Goal: Task Accomplishment & Management: Use online tool/utility

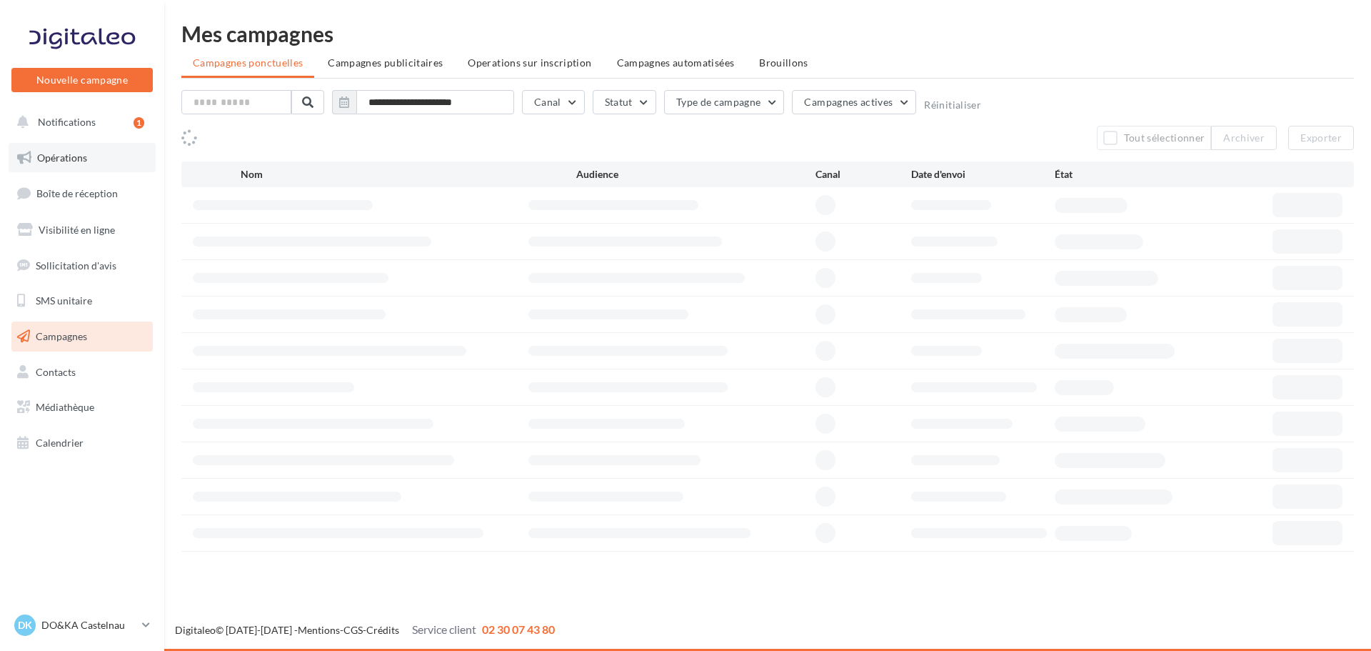
click at [88, 160] on link "Opérations" at bounding box center [82, 158] width 147 height 30
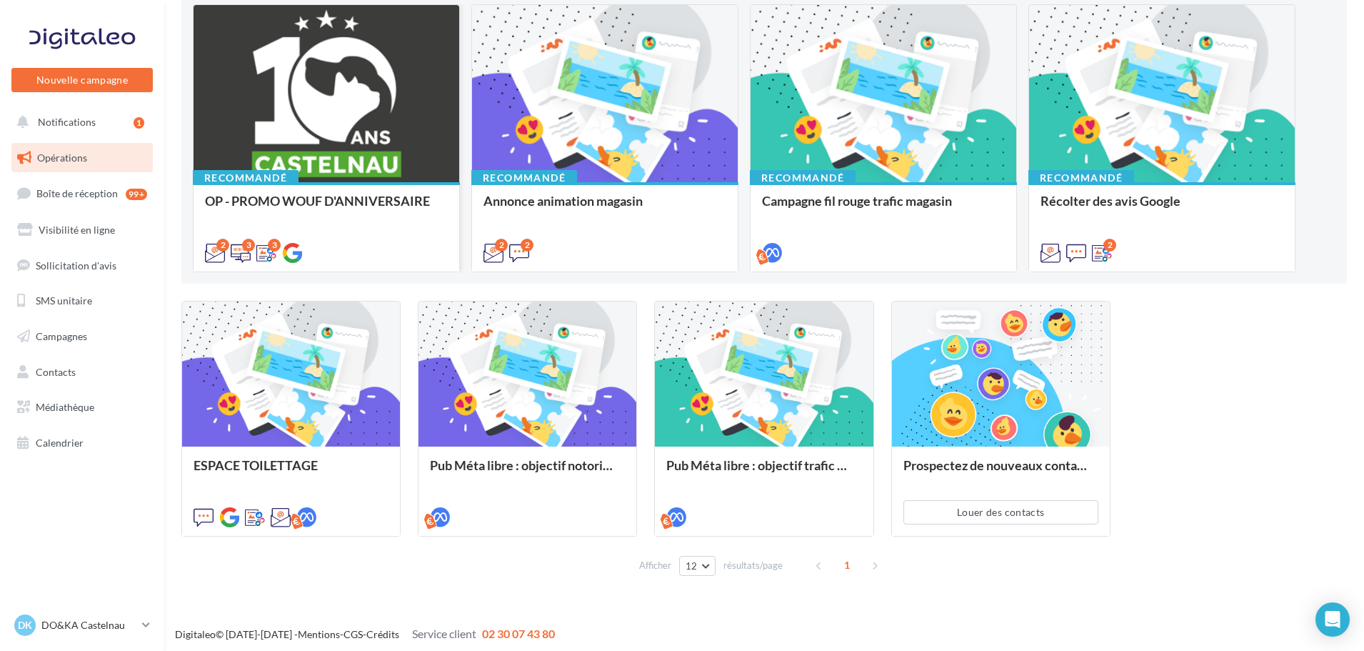
scroll to position [164, 0]
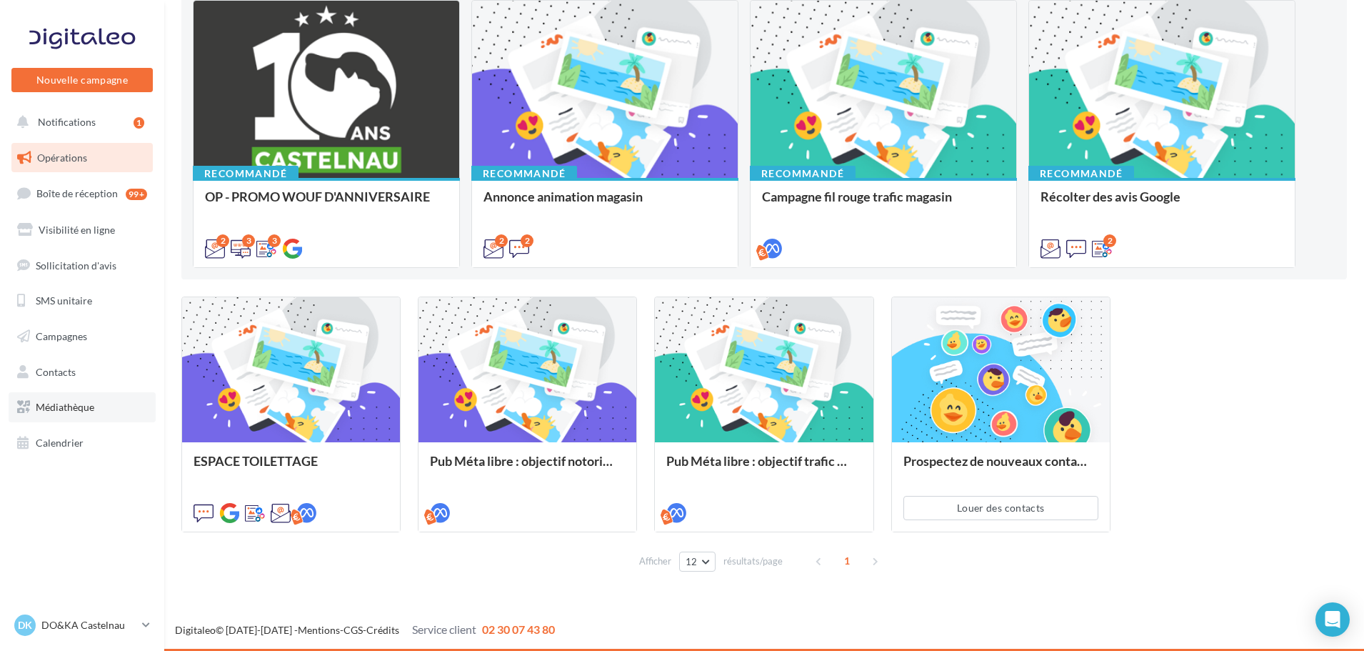
click at [57, 398] on link "Médiathèque" at bounding box center [82, 407] width 147 height 30
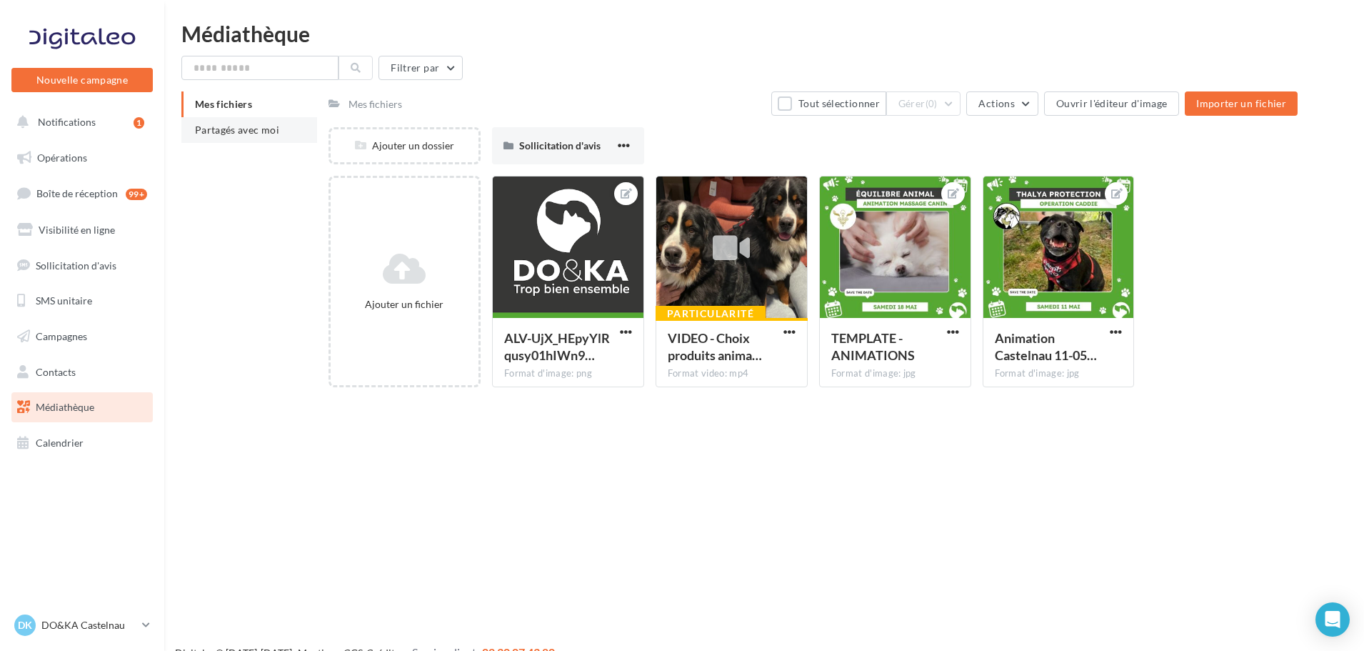
click at [253, 140] on li "Partagés avec moi" at bounding box center [249, 130] width 136 height 26
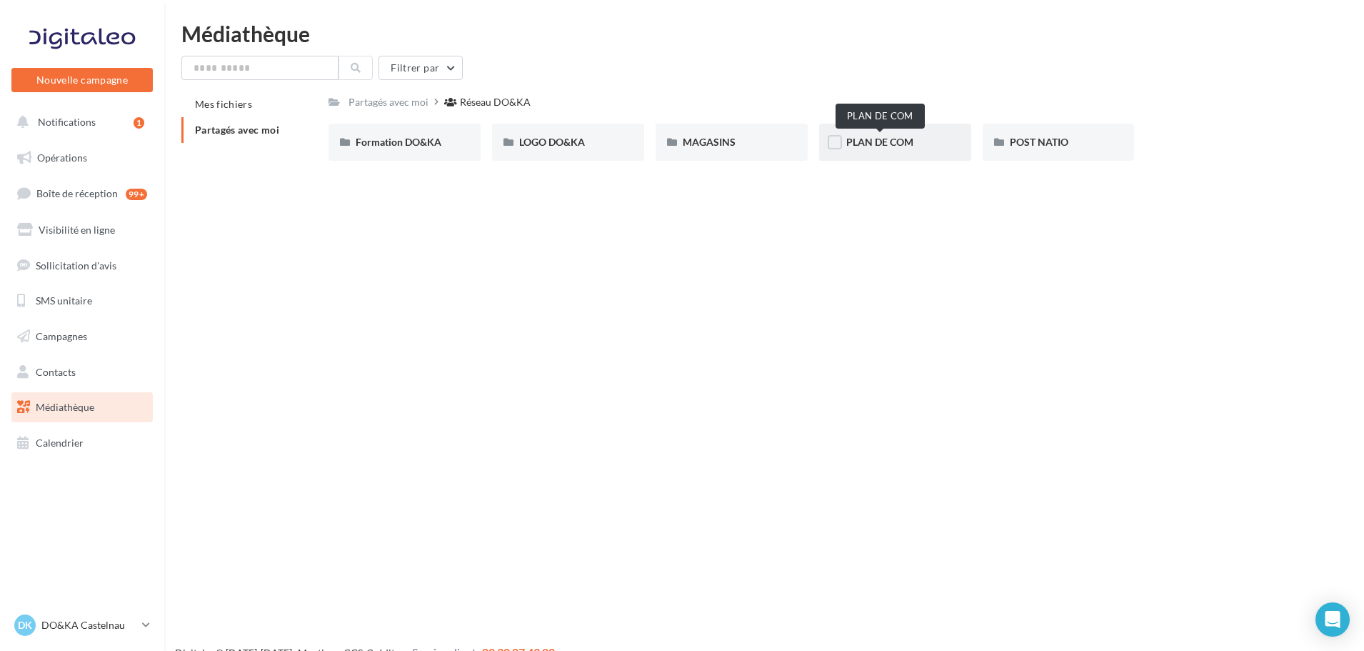
click at [889, 140] on span "PLAN DE COM" at bounding box center [879, 142] width 67 height 12
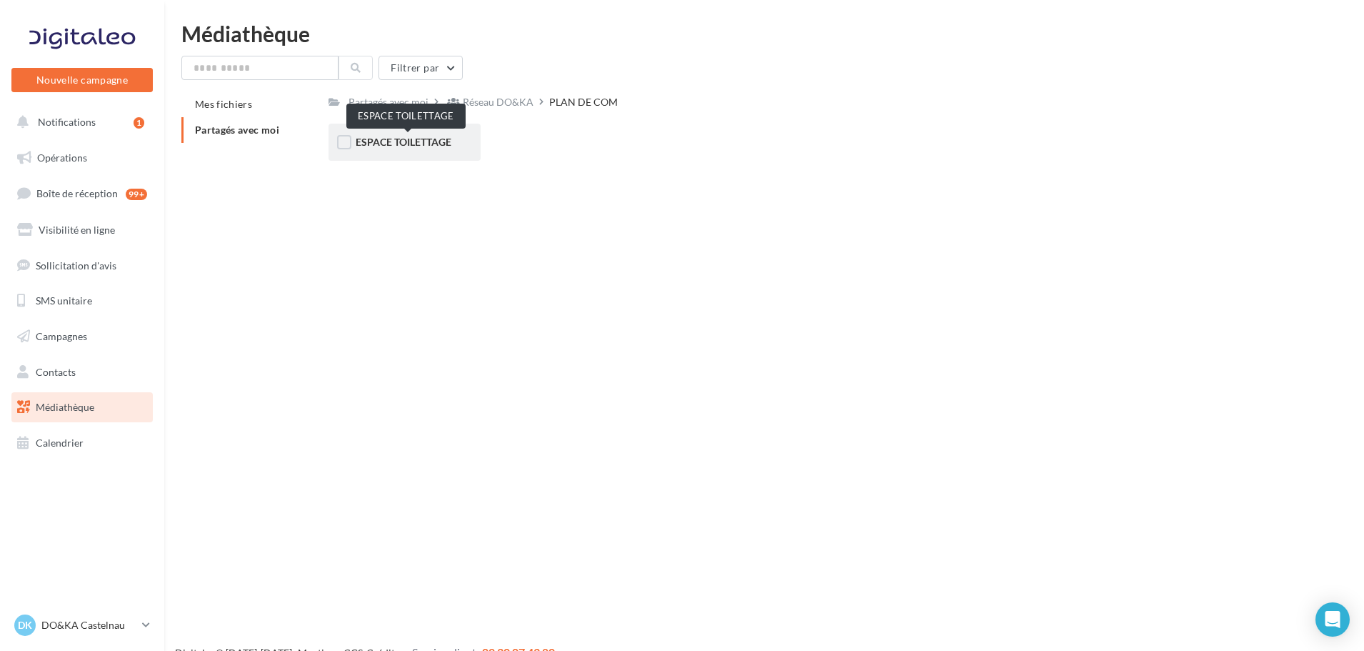
click at [393, 144] on span "ESPACE TOILETTAGE" at bounding box center [404, 142] width 96 height 12
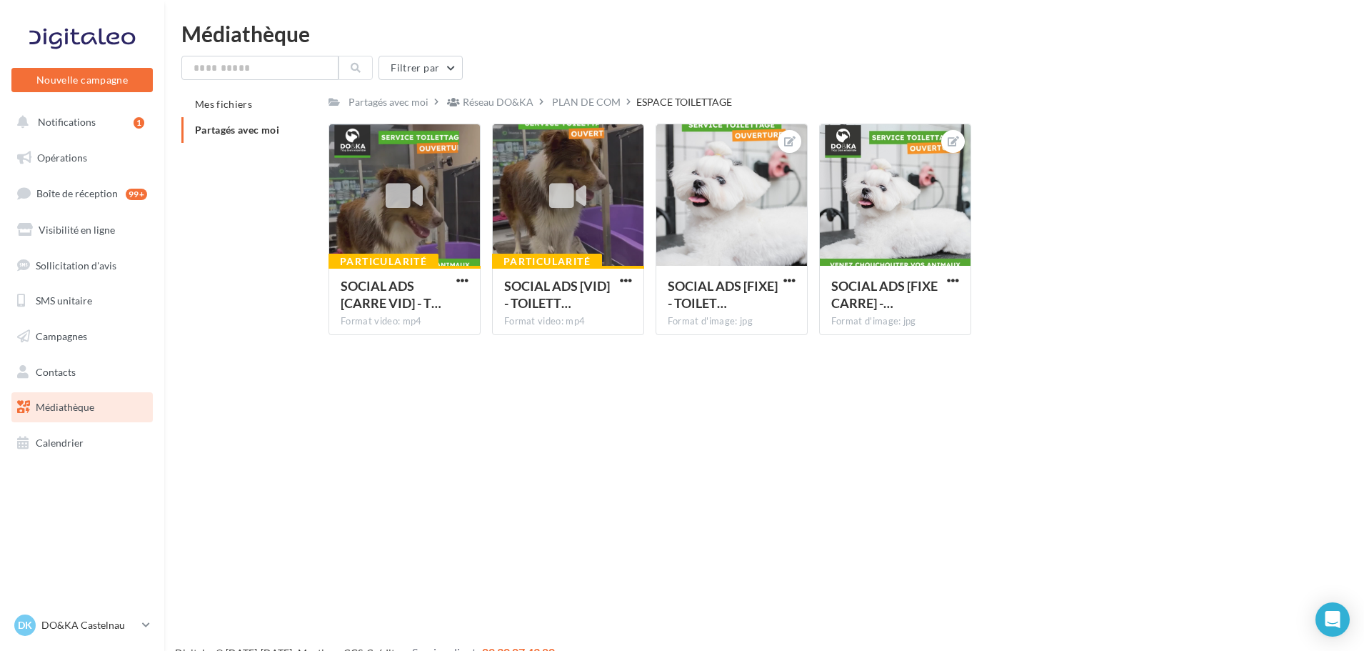
click at [883, 501] on div "Nouvelle campagne Nouvelle campagne Notifications 1 Opérations Boîte de récepti…" at bounding box center [682, 348] width 1364 height 651
click at [372, 414] on div "Nouvelle campagne Nouvelle campagne Notifications 1 Opérations Boîte de récepti…" at bounding box center [682, 348] width 1364 height 651
click at [90, 165] on link "Opérations" at bounding box center [82, 158] width 147 height 30
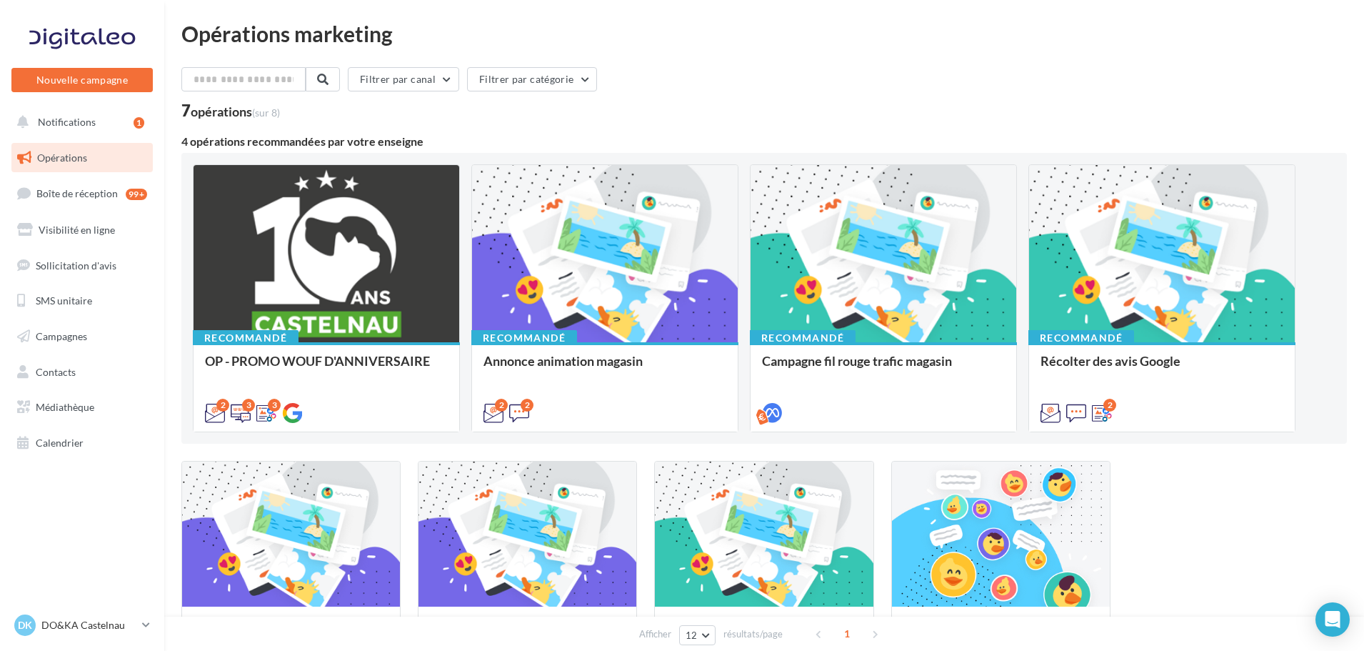
click at [938, 91] on div "Filtrer par canal Filtrer par catégorie" at bounding box center [763, 82] width 1165 height 30
click at [54, 156] on span "Opérations" at bounding box center [62, 157] width 50 height 12
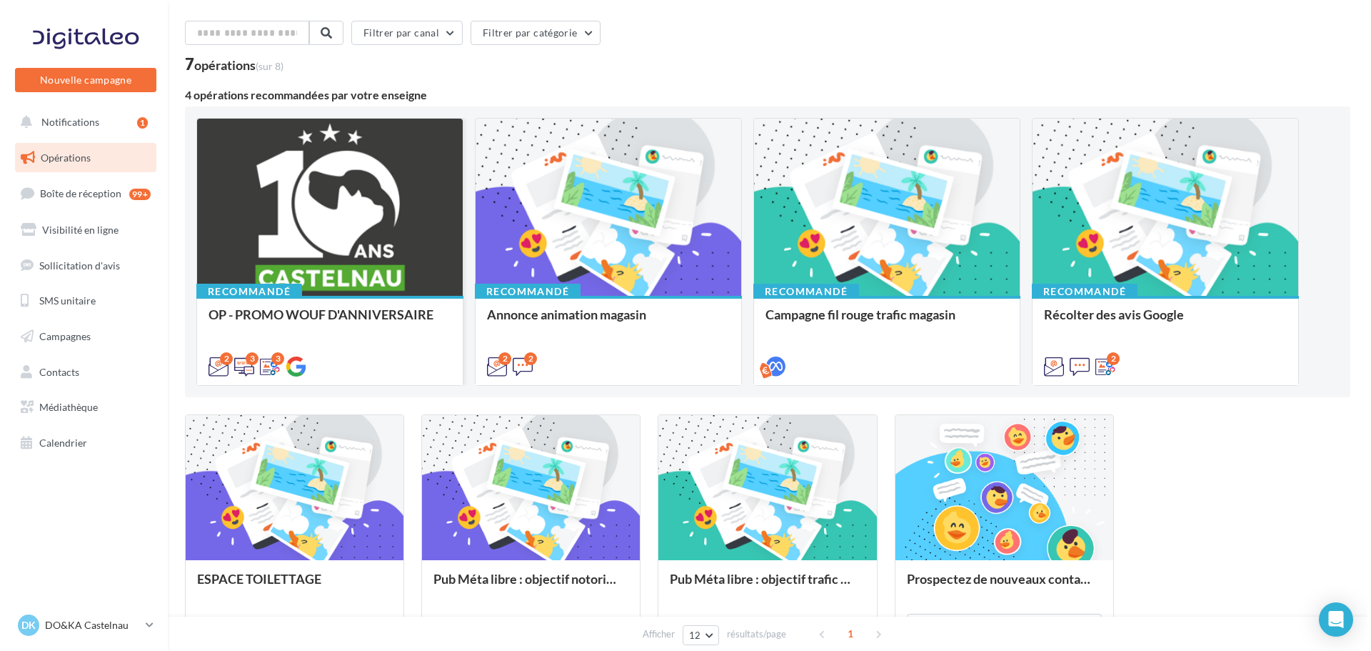
scroll to position [164, 0]
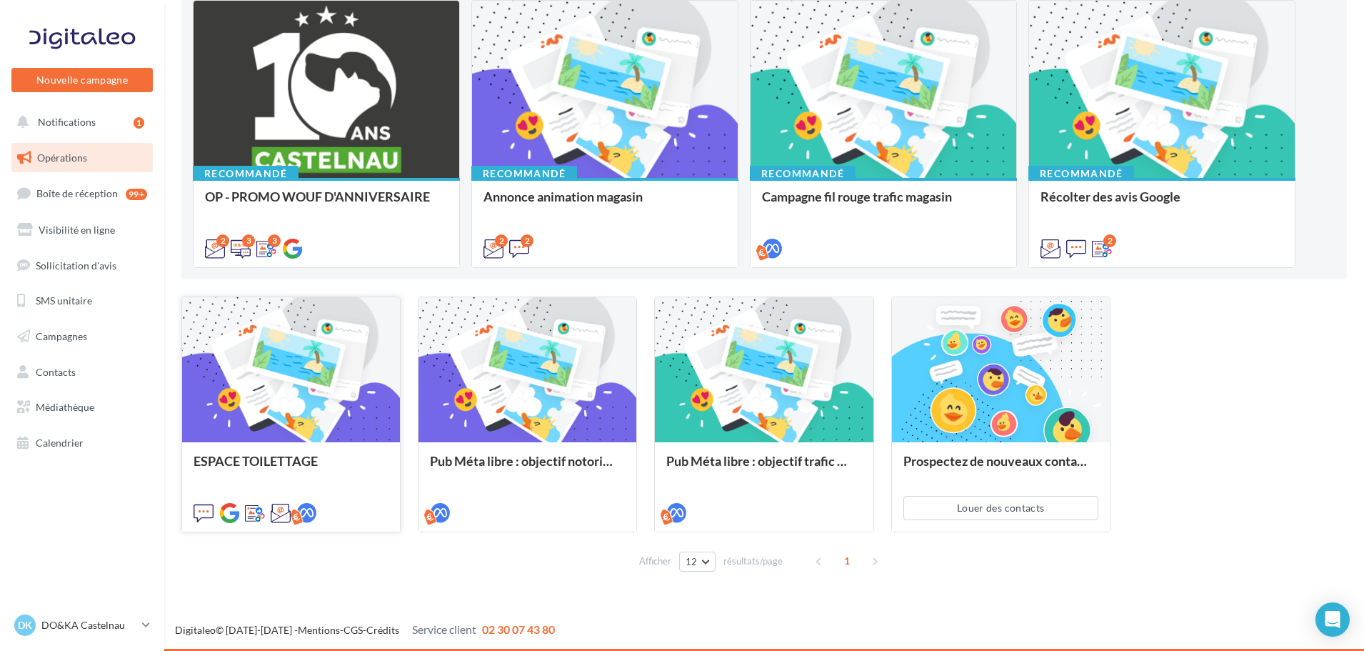
click at [291, 369] on div at bounding box center [291, 370] width 218 height 146
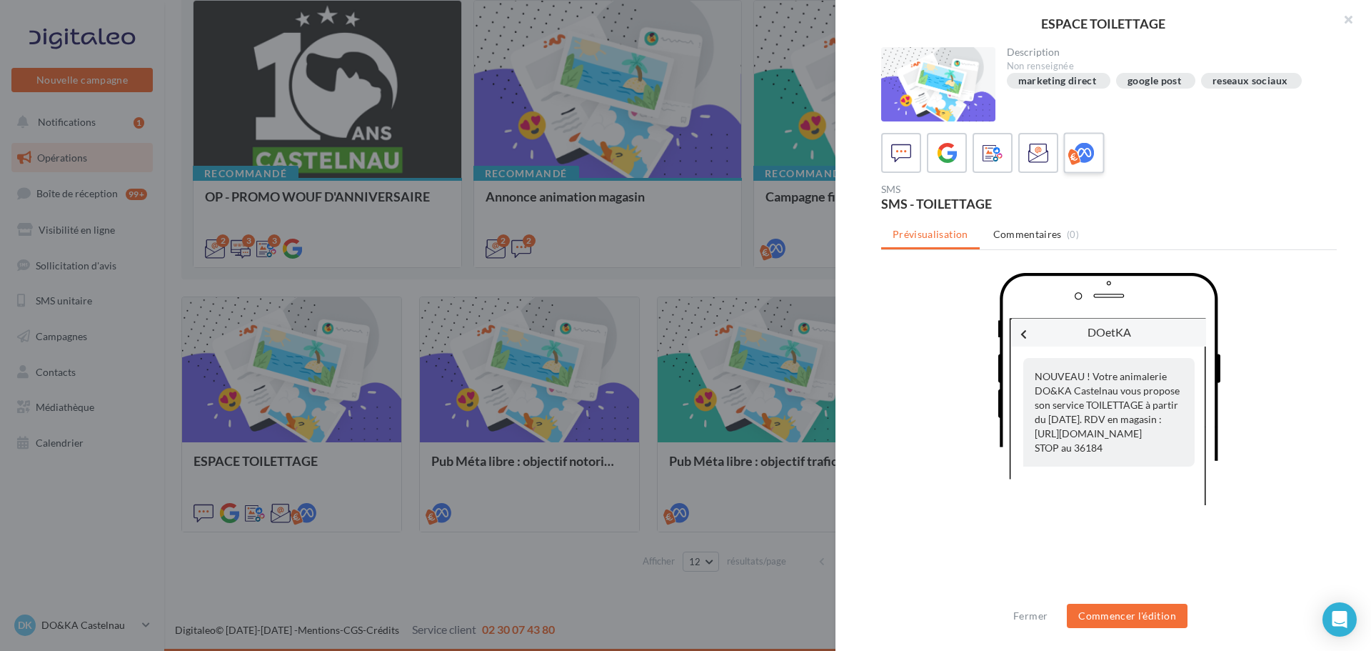
click at [1080, 149] on icon at bounding box center [1084, 153] width 21 height 21
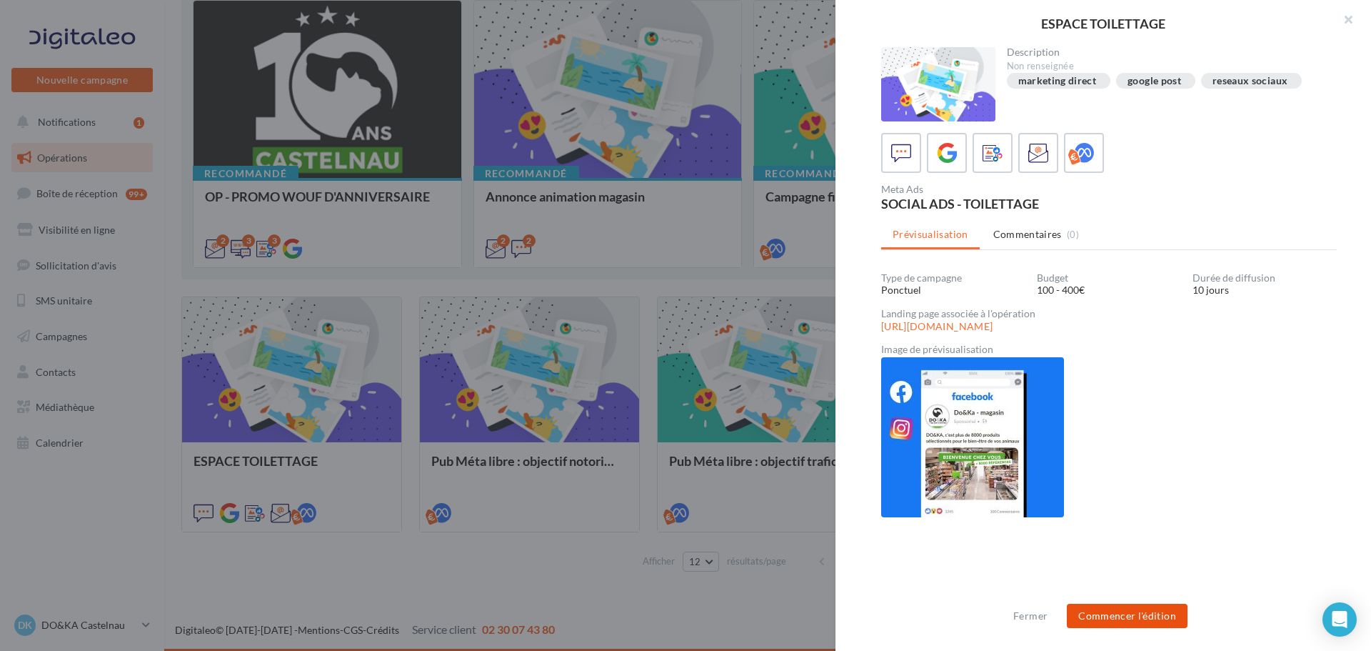
click at [1118, 621] on button "Commencer l'édition" at bounding box center [1127, 615] width 121 height 24
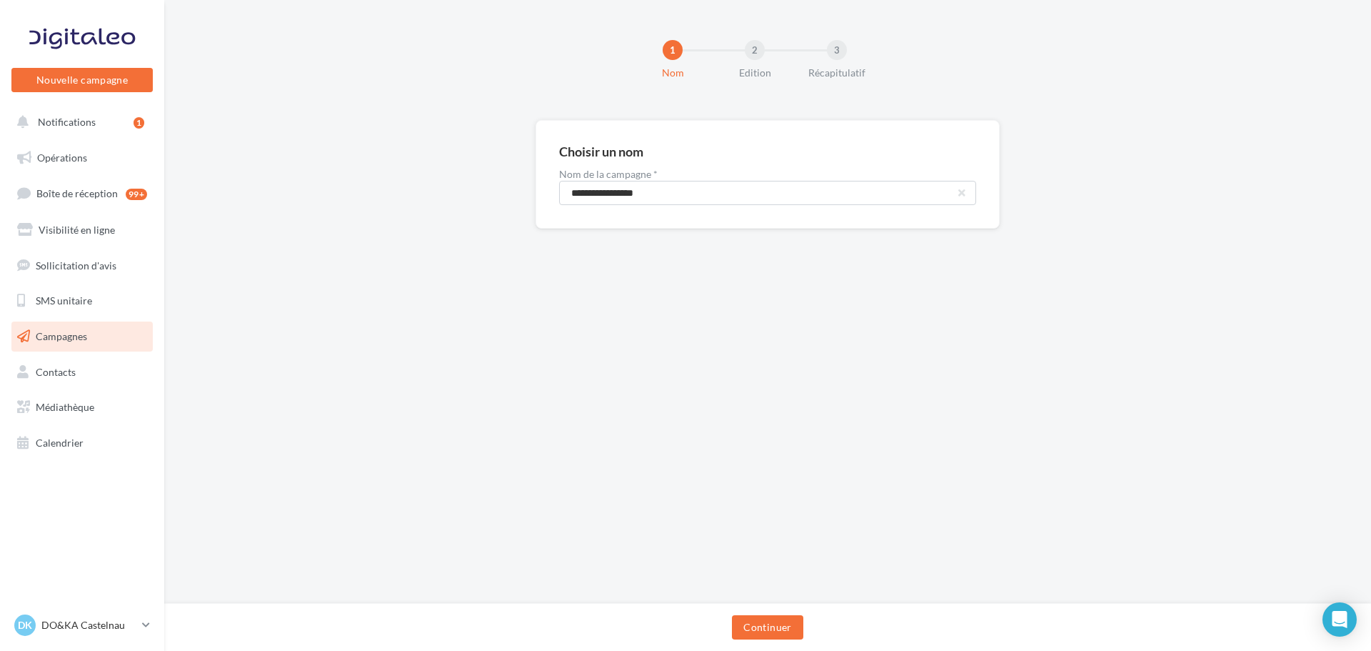
click at [704, 154] on div "Choisir un nom" at bounding box center [767, 151] width 417 height 14
click at [782, 631] on button "Continuer" at bounding box center [767, 627] width 71 height 24
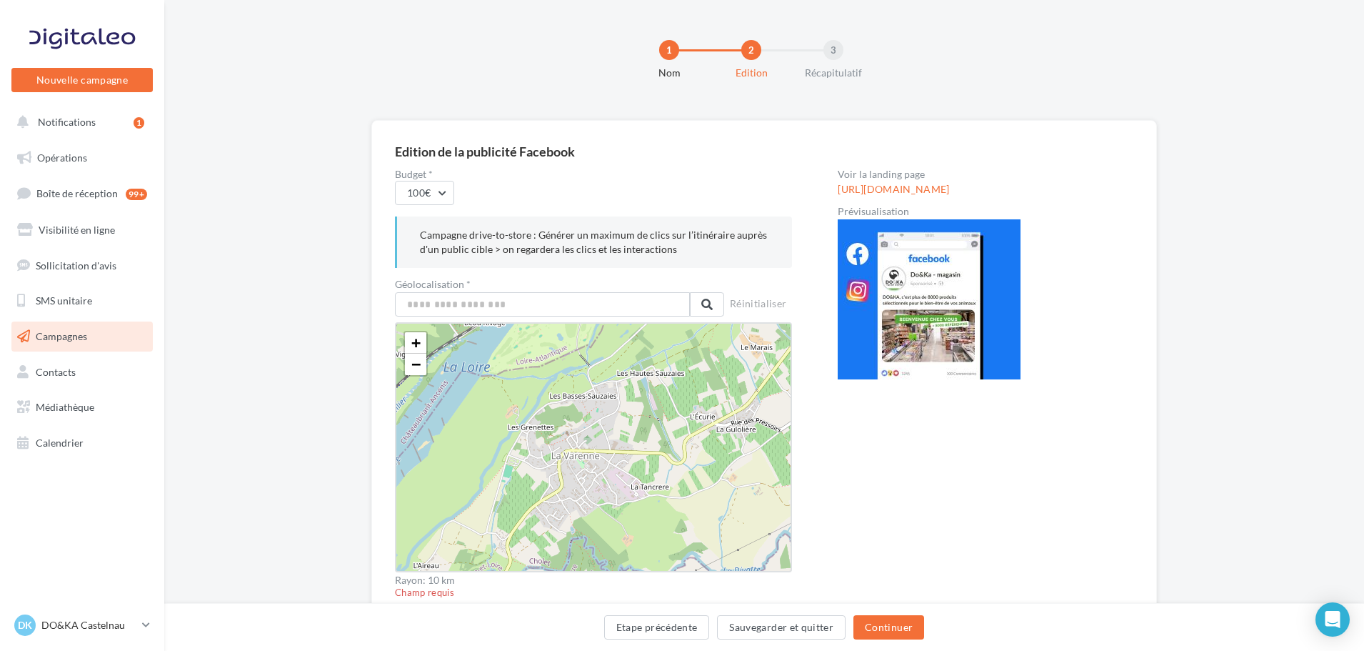
drag, startPoint x: 603, startPoint y: 189, endPoint x: 511, endPoint y: 194, distance: 92.3
click at [603, 189] on div "100€" at bounding box center [593, 193] width 397 height 24
click at [435, 191] on button "100€" at bounding box center [424, 193] width 59 height 24
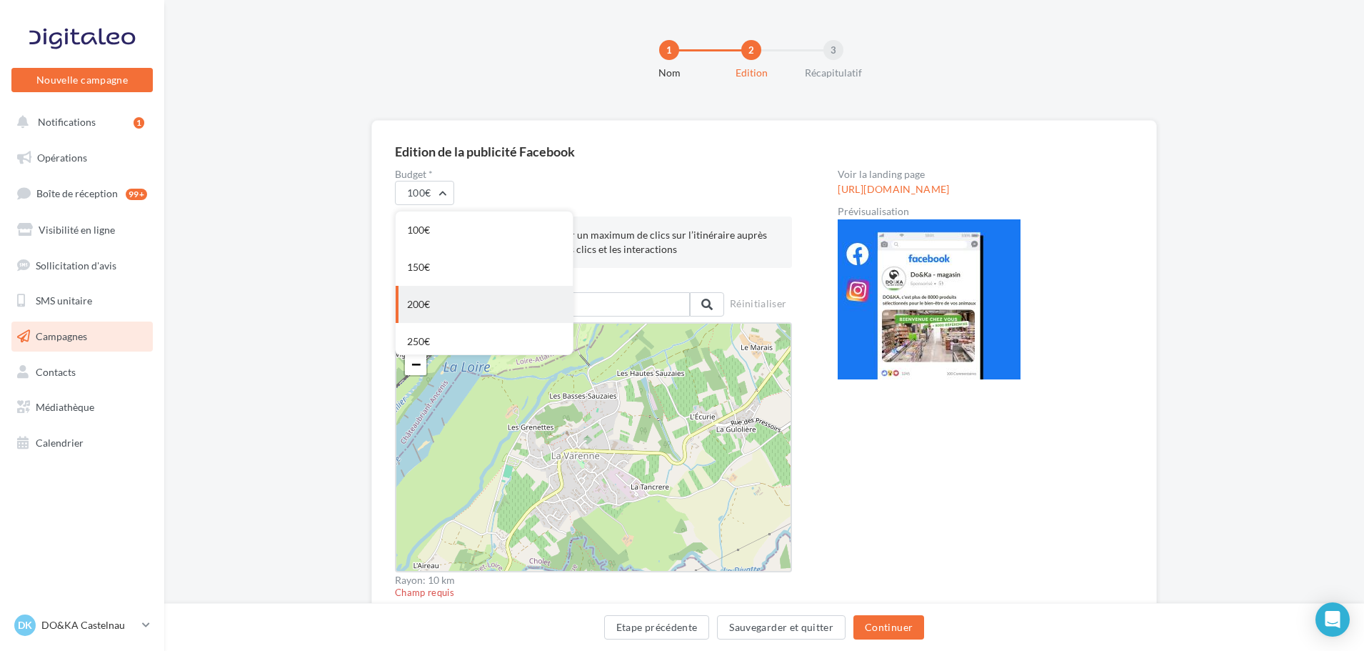
click at [421, 291] on div "200€" at bounding box center [484, 304] width 177 height 37
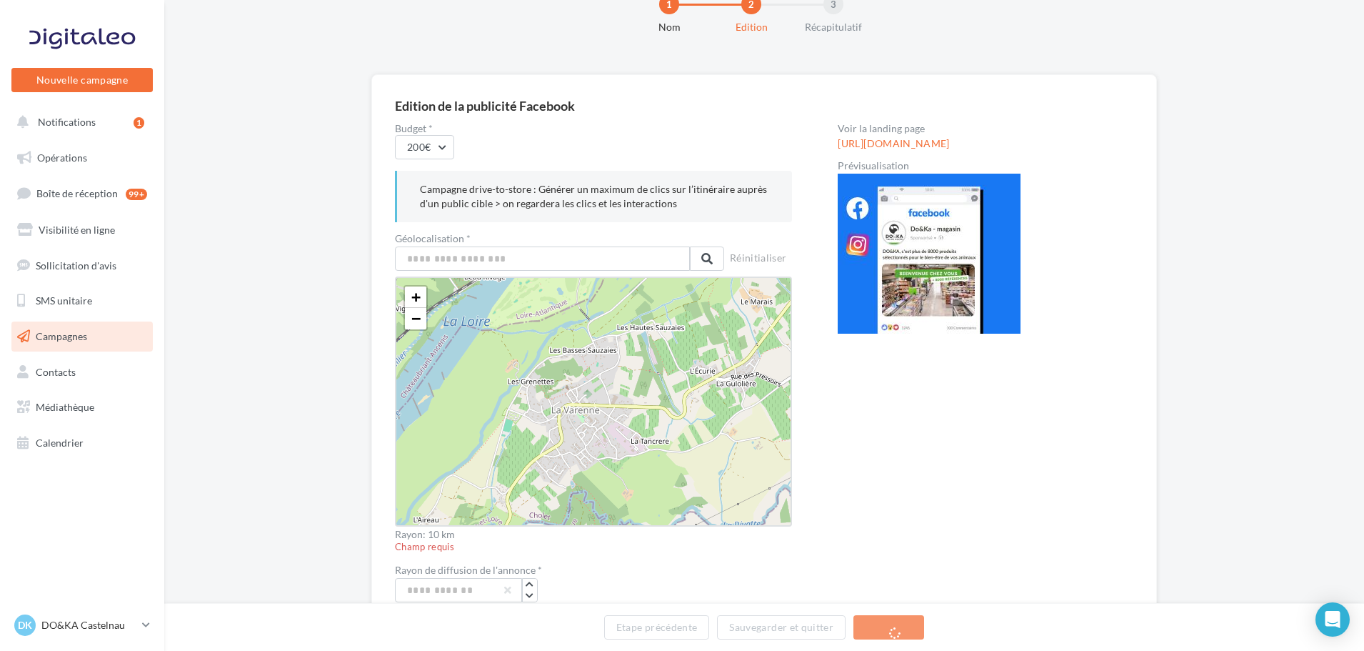
scroll to position [71, 0]
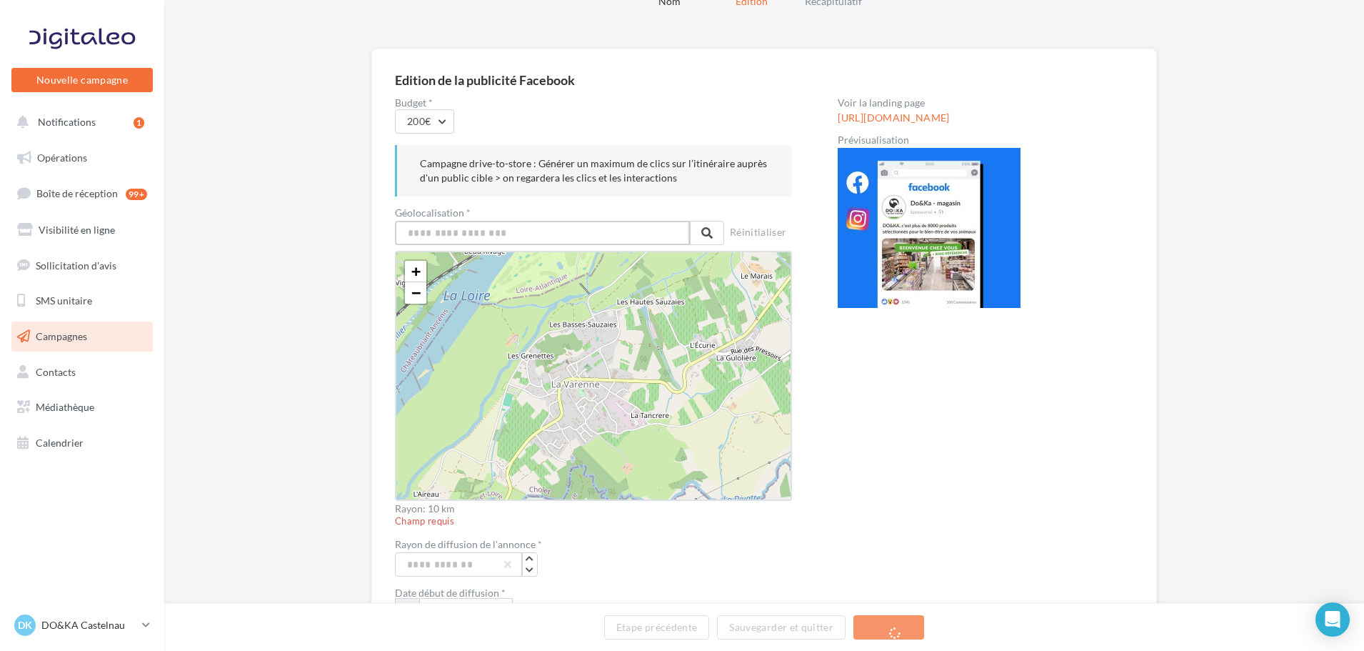
click at [493, 233] on input "text" at bounding box center [542, 233] width 295 height 24
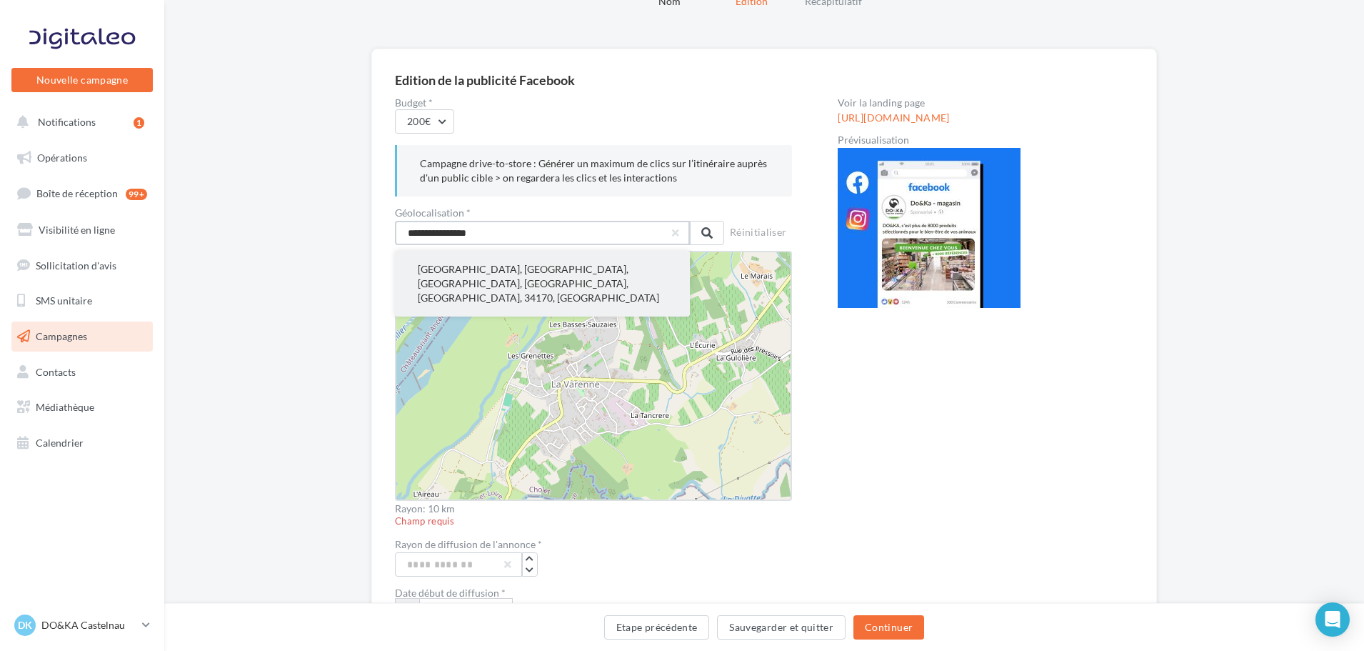
type input "**********"
click at [506, 265] on button "Castelnau-le-Lez, Montpellier, Hérault, Occitanie, France métropolitaine, 34170…" at bounding box center [542, 284] width 295 height 66
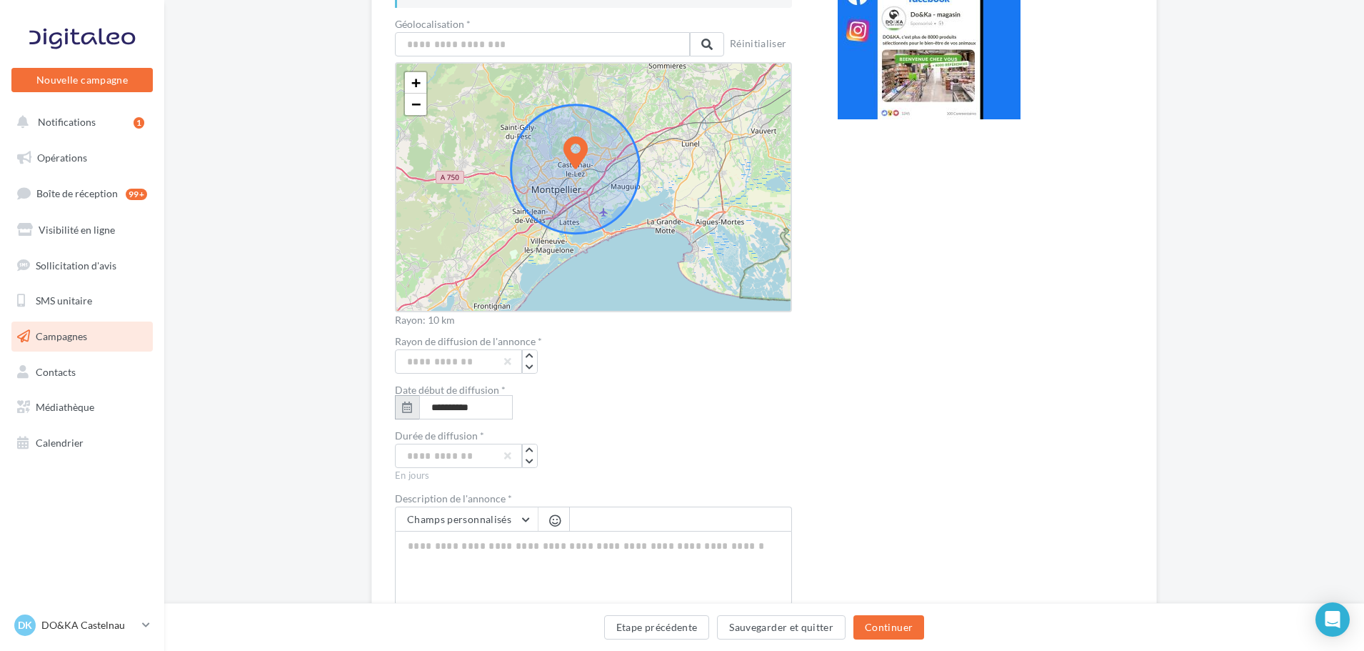
scroll to position [286, 0]
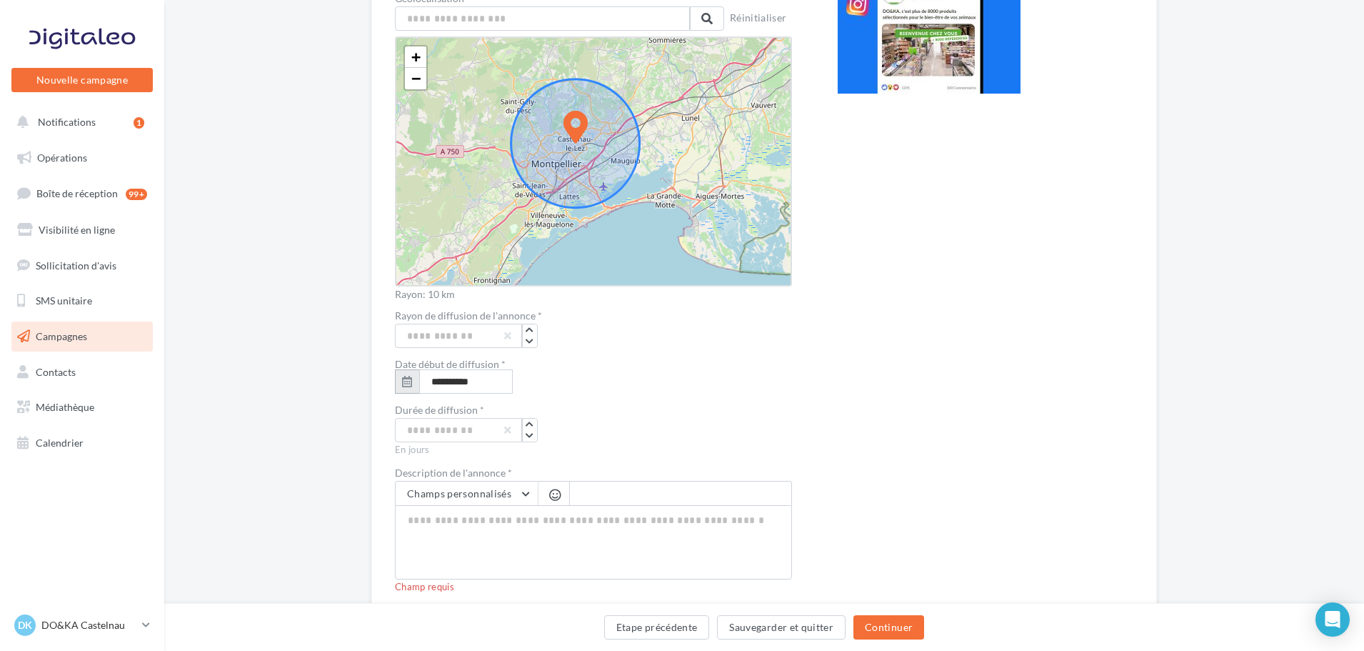
click at [413, 380] on button "button" at bounding box center [407, 381] width 24 height 24
click at [463, 538] on button "24" at bounding box center [467, 541] width 21 height 21
type input "**********"
click at [433, 431] on input "**" at bounding box center [458, 430] width 127 height 24
drag, startPoint x: 439, startPoint y: 429, endPoint x: 406, endPoint y: 430, distance: 33.6
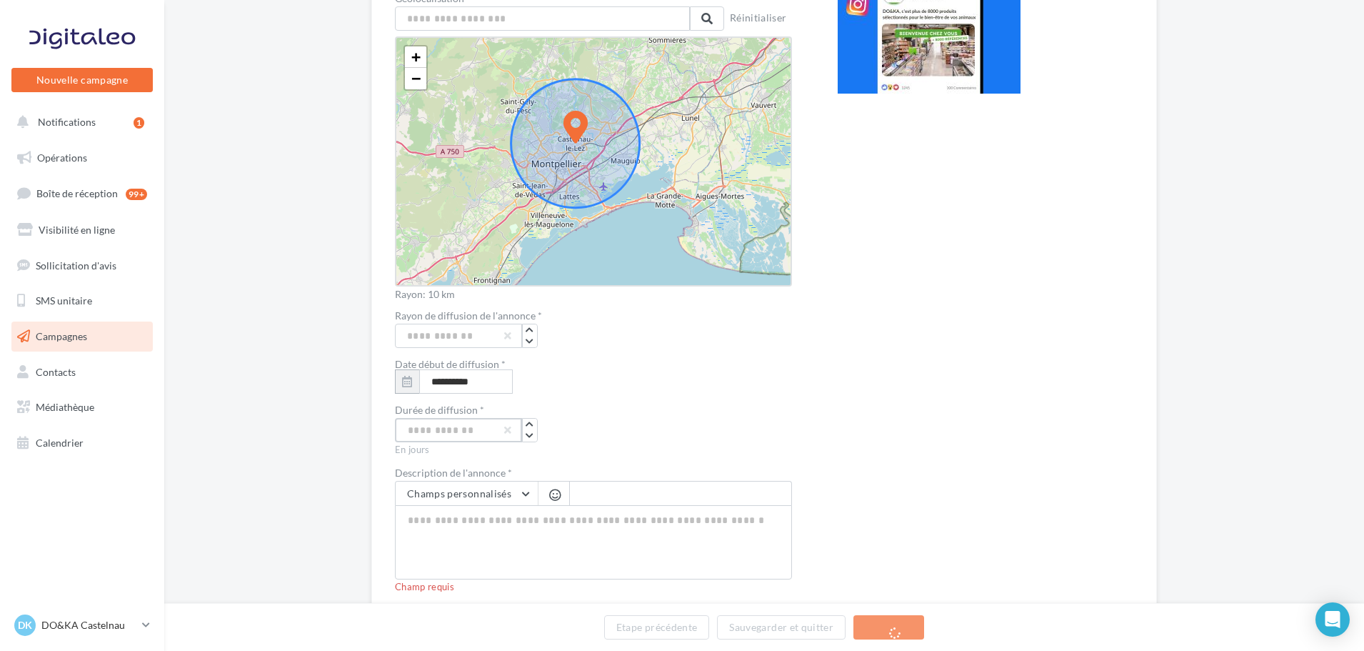
click at [406, 430] on input "**" at bounding box center [458, 430] width 127 height 24
click at [448, 431] on input "**" at bounding box center [458, 430] width 127 height 24
click at [611, 393] on div "**********" at bounding box center [593, 381] width 397 height 24
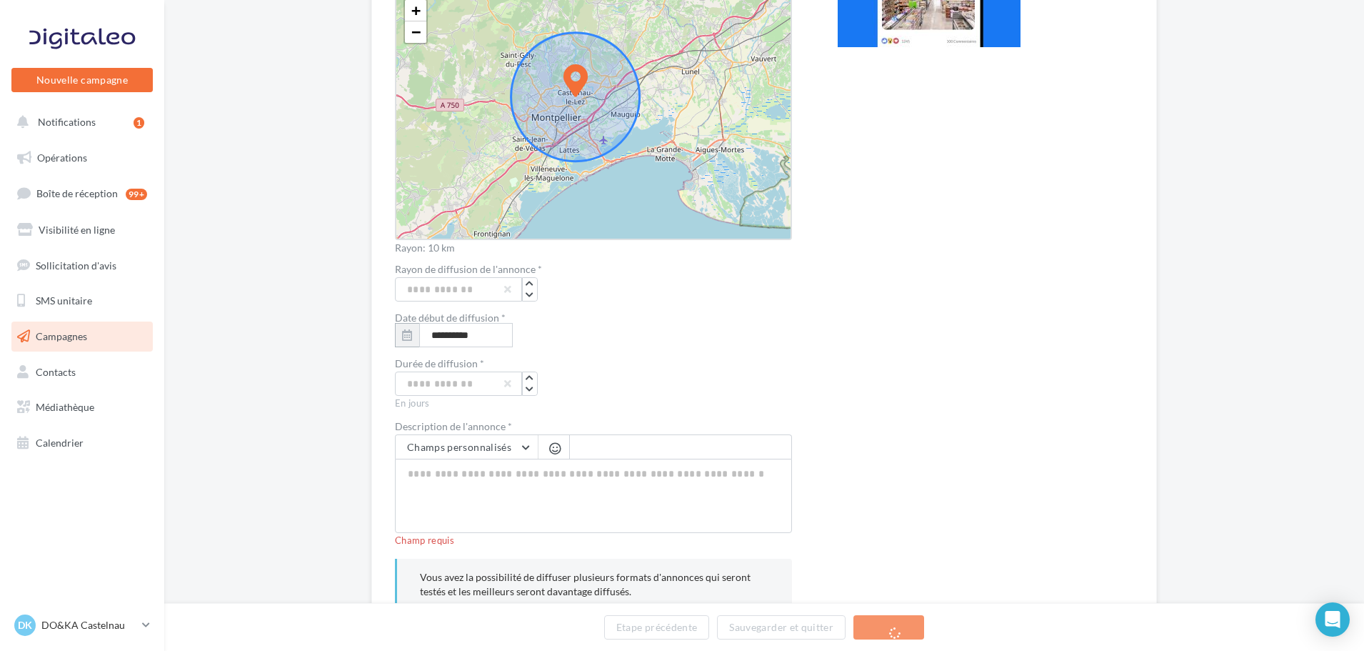
scroll to position [357, 0]
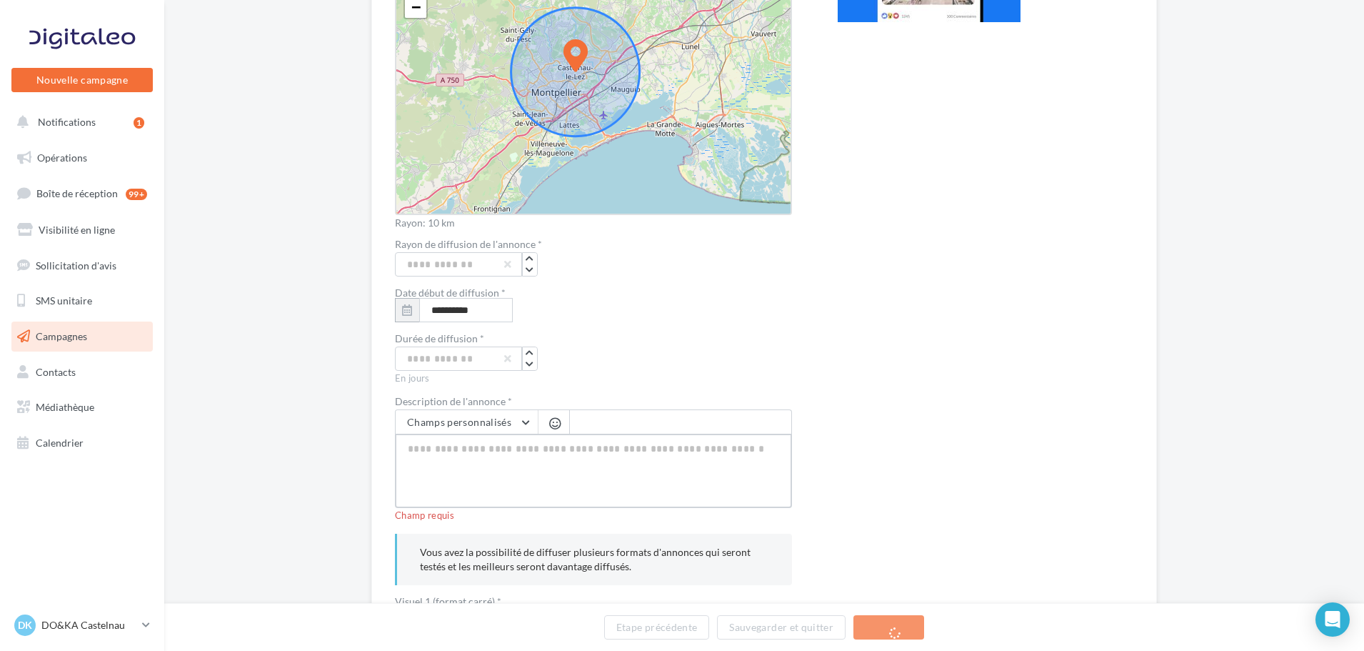
click at [493, 440] on textarea at bounding box center [593, 470] width 397 height 74
paste textarea "**********"
type textarea "**********"
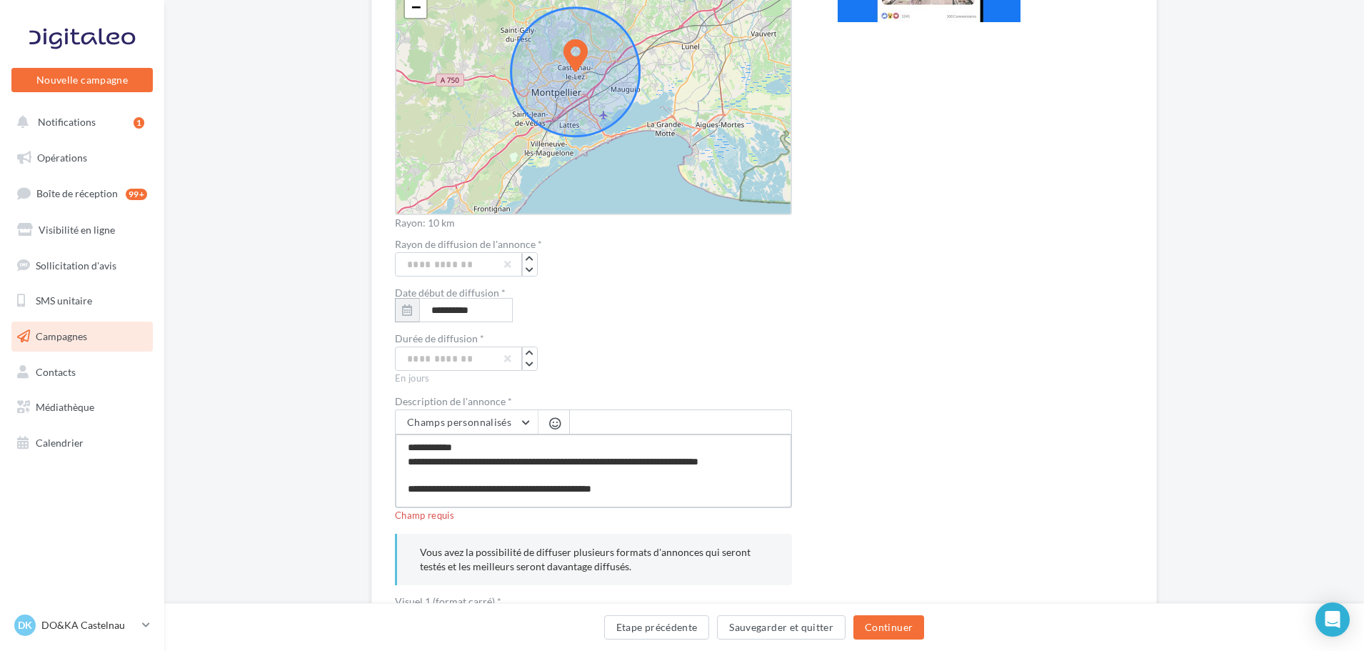
scroll to position [119, 0]
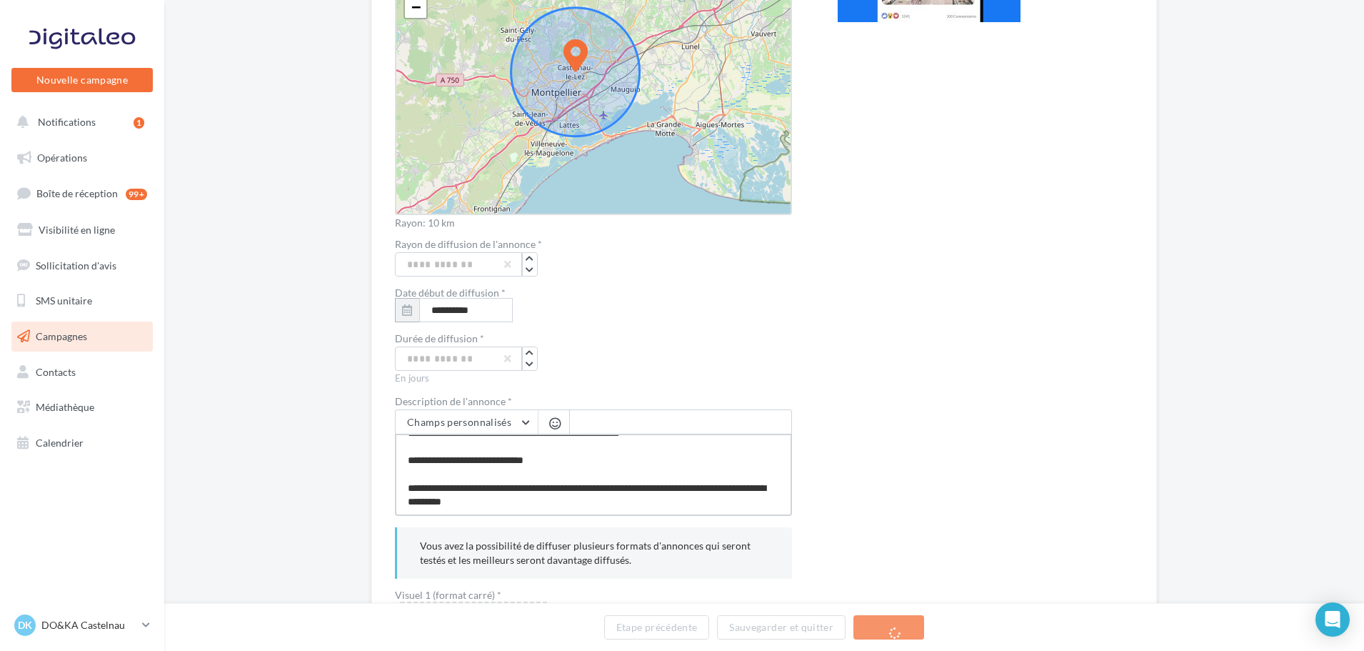
type textarea "**********"
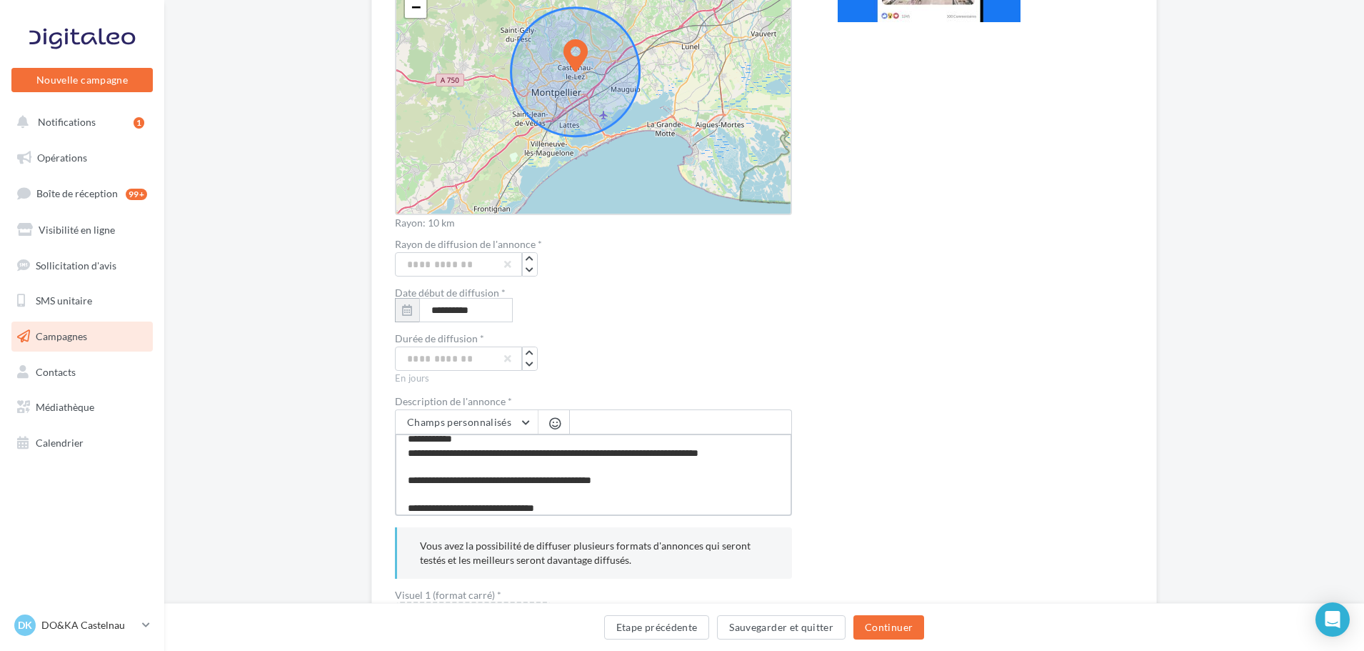
scroll to position [0, 0]
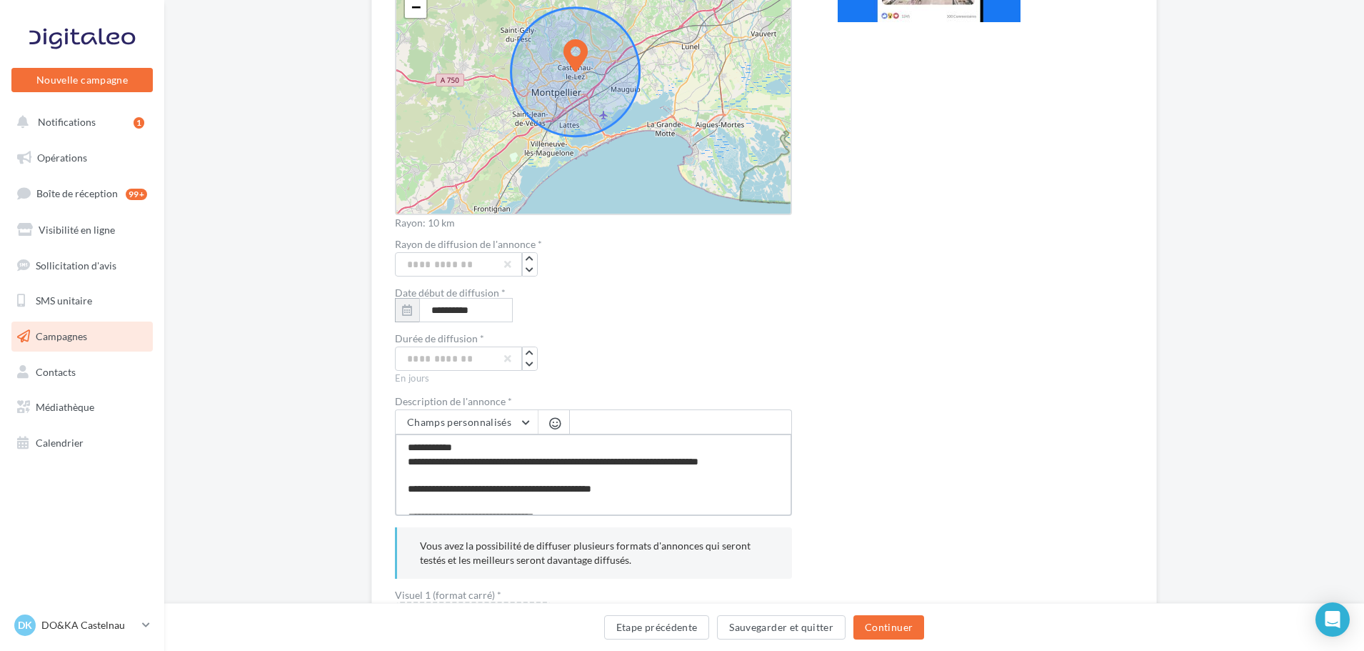
click at [498, 461] on textarea "**********" at bounding box center [593, 474] width 397 height 82
click at [746, 458] on textarea "**********" at bounding box center [593, 474] width 397 height 82
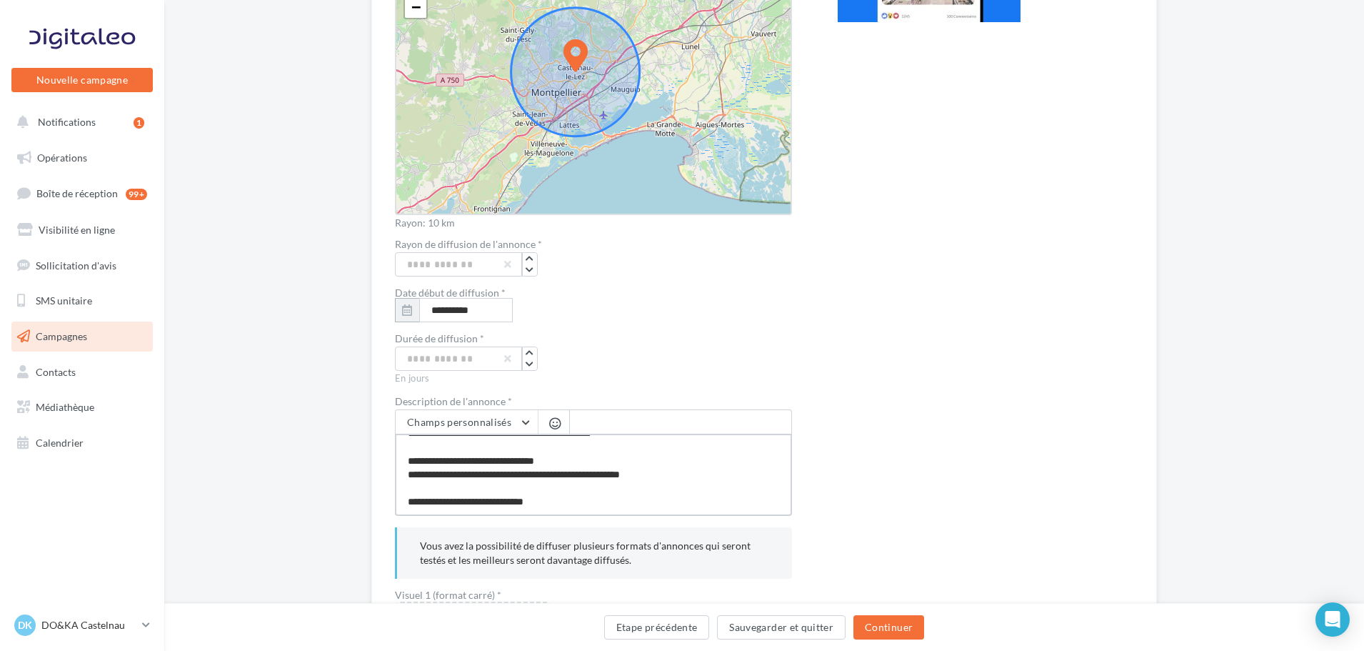
scroll to position [40, 0]
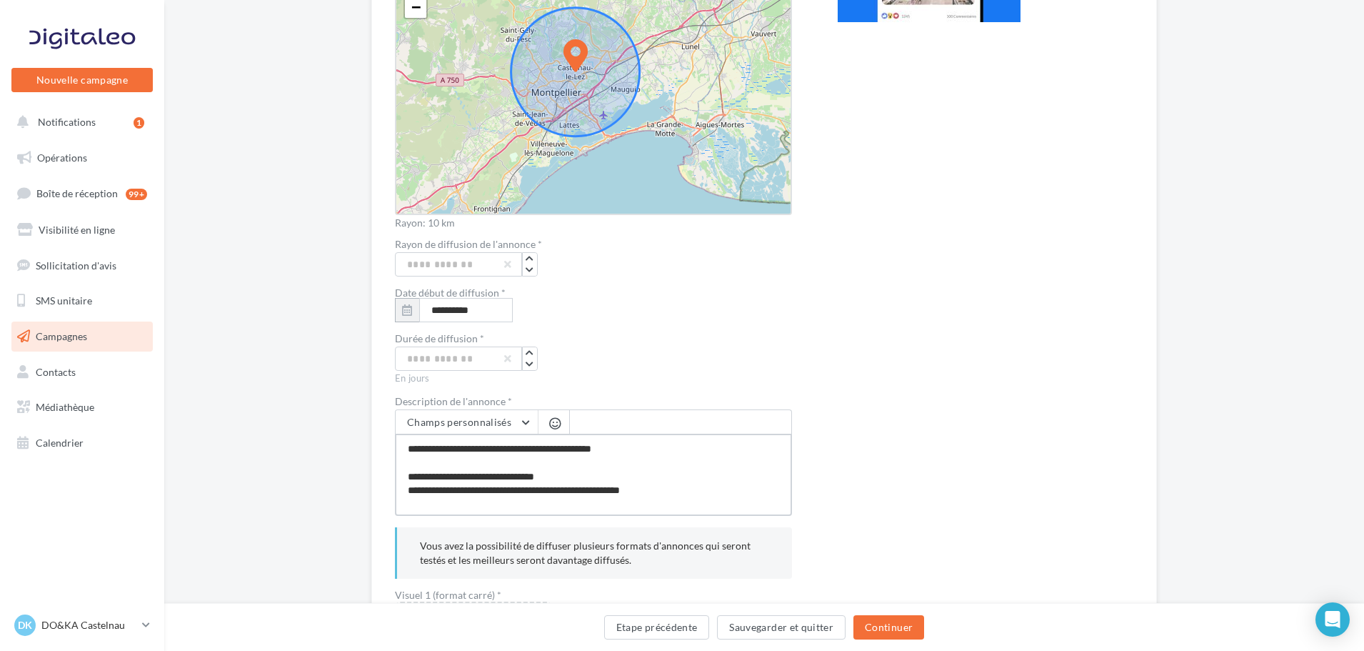
drag, startPoint x: 475, startPoint y: 491, endPoint x: 588, endPoint y: 489, distance: 113.6
click at [588, 489] on textarea "**********" at bounding box center [593, 474] width 397 height 82
click at [542, 506] on textarea "**********" at bounding box center [593, 474] width 397 height 82
click at [616, 475] on textarea "**********" at bounding box center [593, 474] width 397 height 82
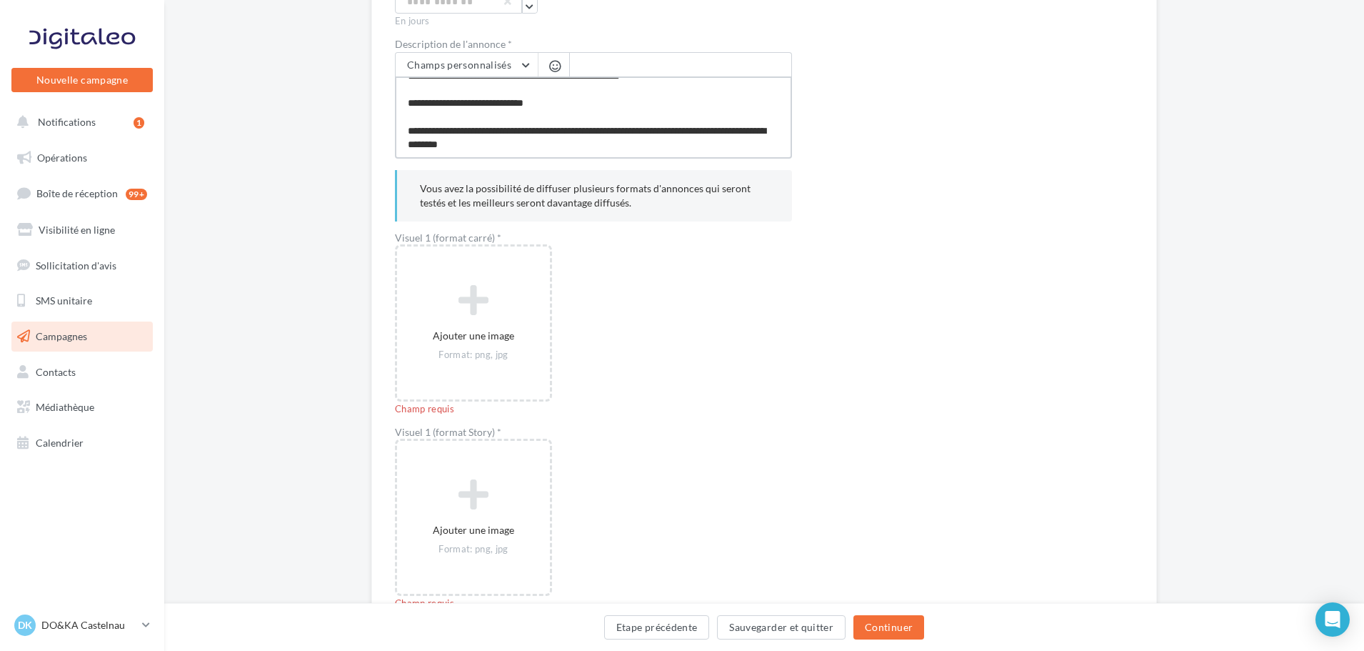
scroll to position [786, 0]
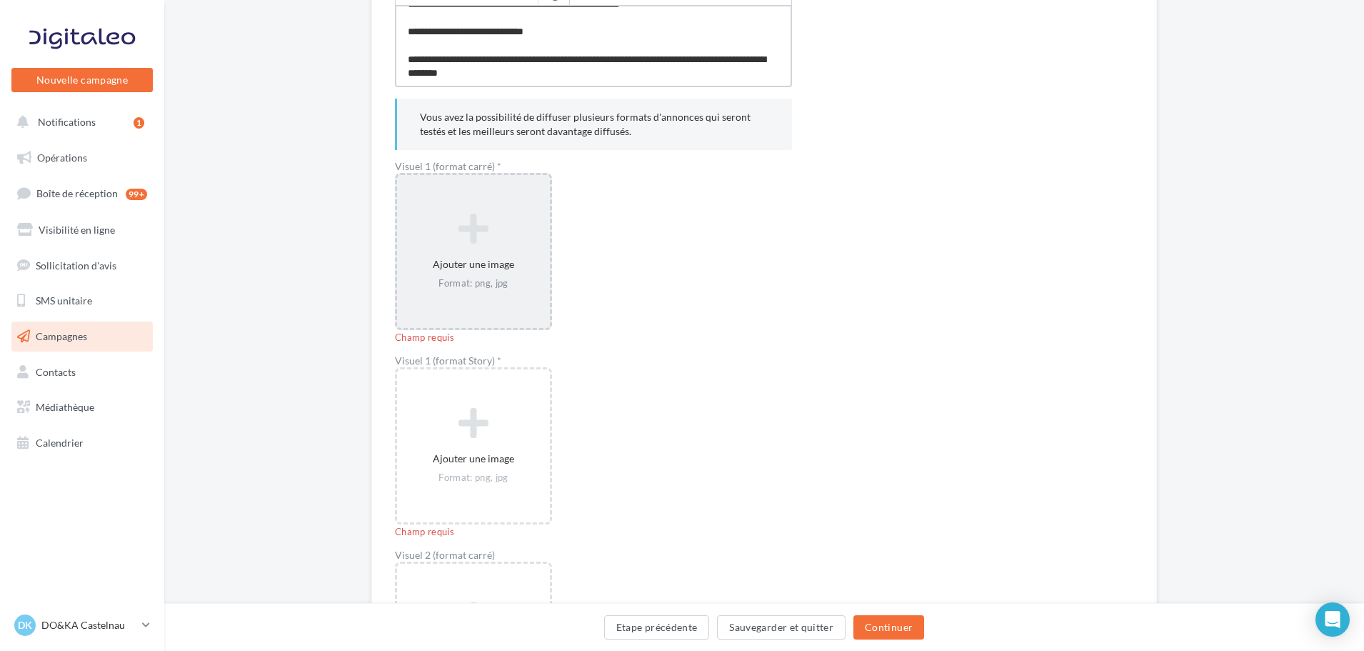
type textarea "**********"
click at [472, 237] on icon at bounding box center [473, 228] width 141 height 34
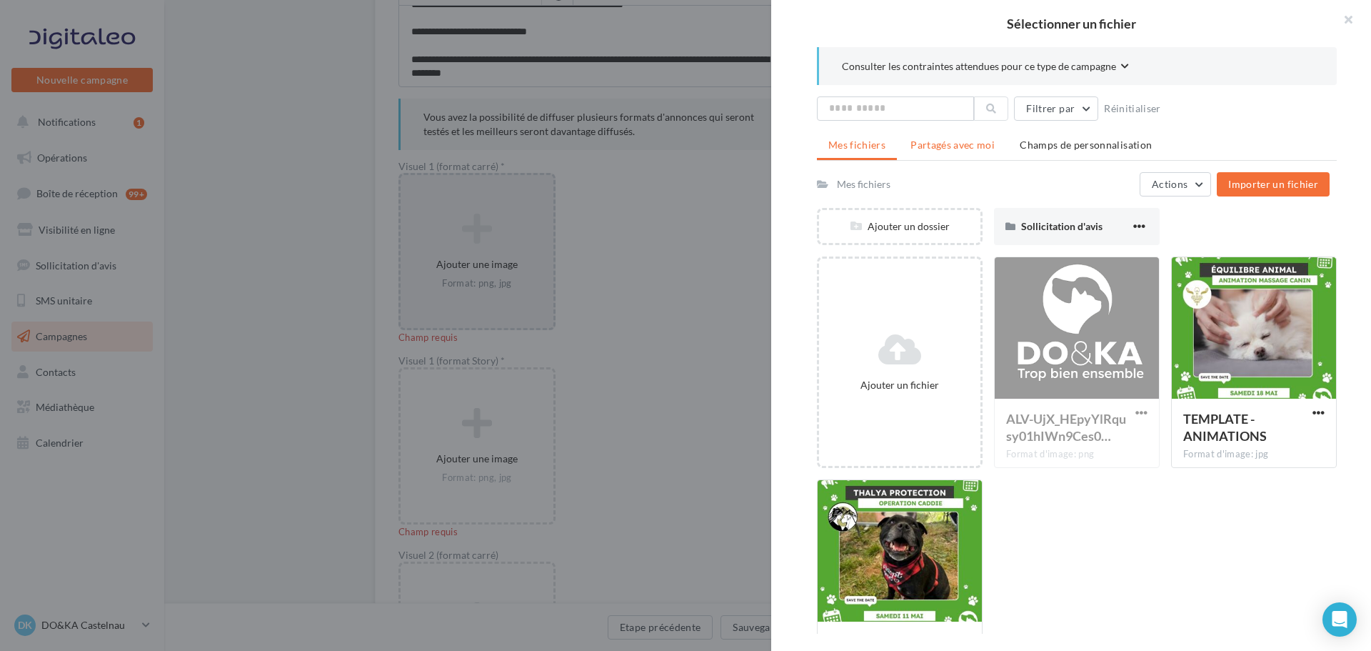
click at [937, 142] on span "Partagés avec moi" at bounding box center [953, 145] width 84 height 12
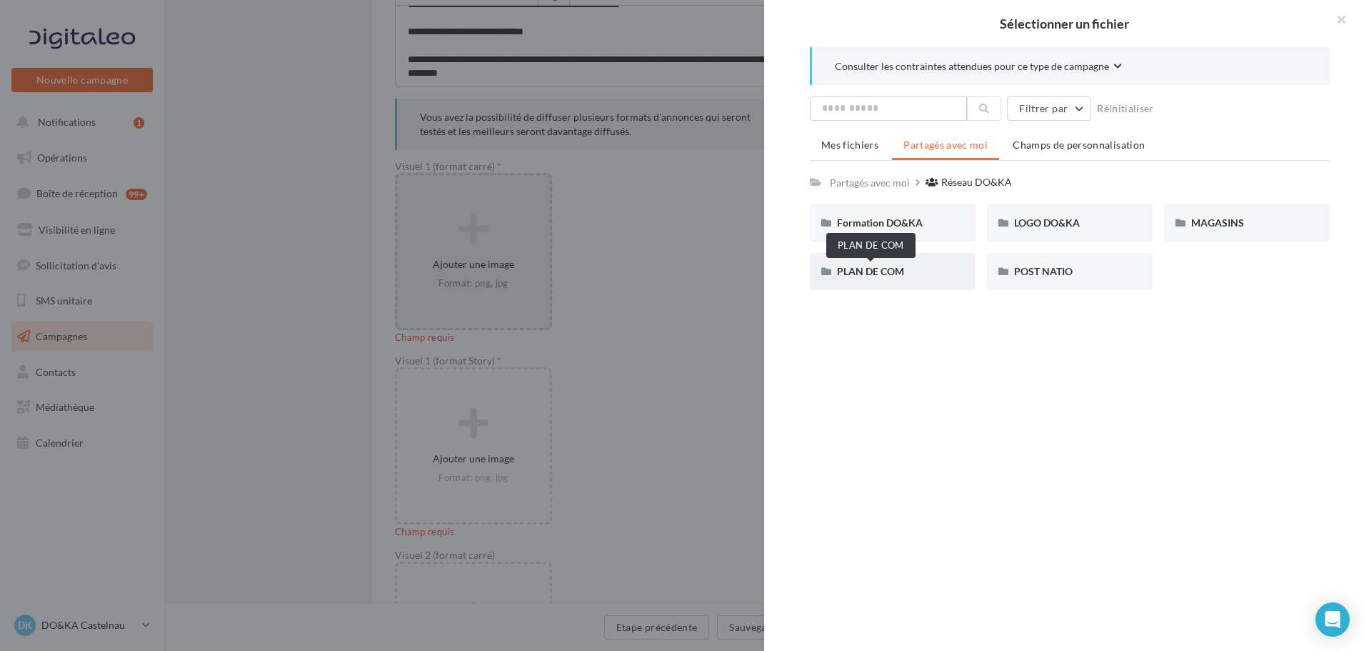
click at [881, 271] on span "PLAN DE COM" at bounding box center [870, 271] width 67 height 12
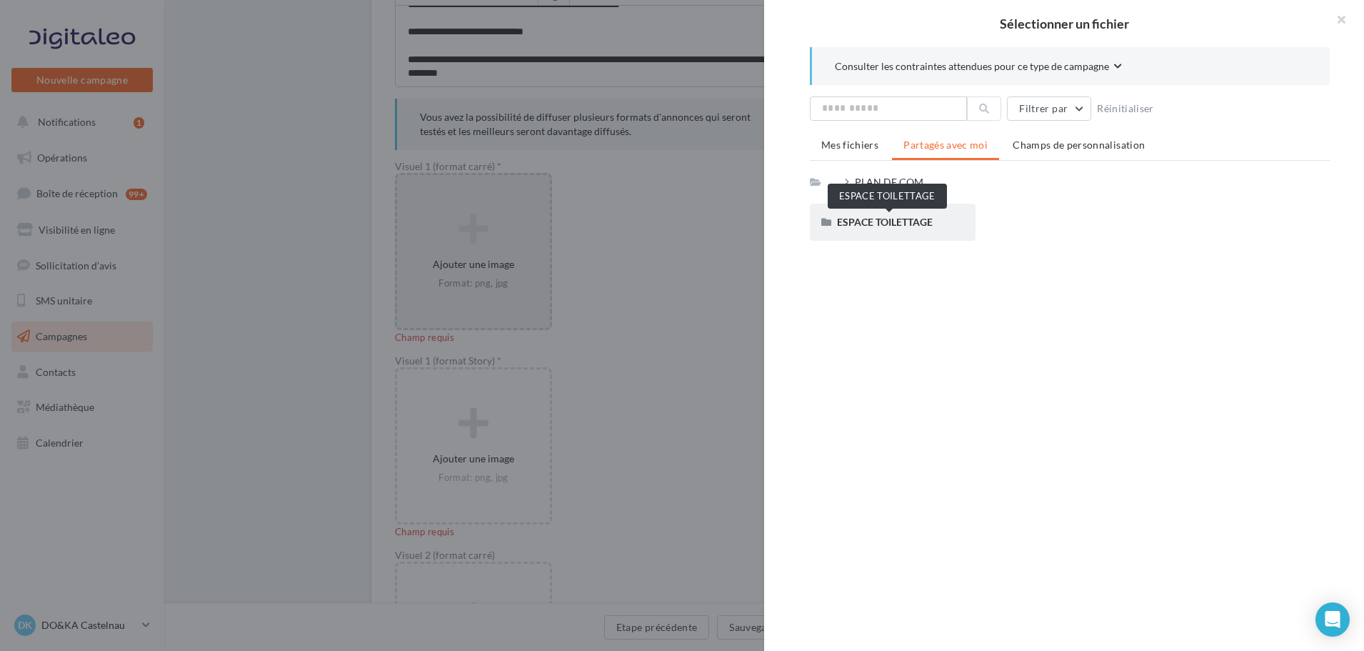
click at [896, 222] on span "ESPACE TOILETTAGE" at bounding box center [885, 222] width 96 height 12
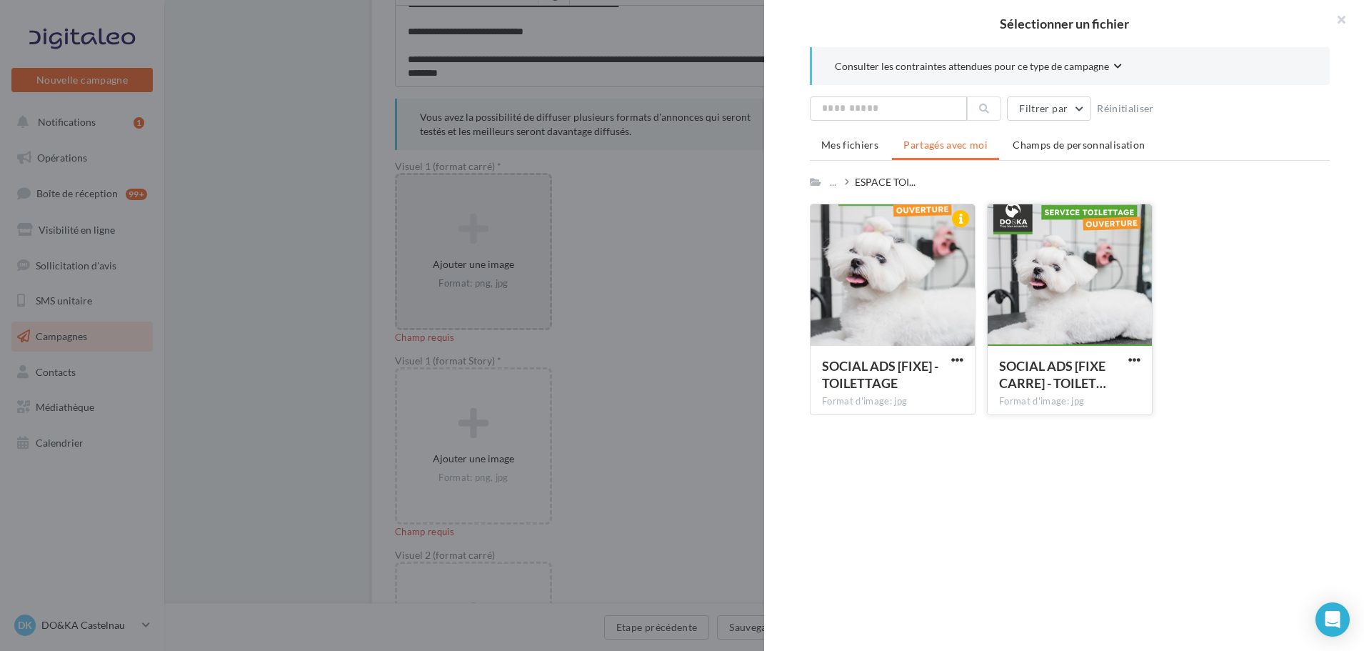
click at [1073, 264] on div at bounding box center [1070, 275] width 164 height 143
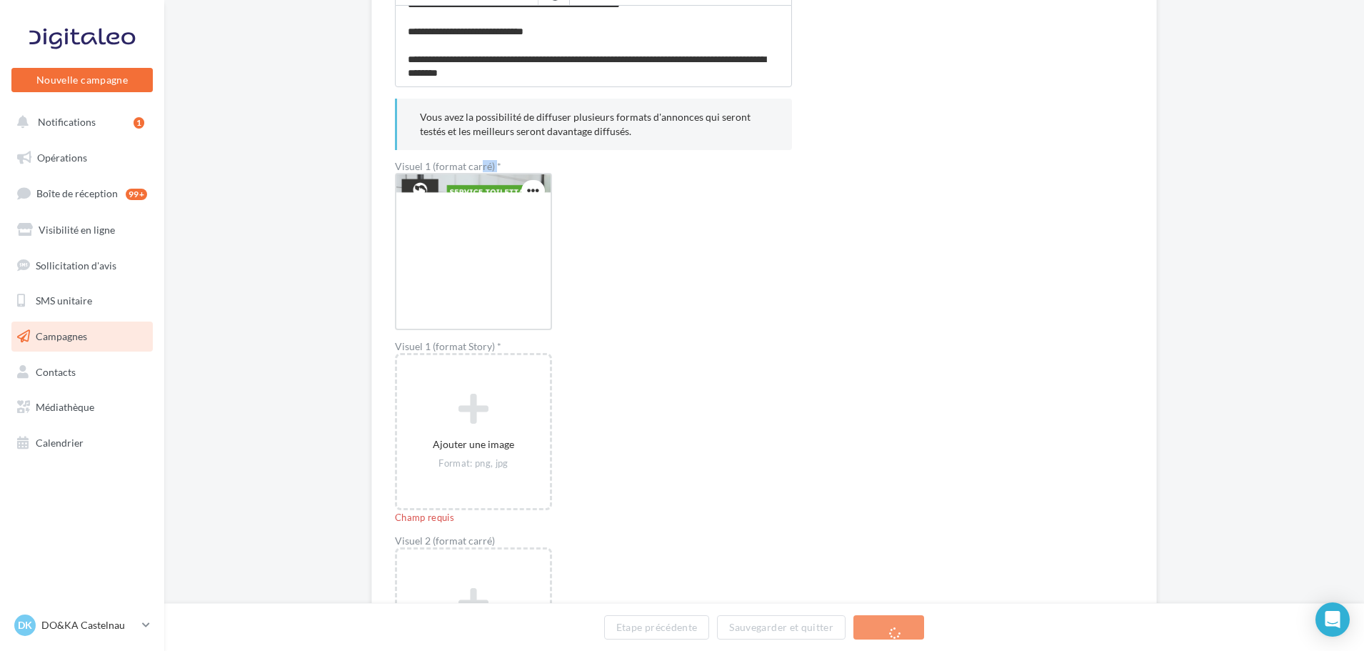
drag, startPoint x: 437, startPoint y: 167, endPoint x: 481, endPoint y: 163, distance: 43.8
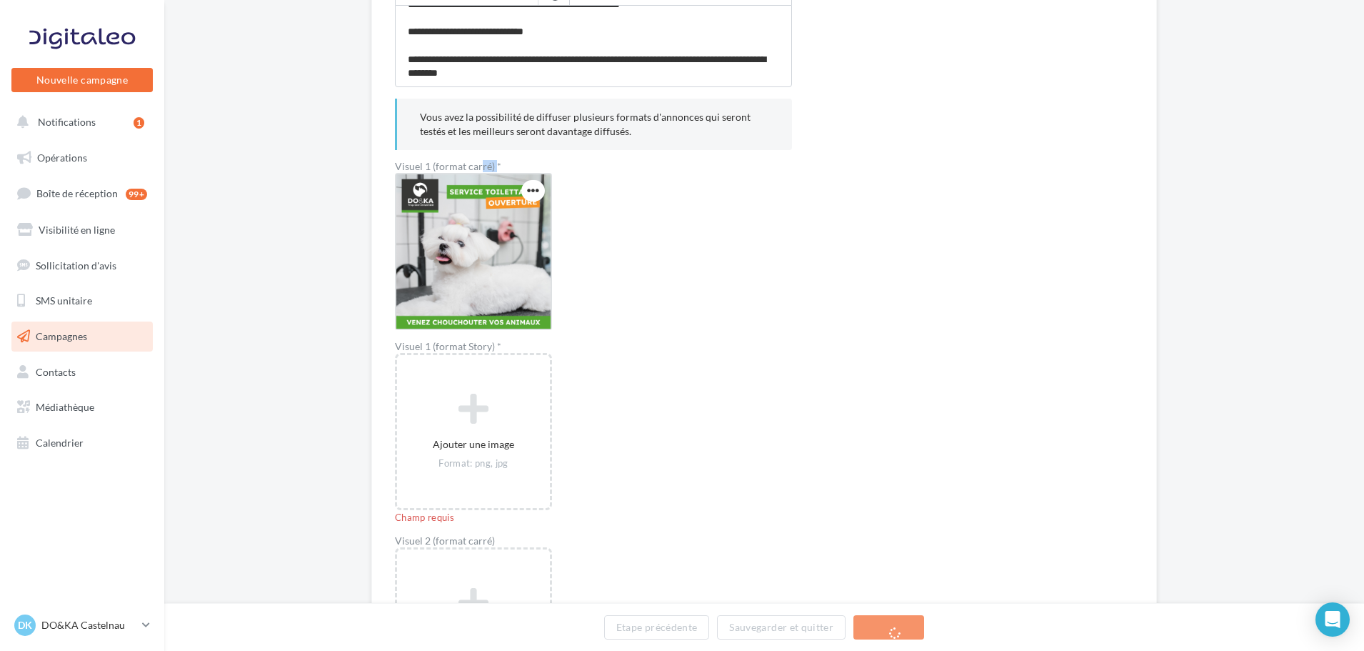
click at [481, 163] on label "Visuel 1 (format carré) *" at bounding box center [593, 166] width 397 height 10
click at [483, 163] on label "Visuel 1 (format carré) *" at bounding box center [593, 166] width 397 height 10
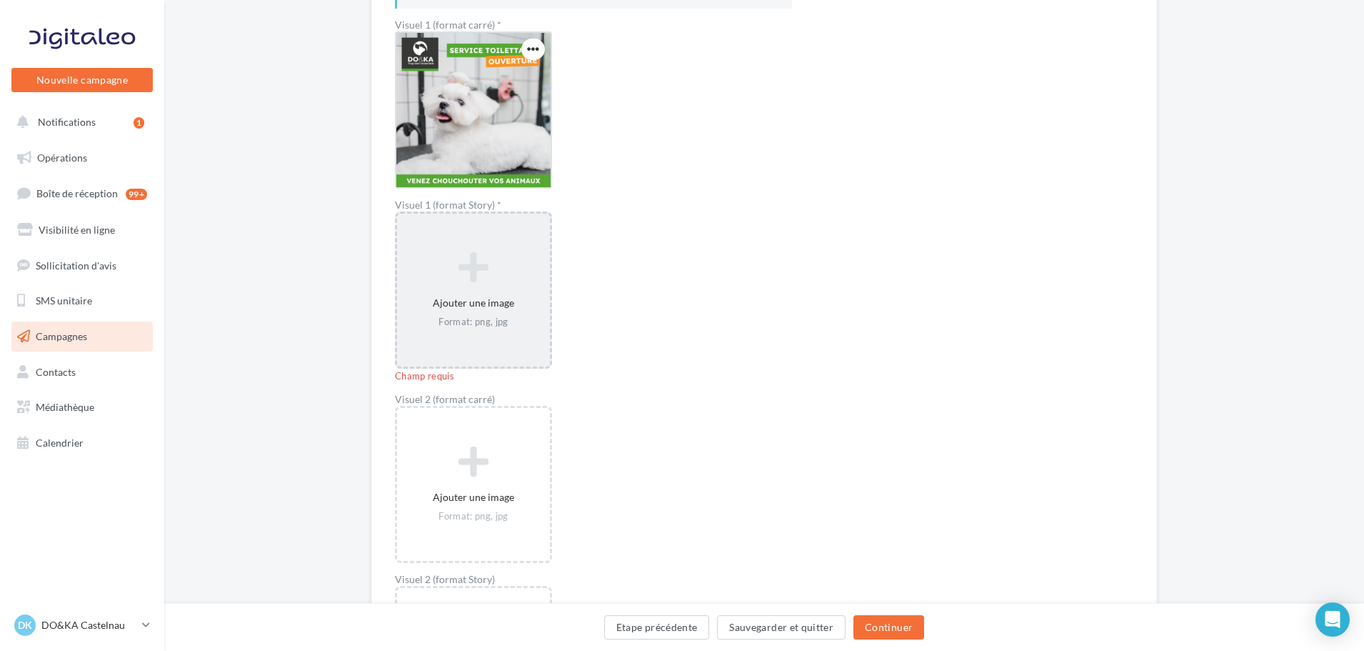
scroll to position [928, 0]
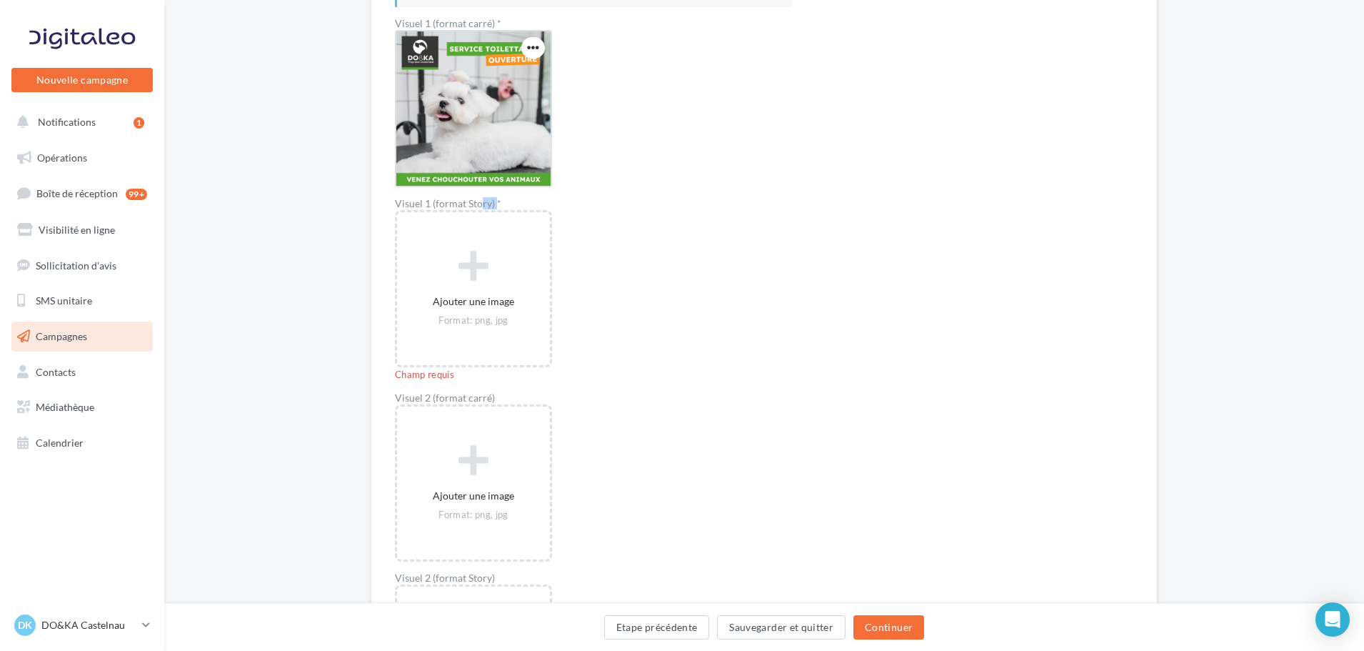
drag, startPoint x: 437, startPoint y: 206, endPoint x: 488, endPoint y: 199, distance: 51.2
click at [488, 199] on label "Visuel 1 (format Story) *" at bounding box center [593, 204] width 397 height 10
click at [517, 204] on label "Visuel 1 (format Story) *" at bounding box center [593, 204] width 397 height 10
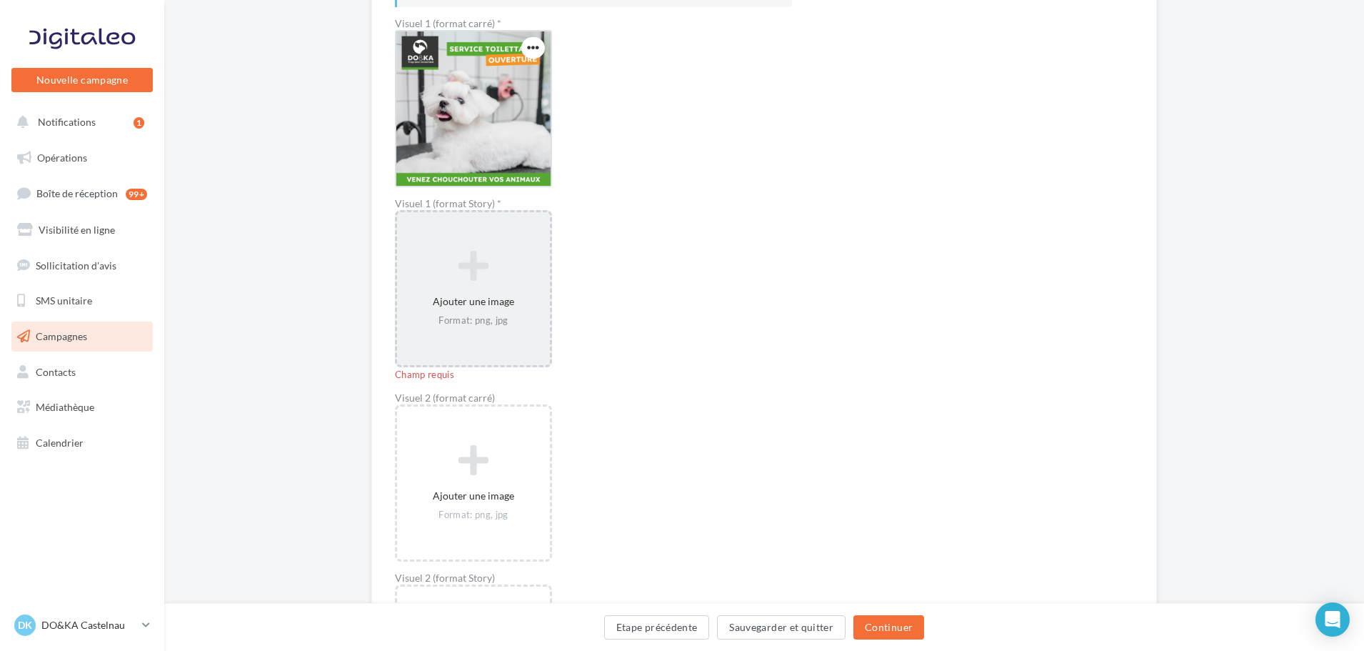
click at [485, 273] on icon at bounding box center [473, 266] width 141 height 34
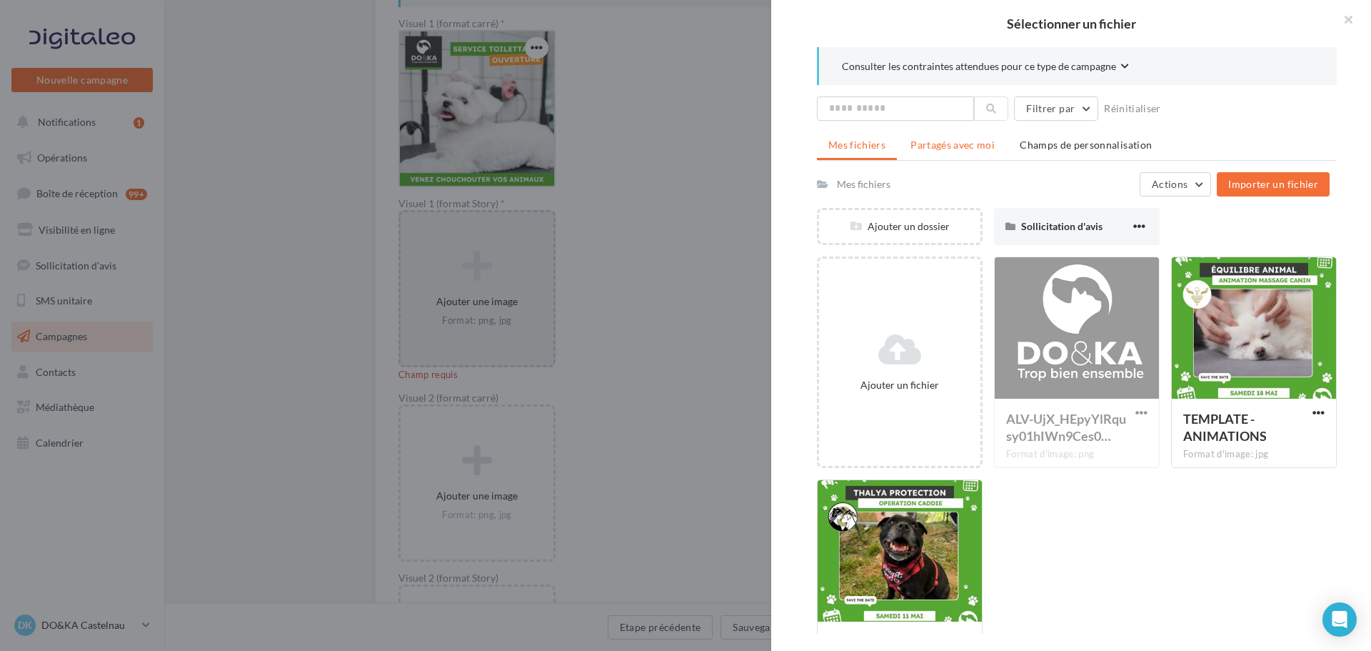
click at [967, 144] on span "Partagés avec moi" at bounding box center [953, 145] width 84 height 12
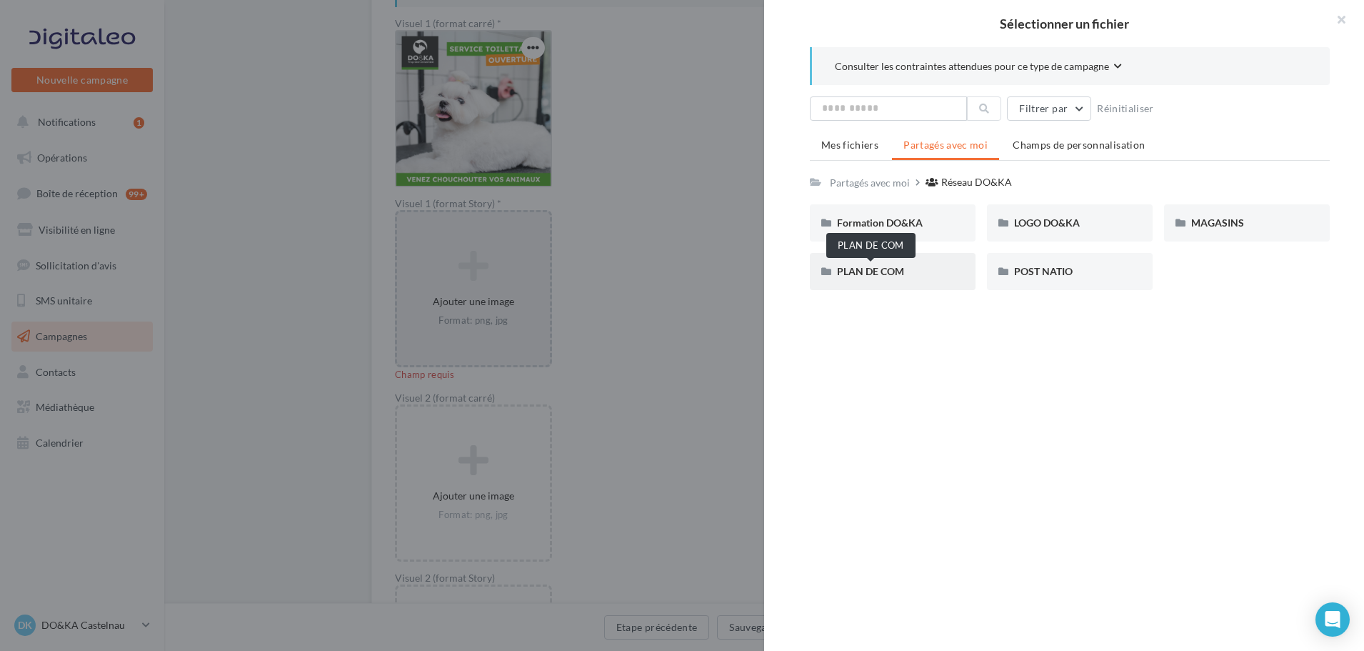
click at [888, 268] on span "PLAN DE COM" at bounding box center [870, 271] width 67 height 12
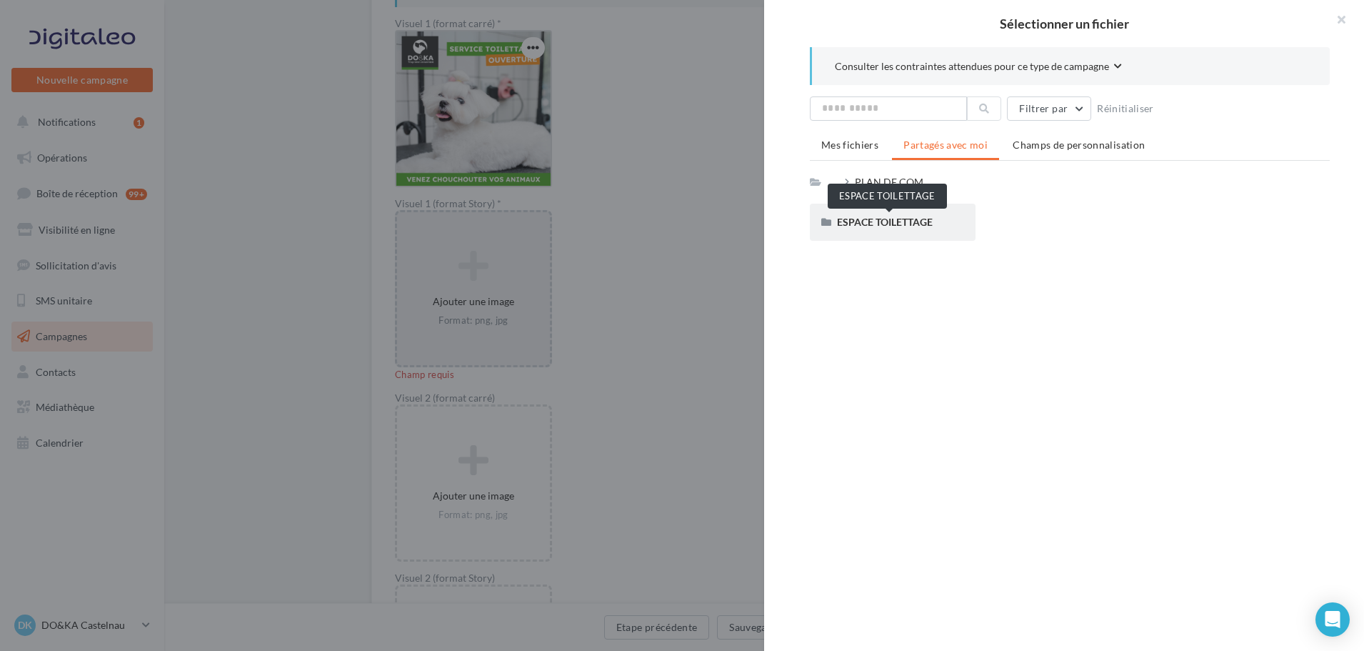
click at [893, 224] on span "ESPACE TOILETTAGE" at bounding box center [885, 222] width 96 height 12
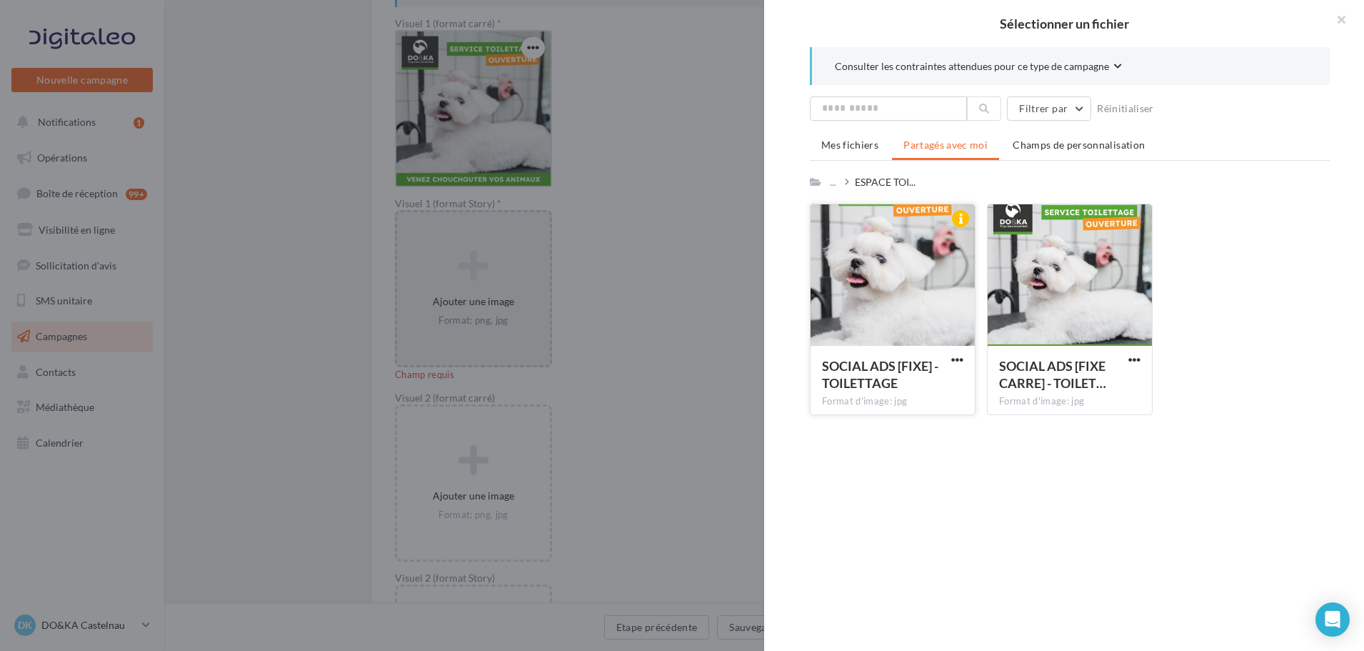
click at [884, 279] on div at bounding box center [893, 275] width 164 height 143
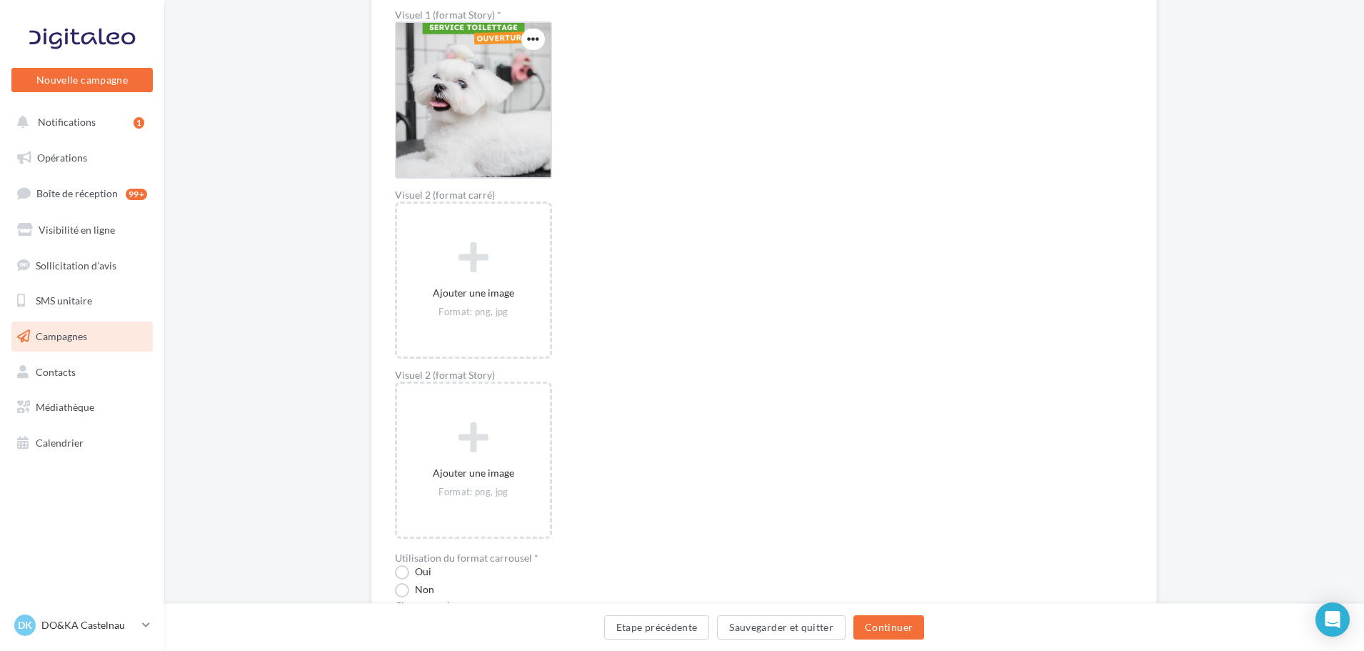
scroll to position [1273, 0]
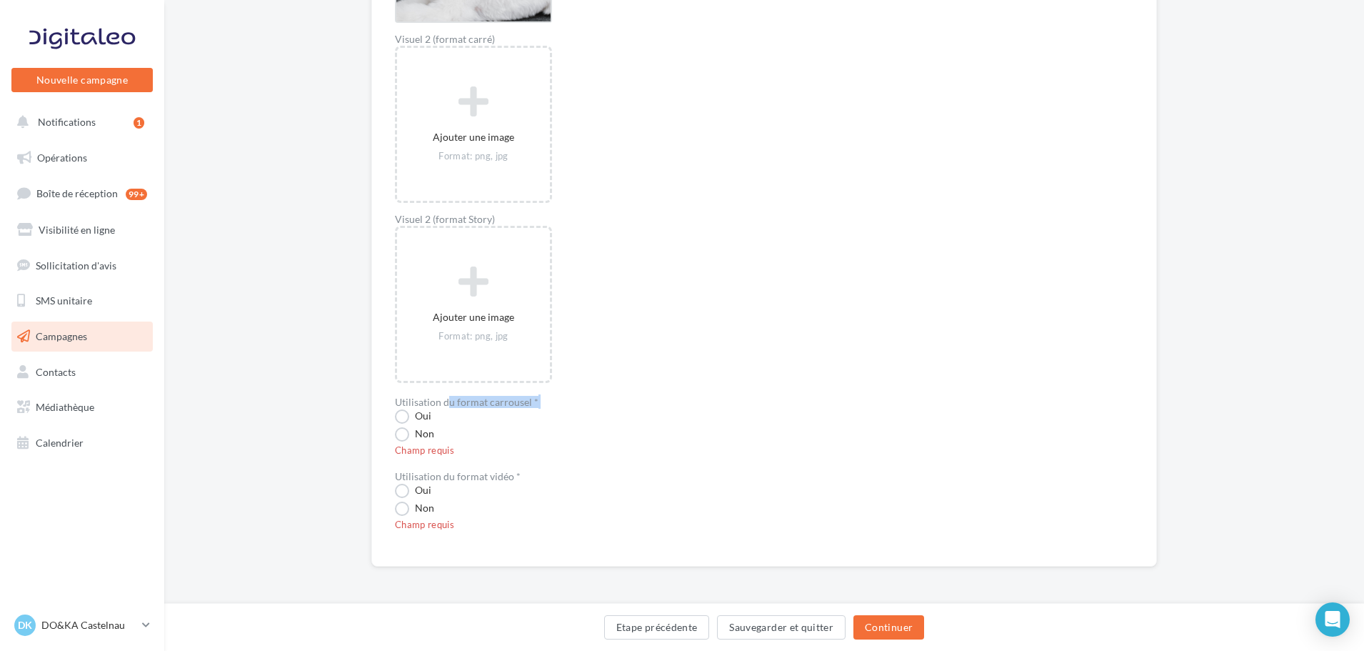
drag, startPoint x: 398, startPoint y: 402, endPoint x: 539, endPoint y: 396, distance: 140.8
click at [539, 396] on div "Utilisation du format carrousel *" at bounding box center [593, 401] width 397 height 14
click at [396, 434] on label "Non" at bounding box center [414, 434] width 39 height 14
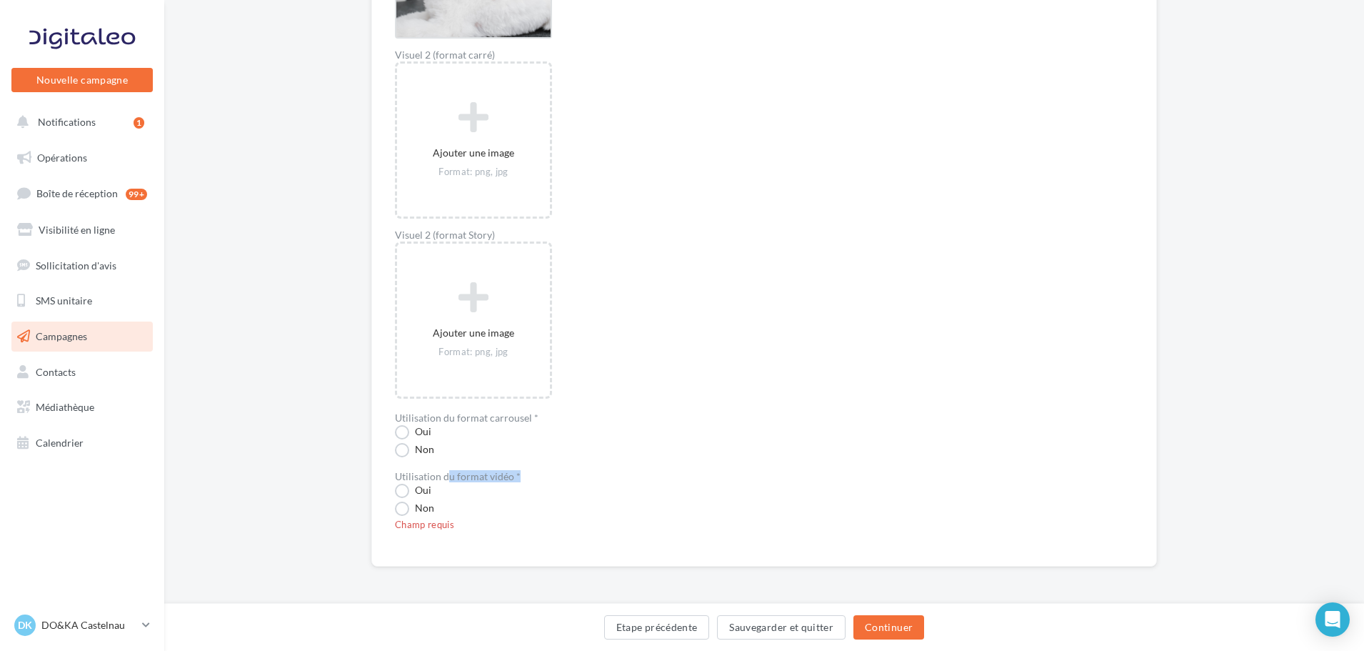
drag, startPoint x: 394, startPoint y: 475, endPoint x: 511, endPoint y: 474, distance: 116.4
click at [512, 474] on label "Utilisation du format vidéo *" at bounding box center [458, 476] width 126 height 10
click at [410, 491] on label "Oui" at bounding box center [413, 490] width 36 height 14
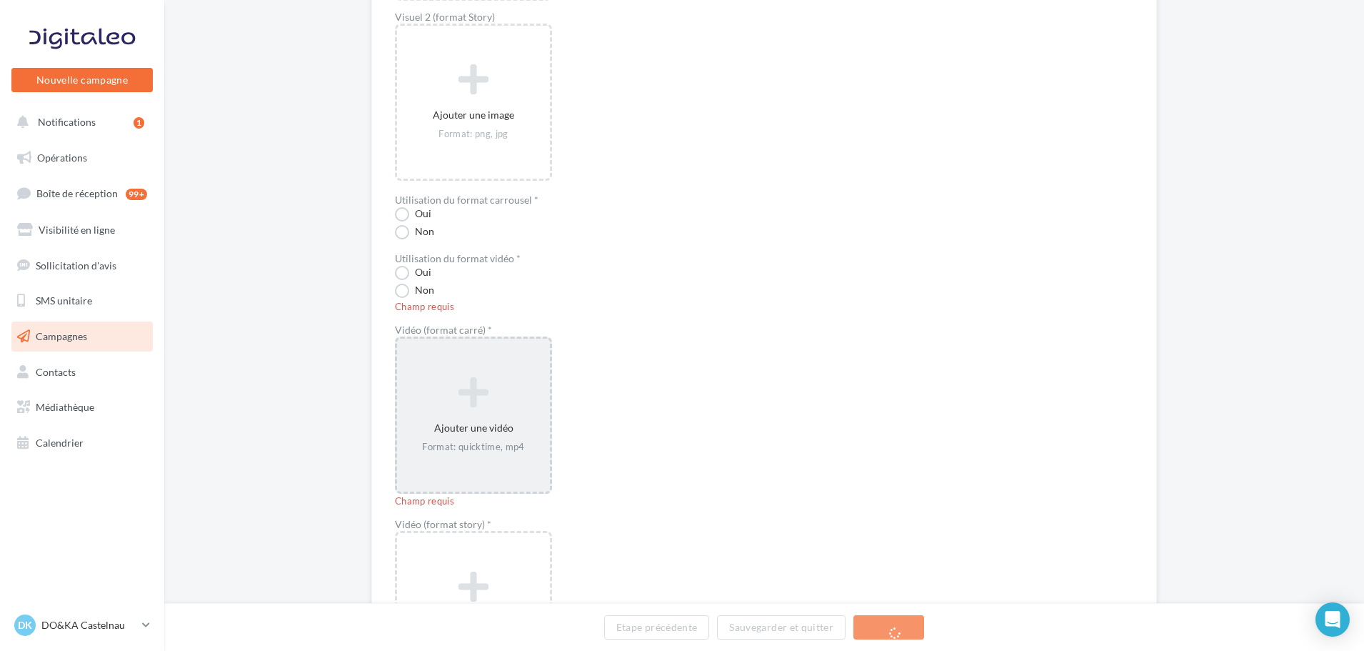
scroll to position [1487, 0]
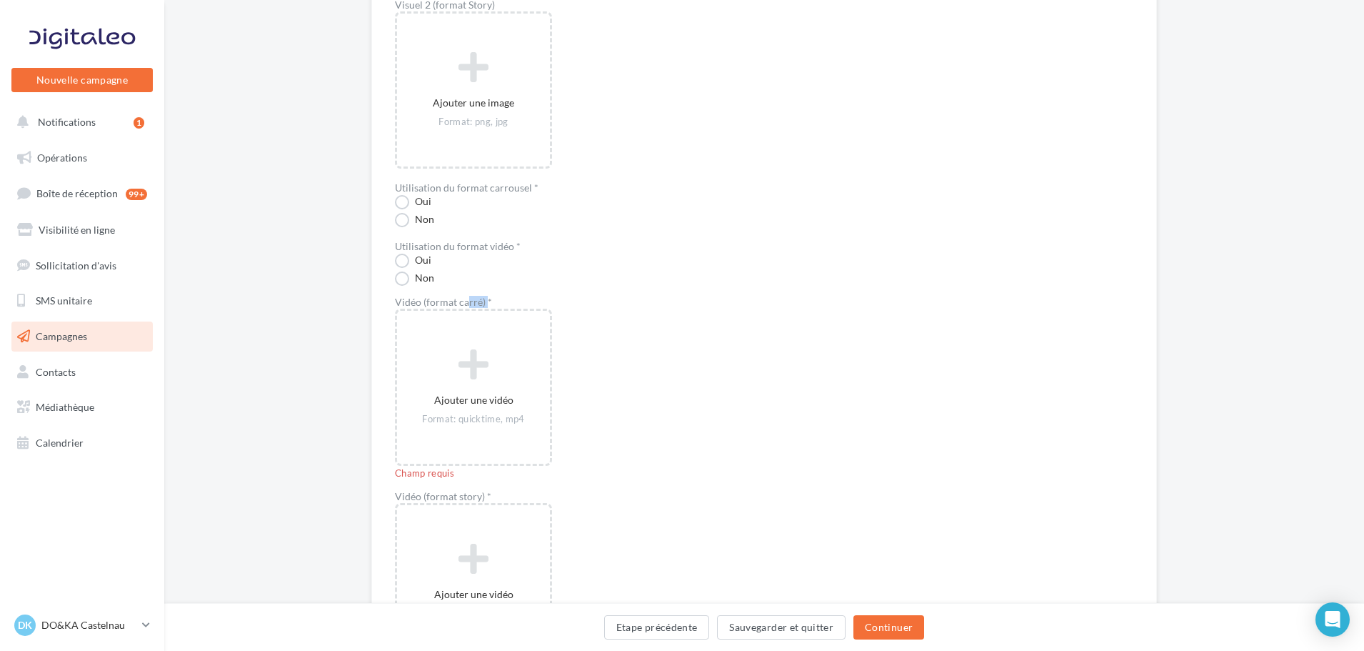
drag, startPoint x: 425, startPoint y: 301, endPoint x: 476, endPoint y: 296, distance: 51.7
click at [476, 297] on label "Vidéo (format carré) *" at bounding box center [593, 302] width 397 height 10
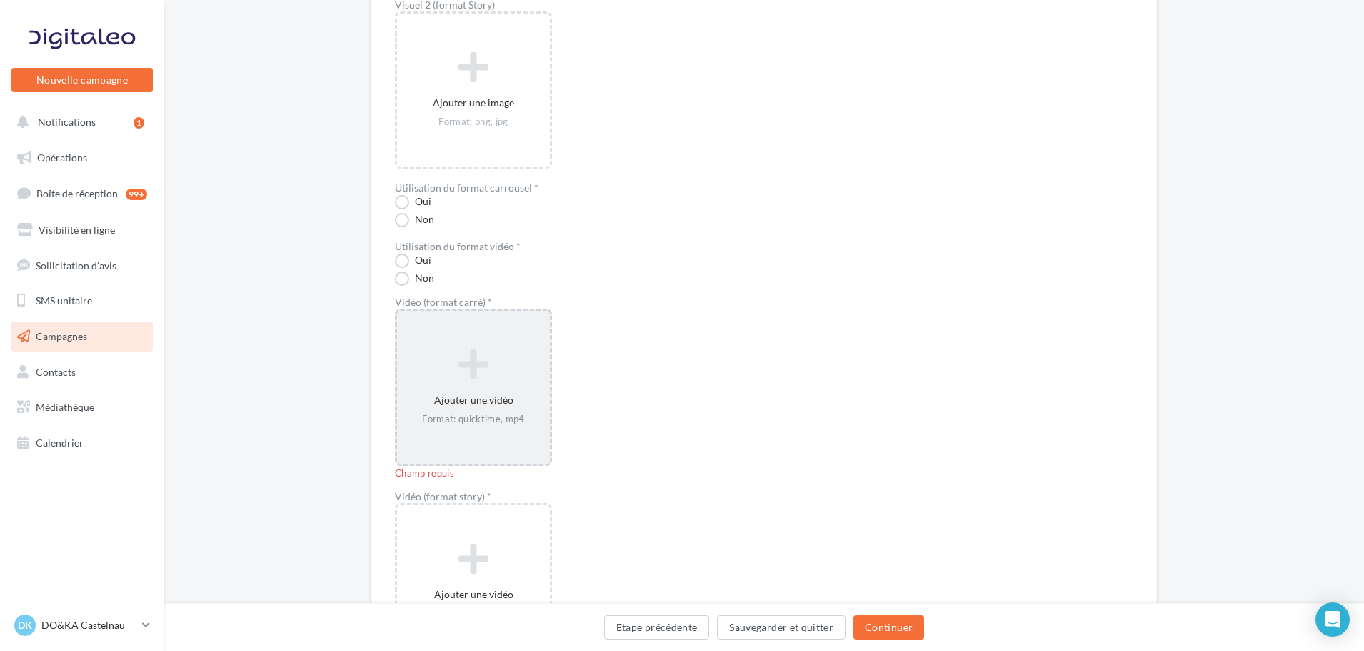
click at [455, 381] on icon at bounding box center [473, 364] width 141 height 34
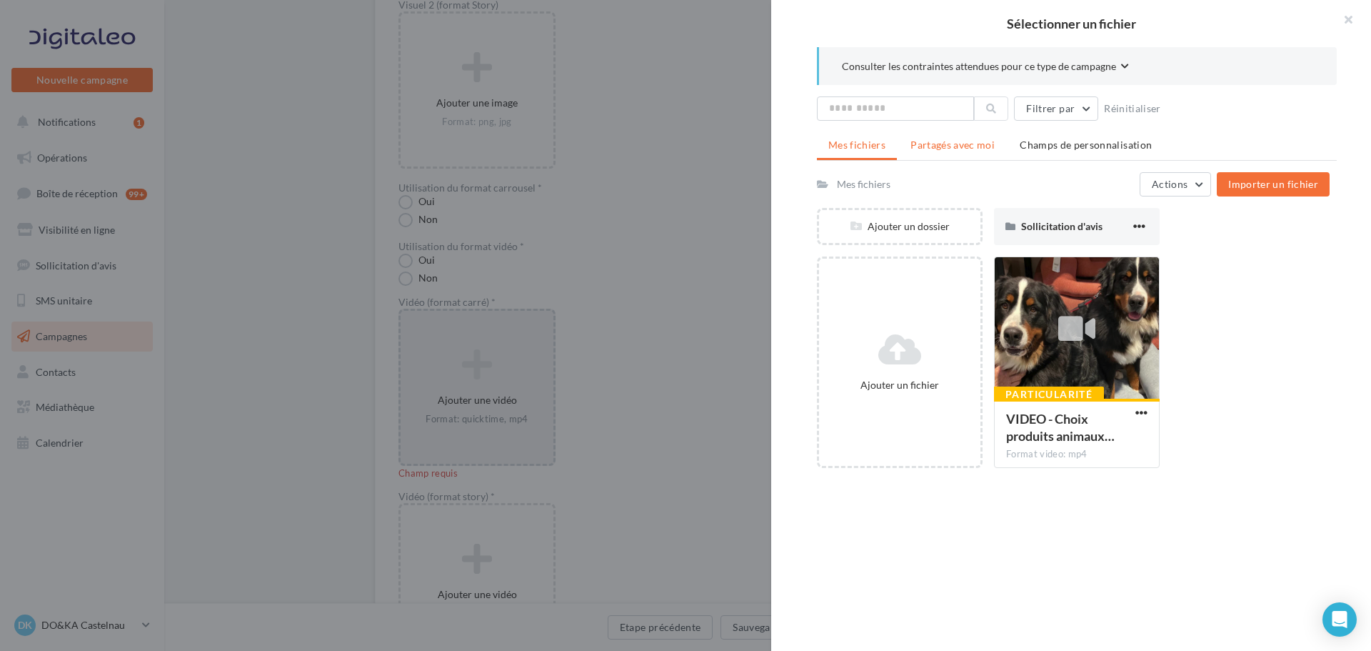
click at [943, 148] on span "Partagés avec moi" at bounding box center [953, 145] width 84 height 12
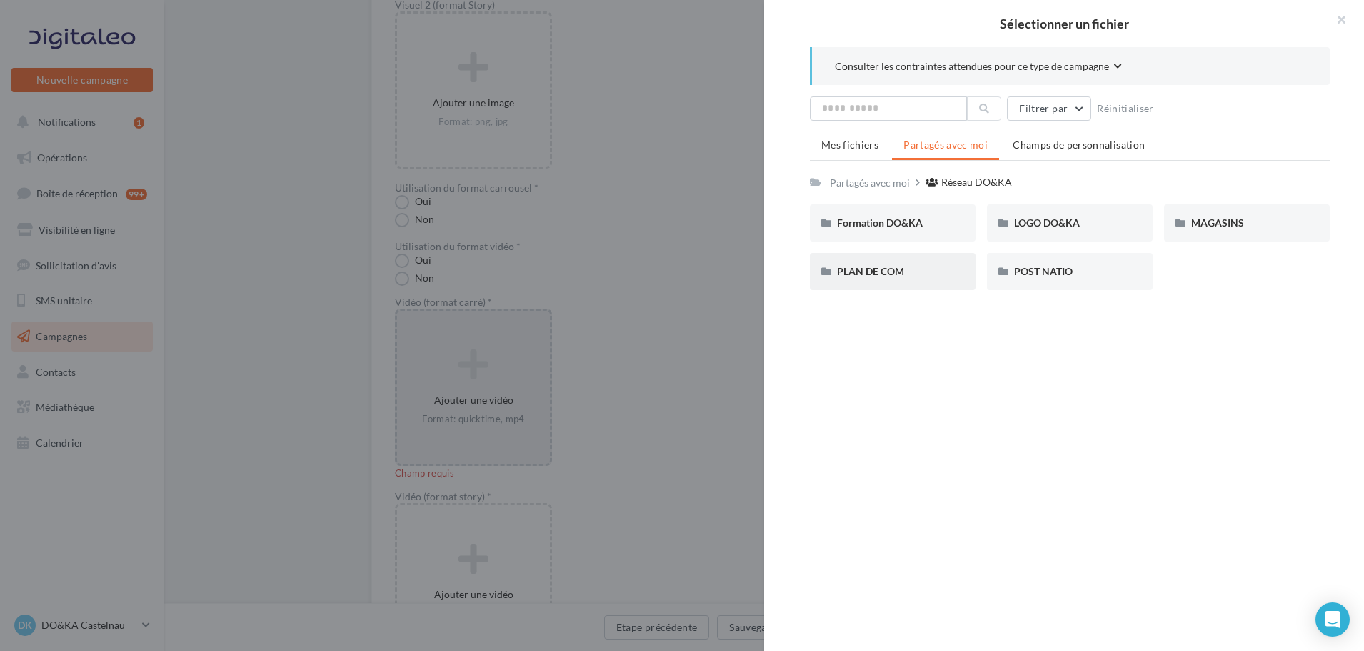
click at [883, 281] on div "PLAN DE COM" at bounding box center [893, 271] width 166 height 37
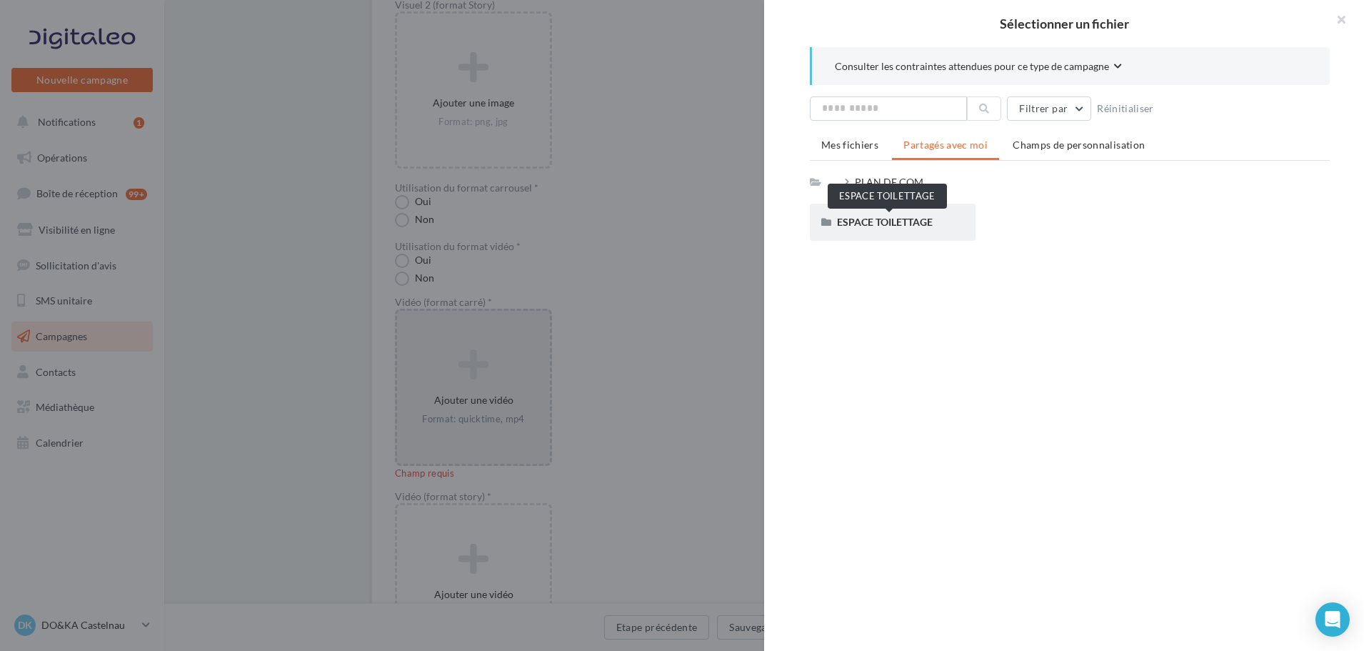
click at [896, 221] on span "ESPACE TOILETTAGE" at bounding box center [885, 222] width 96 height 12
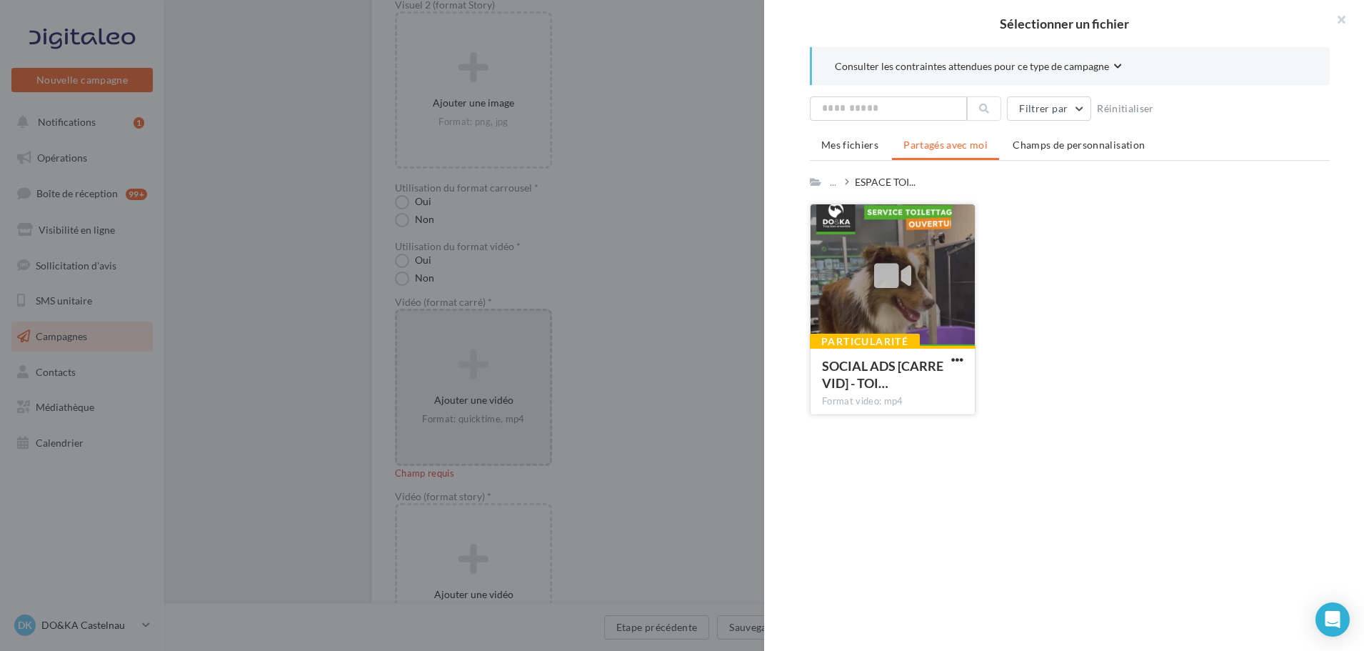
click at [869, 296] on div at bounding box center [893, 275] width 164 height 143
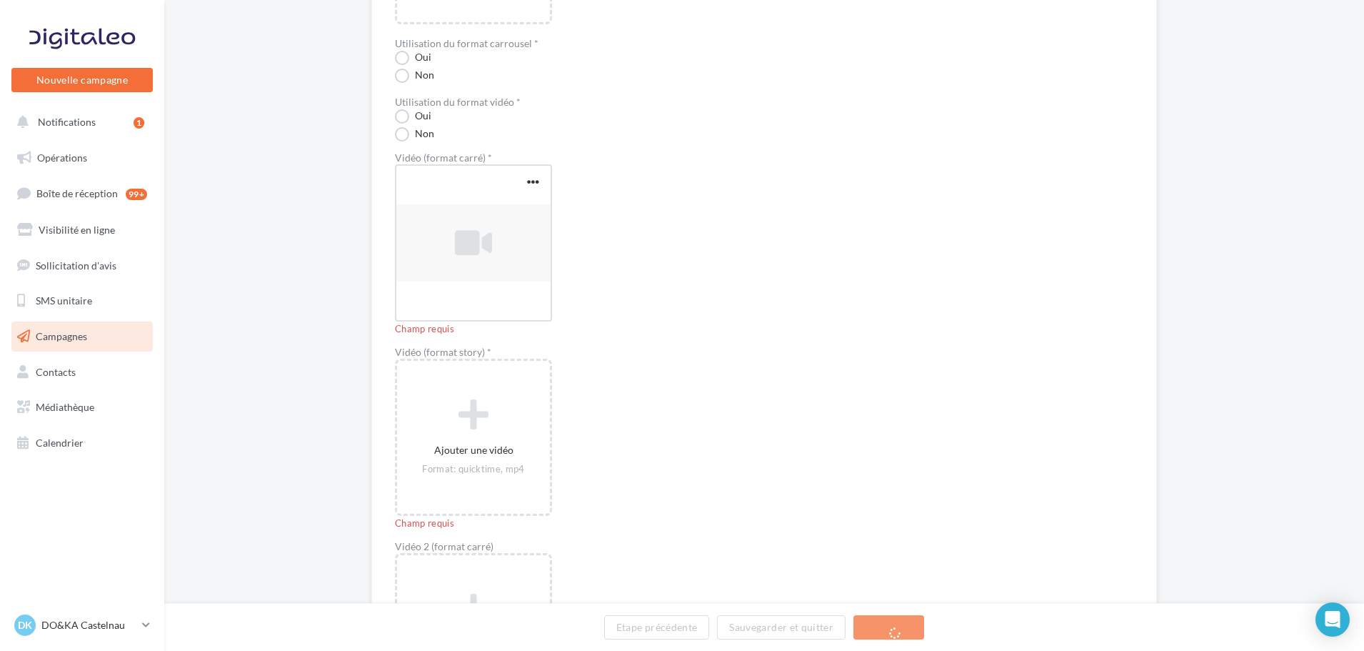
scroll to position [1701, 0]
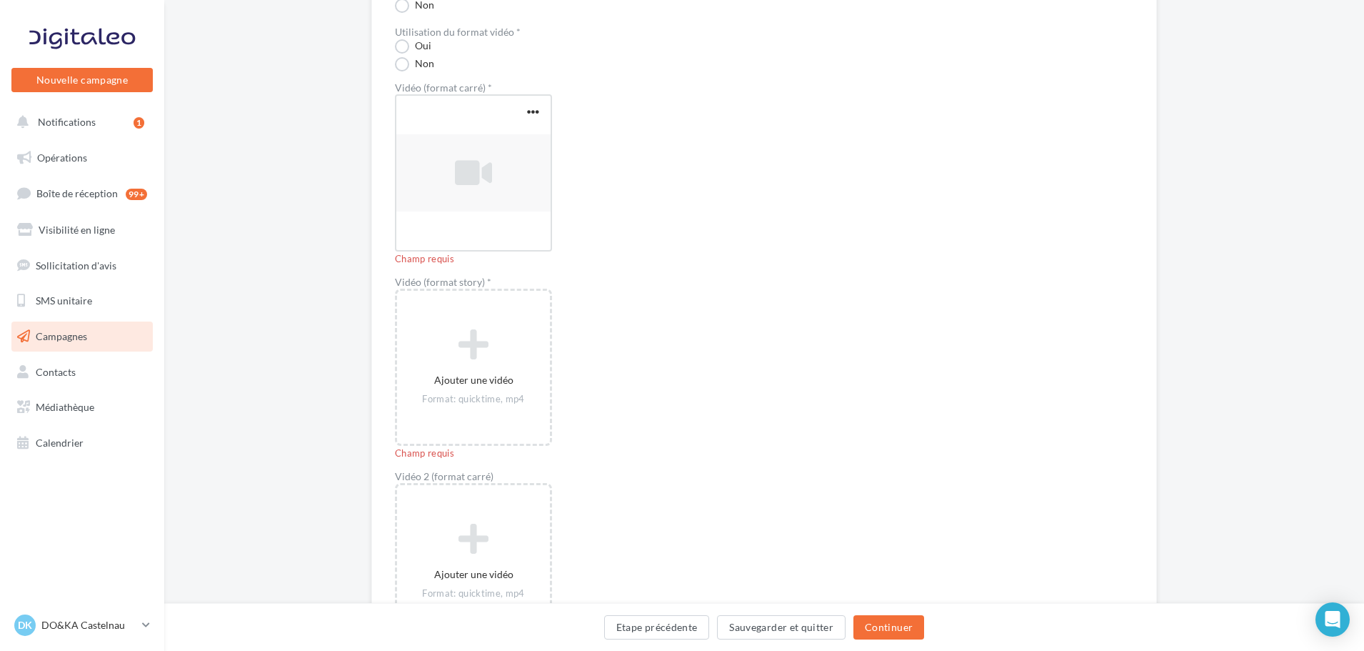
drag, startPoint x: 396, startPoint y: 280, endPoint x: 506, endPoint y: 280, distance: 110.0
click at [506, 280] on label "Vidéo (format story) *" at bounding box center [593, 282] width 397 height 10
click at [508, 280] on label "Vidéo (format story) *" at bounding box center [593, 282] width 397 height 10
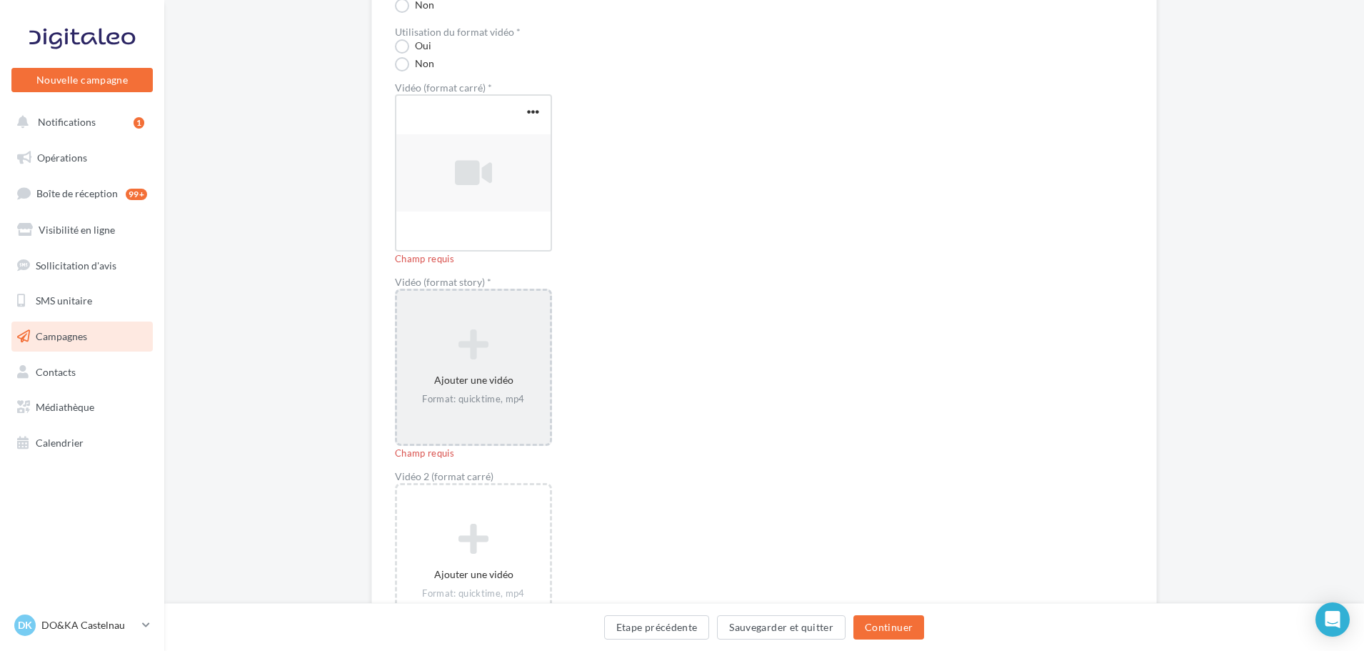
click at [493, 343] on icon at bounding box center [473, 344] width 141 height 34
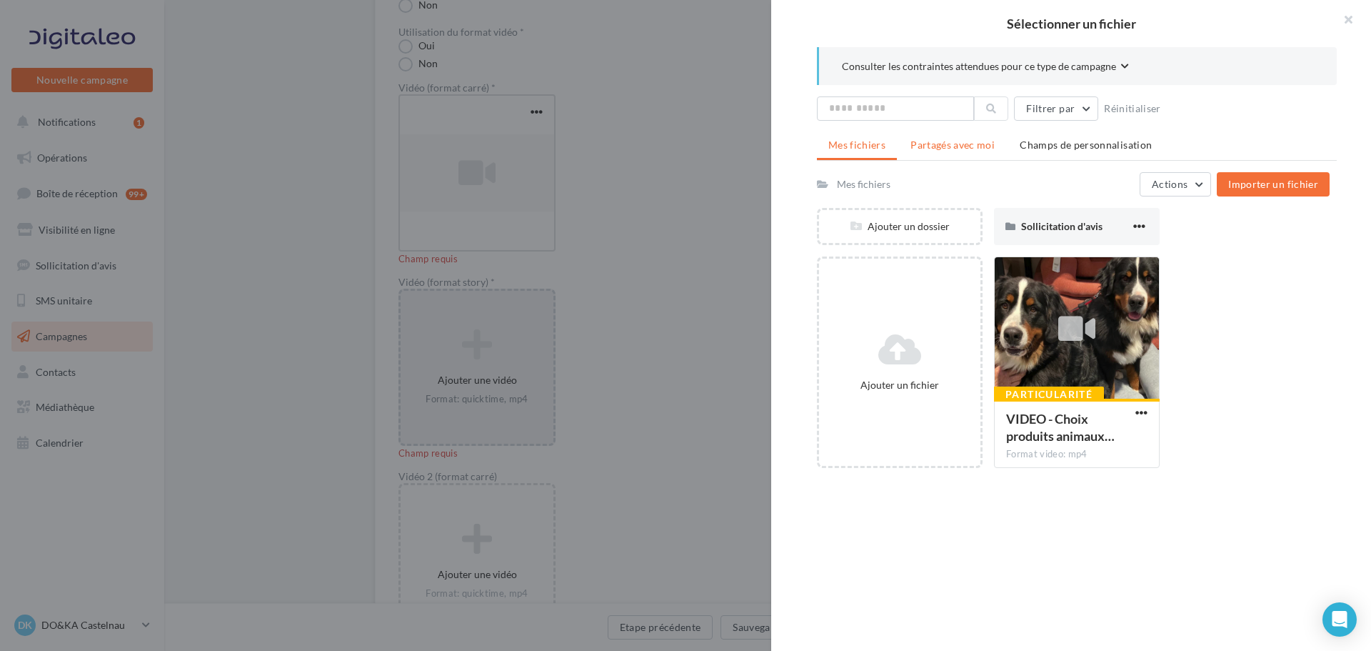
click at [936, 149] on span "Partagés avec moi" at bounding box center [953, 145] width 84 height 12
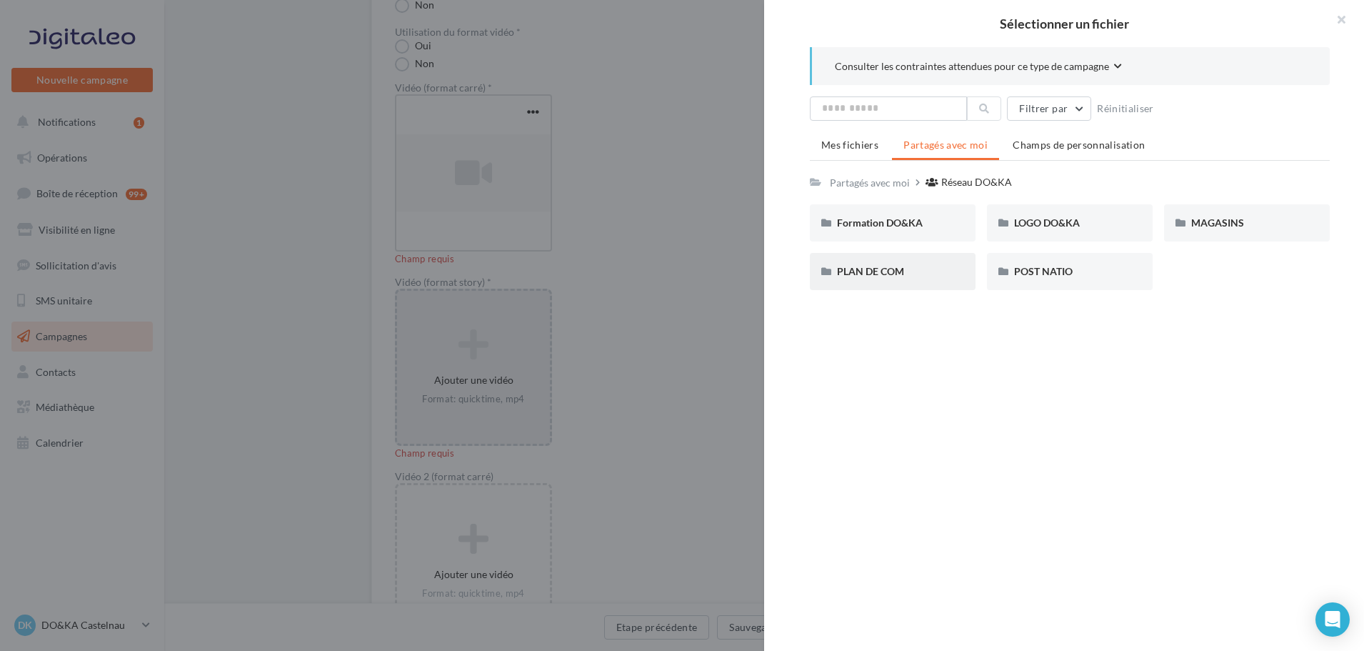
click at [876, 276] on span "PLAN DE COM" at bounding box center [870, 271] width 67 height 12
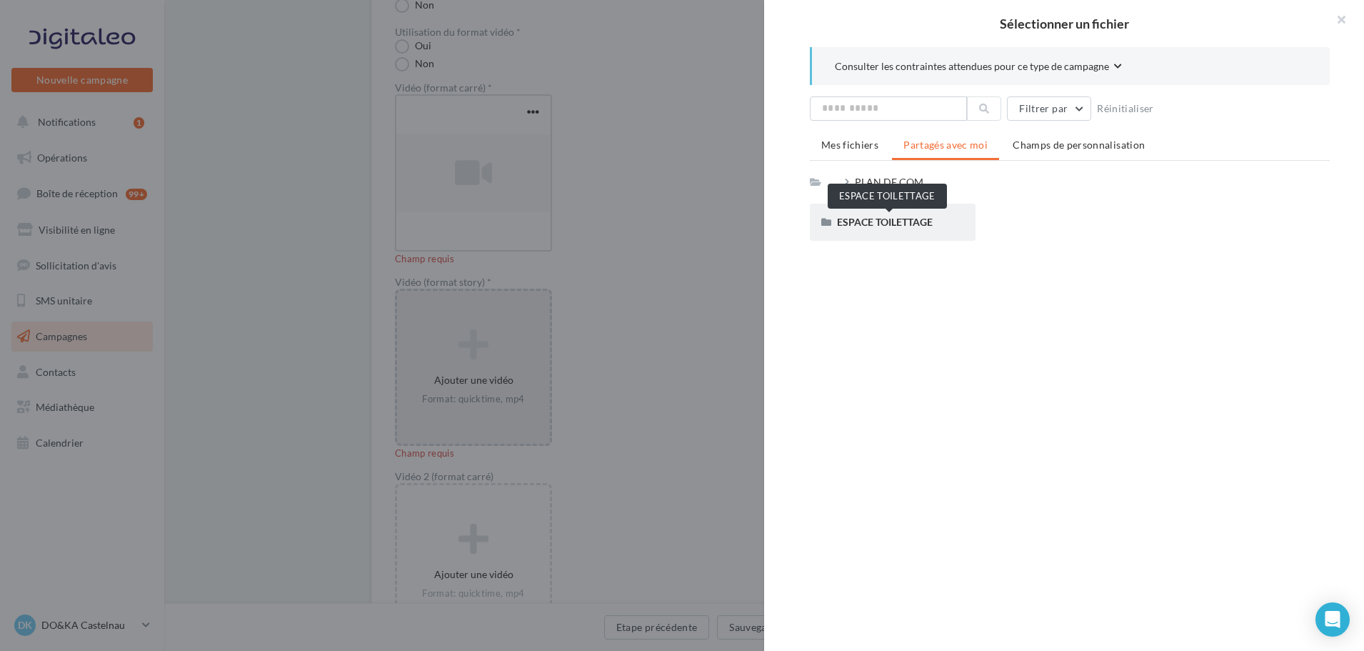
click at [891, 219] on span "ESPACE TOILETTAGE" at bounding box center [885, 222] width 96 height 12
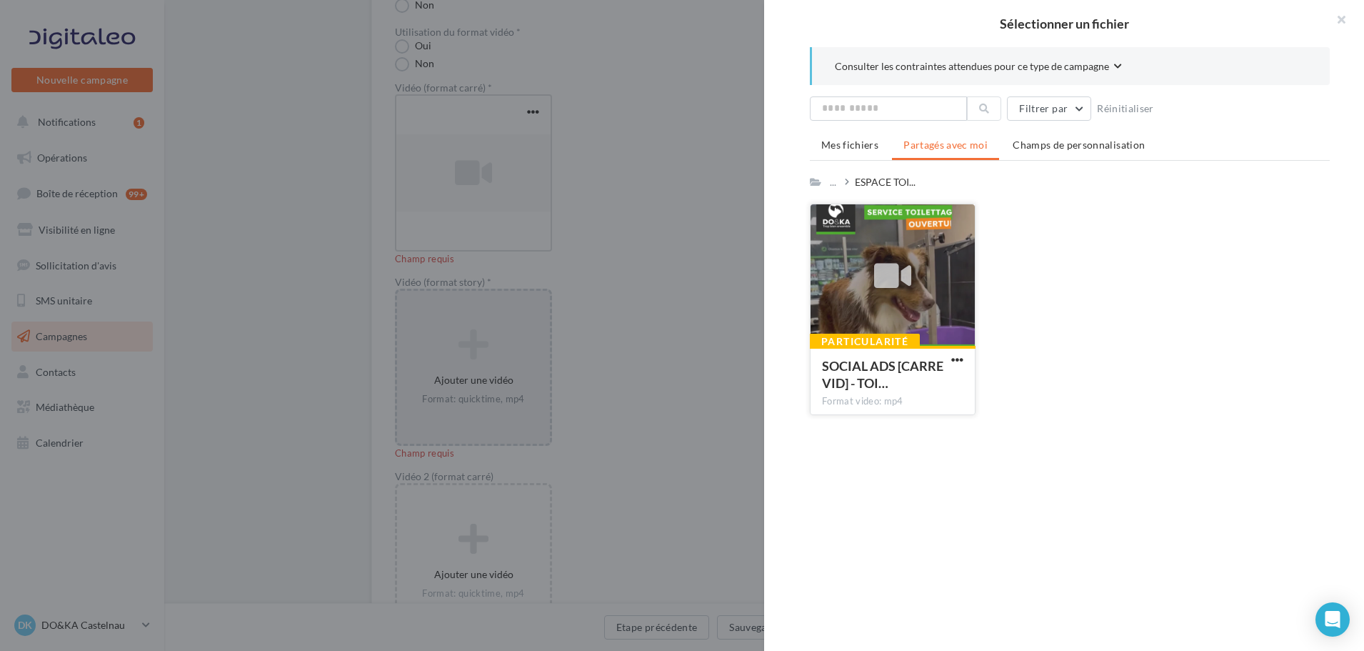
click at [971, 276] on div at bounding box center [893, 275] width 164 height 143
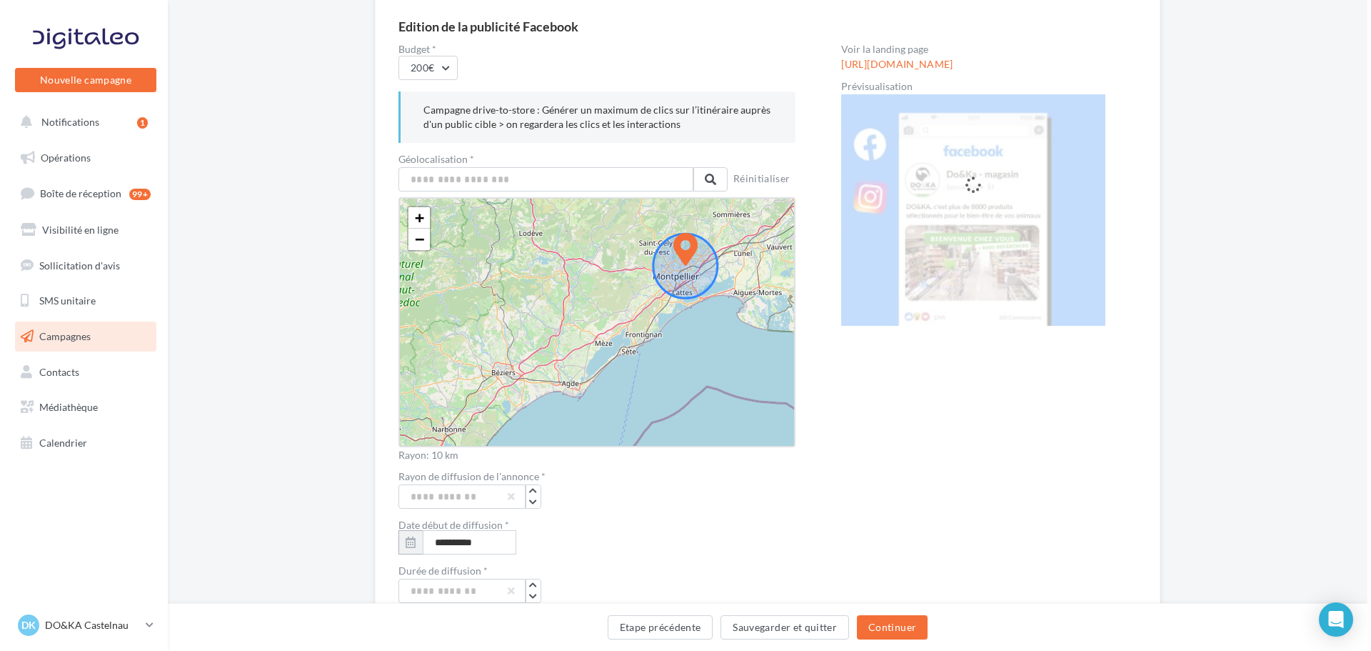
scroll to position [0, 0]
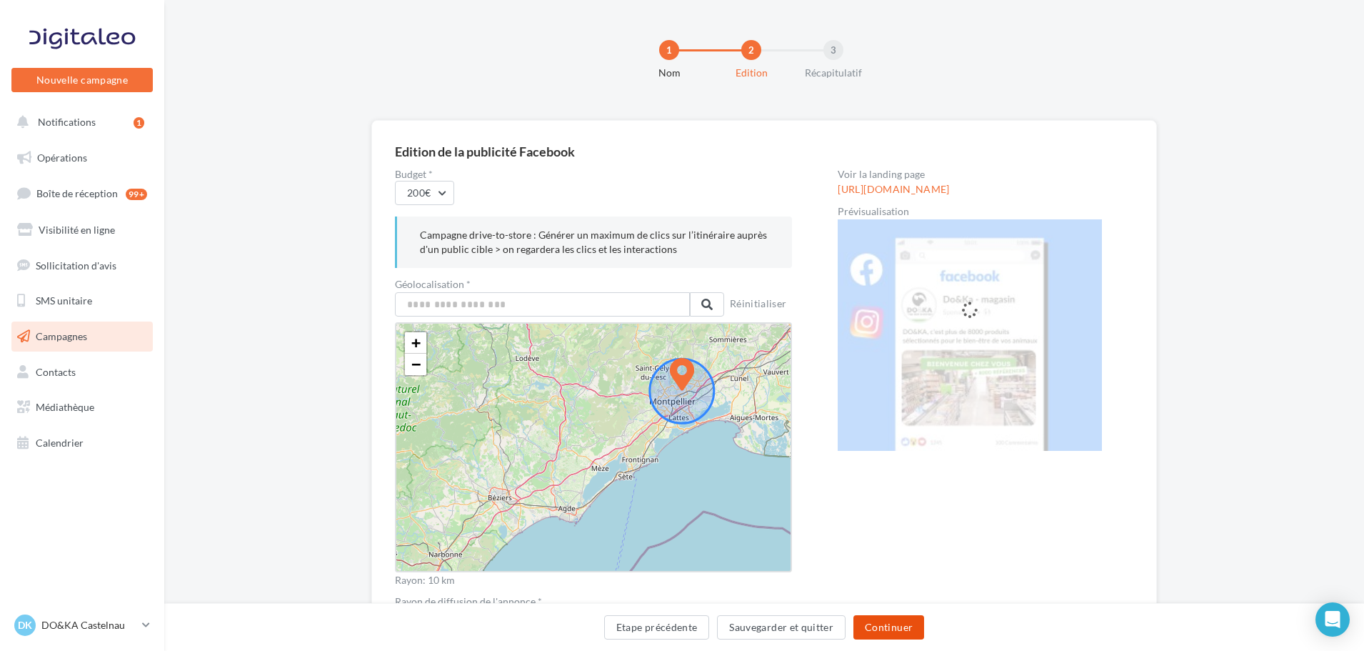
click at [904, 633] on button "Continuer" at bounding box center [888, 627] width 71 height 24
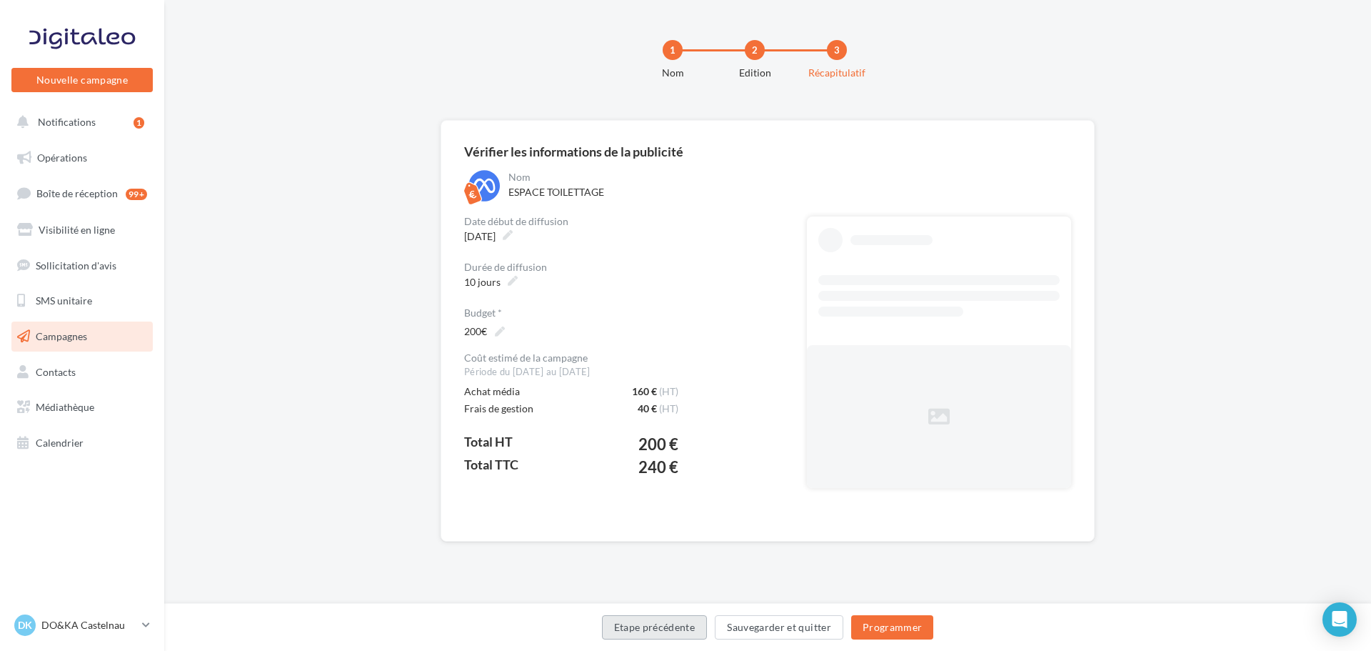
click at [686, 621] on button "Etape précédente" at bounding box center [655, 627] width 106 height 24
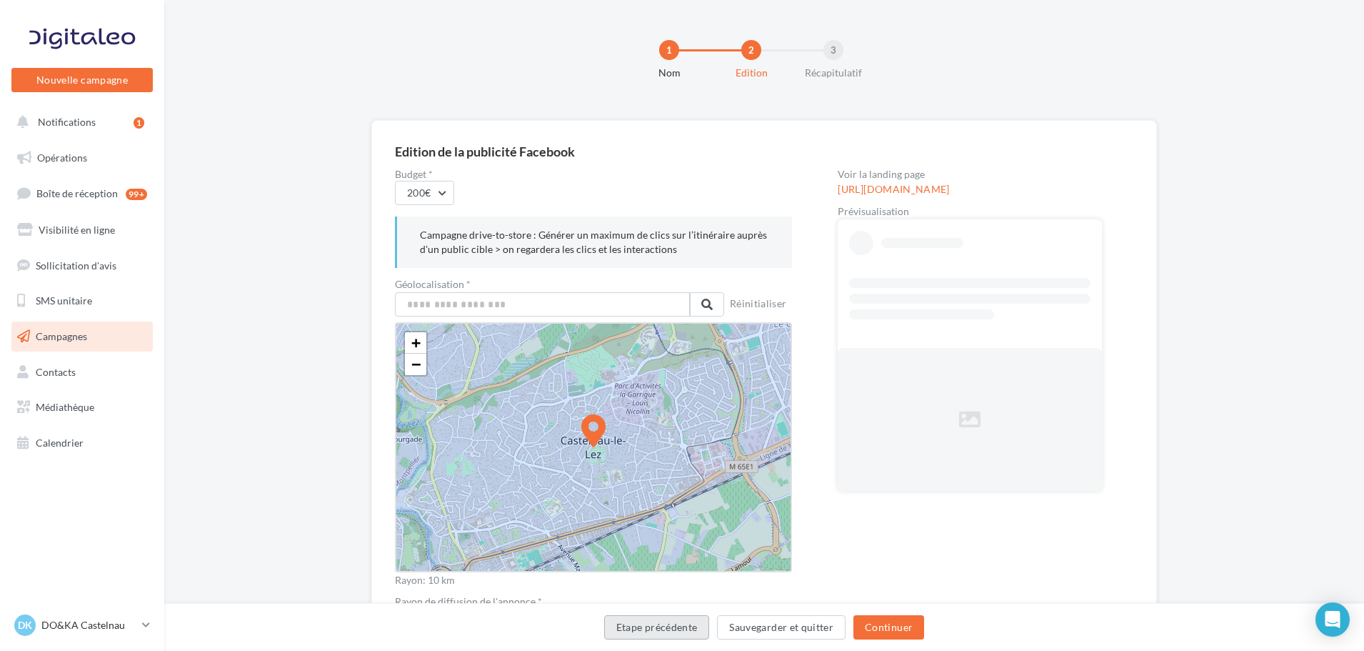
click at [683, 626] on button "Etape précédente" at bounding box center [657, 627] width 106 height 24
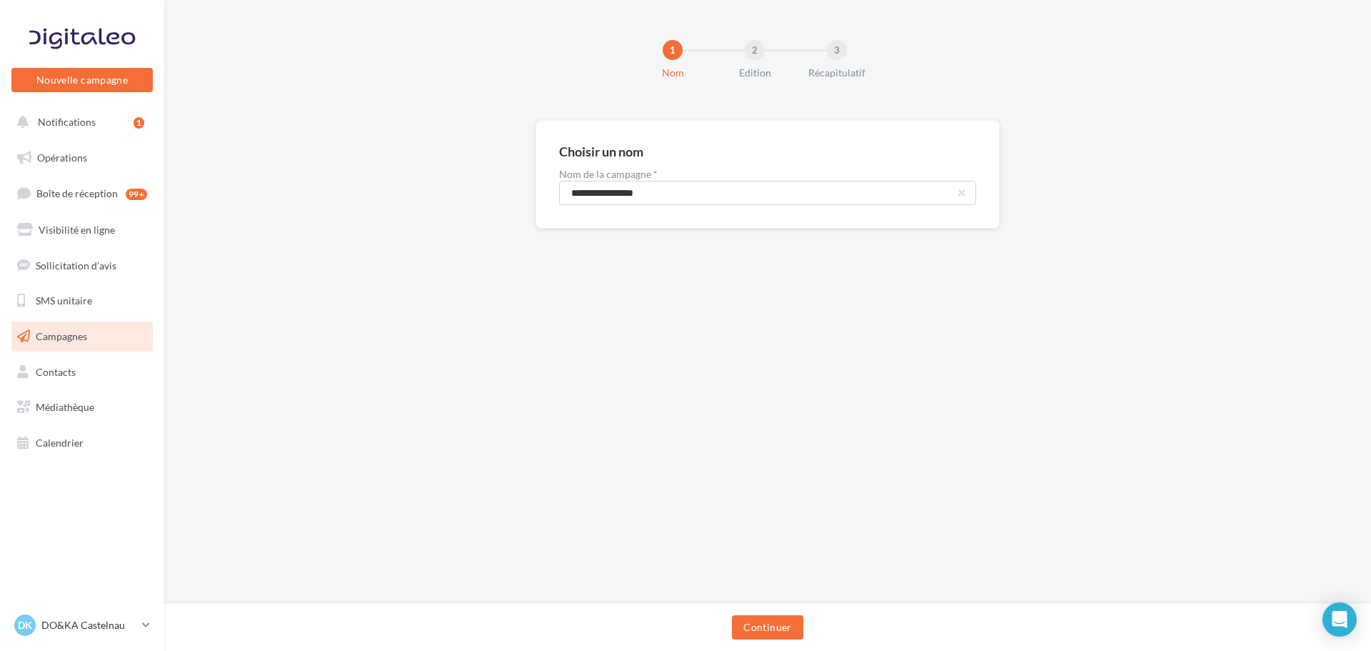
click at [682, 626] on div "Continuer" at bounding box center [768, 630] width 1184 height 30
click at [78, 154] on span "Opérations" at bounding box center [62, 157] width 50 height 12
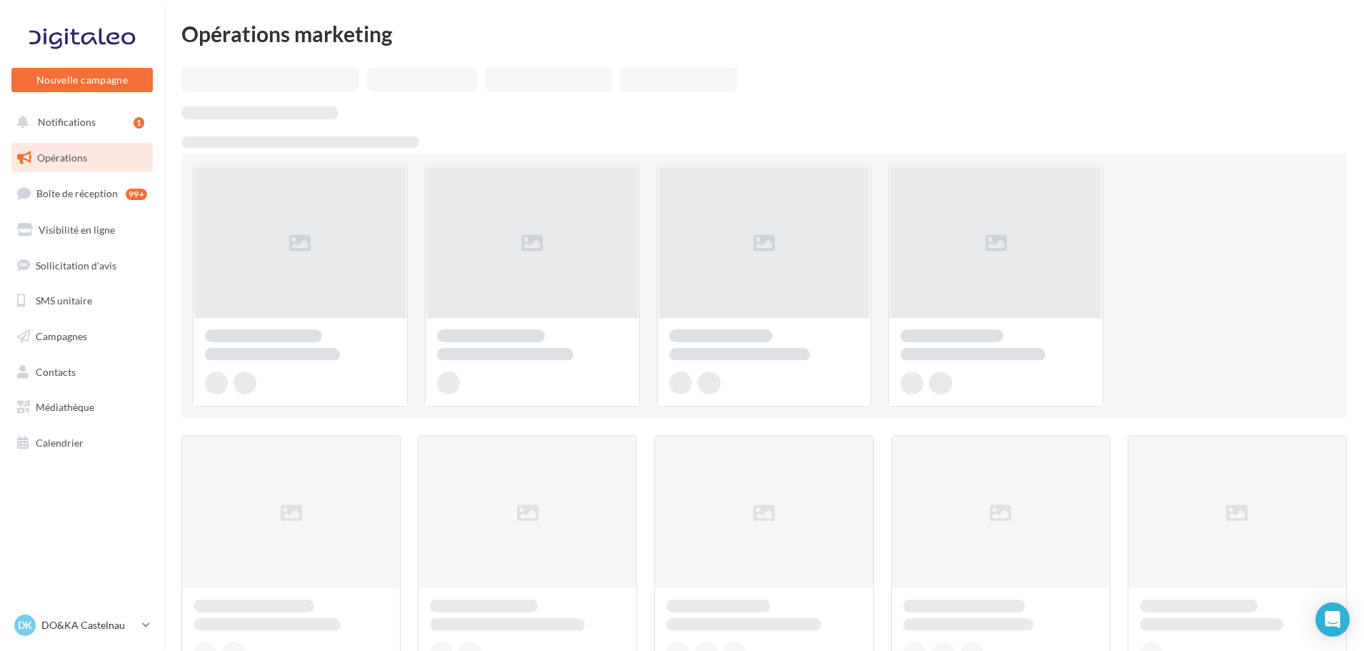
click at [76, 328] on link "Campagnes" at bounding box center [82, 336] width 147 height 30
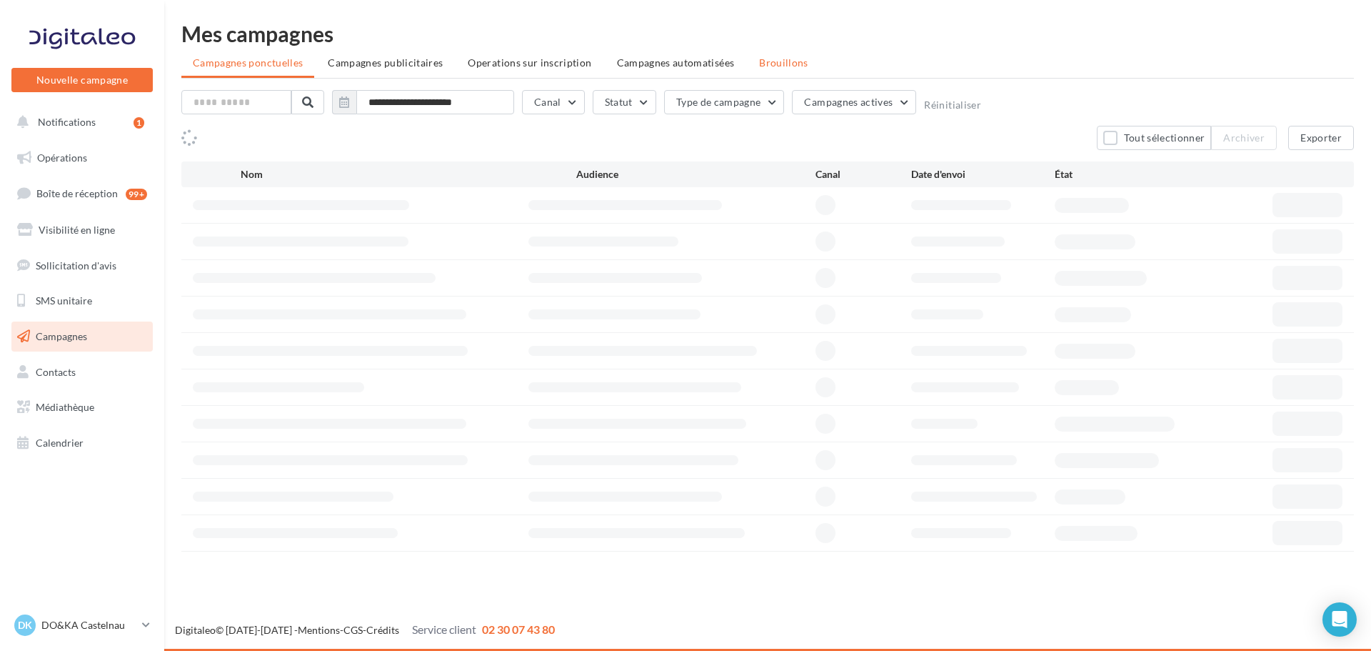
click at [788, 51] on li "Brouillons" at bounding box center [784, 63] width 72 height 26
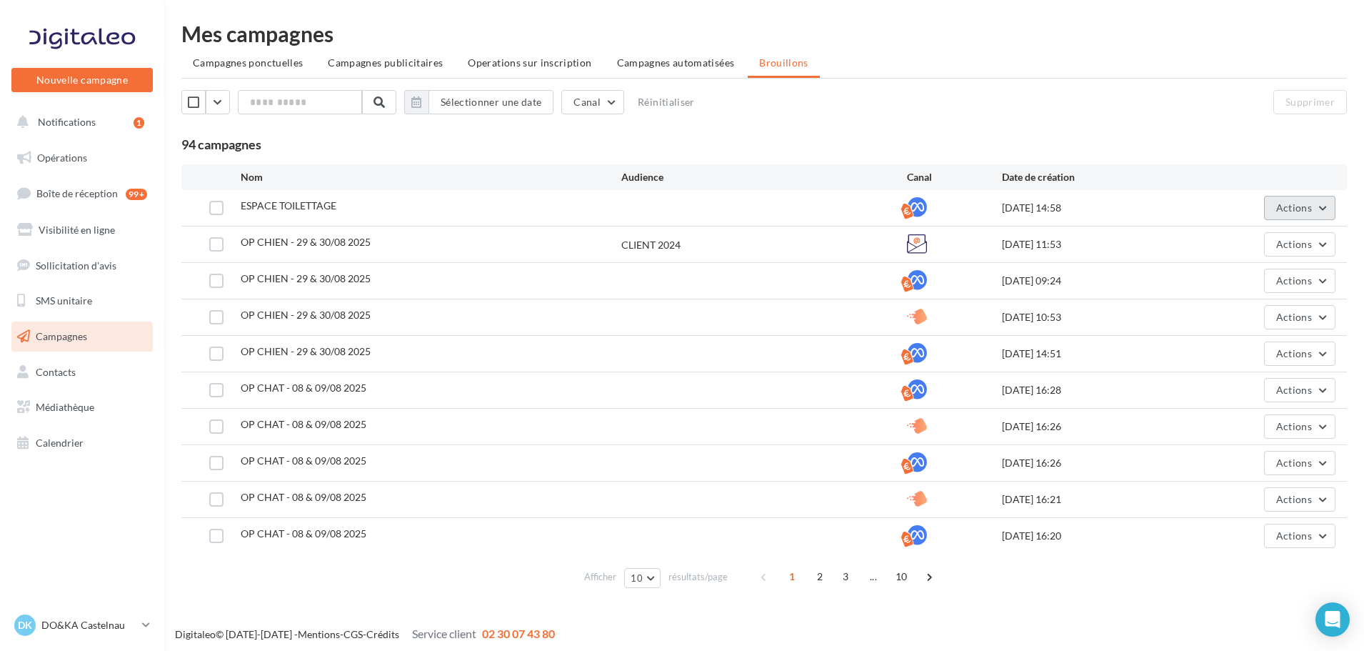
click at [1279, 197] on button "Actions" at bounding box center [1299, 208] width 71 height 24
click at [1261, 346] on button "Supprimer" at bounding box center [1264, 352] width 143 height 37
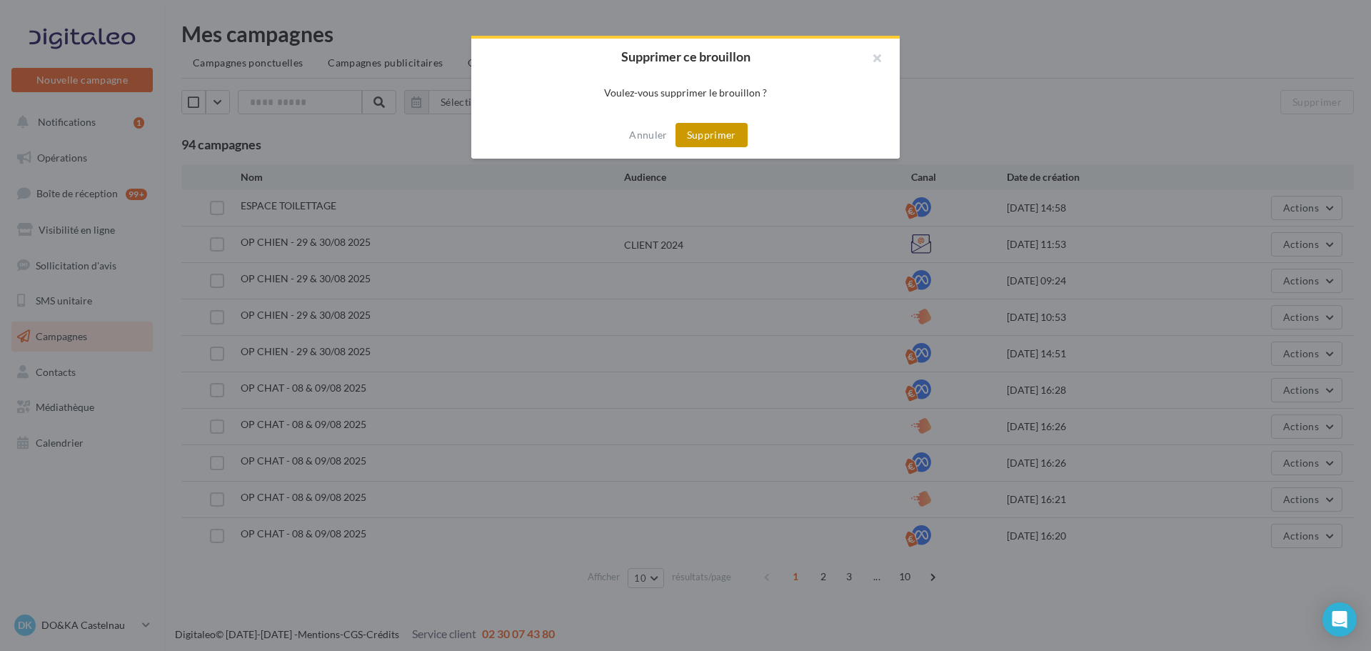
click at [703, 131] on button "Supprimer" at bounding box center [712, 135] width 72 height 24
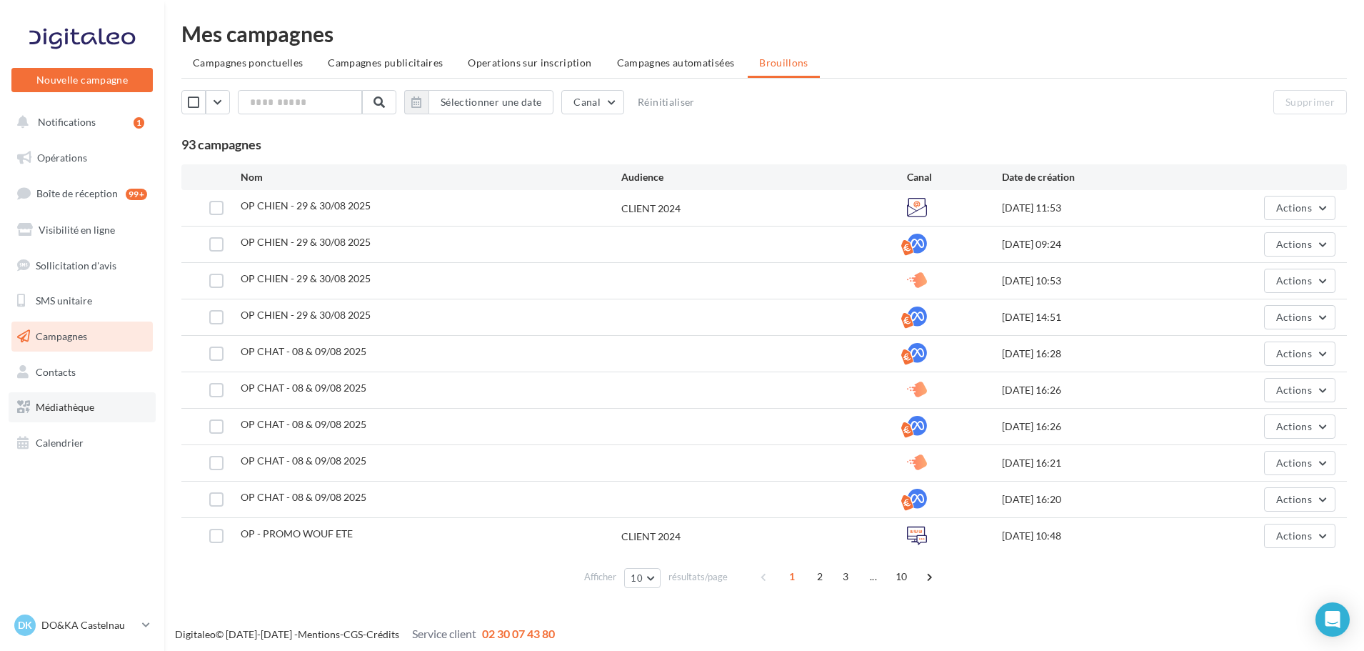
click at [86, 409] on span "Médiathèque" at bounding box center [65, 407] width 59 height 12
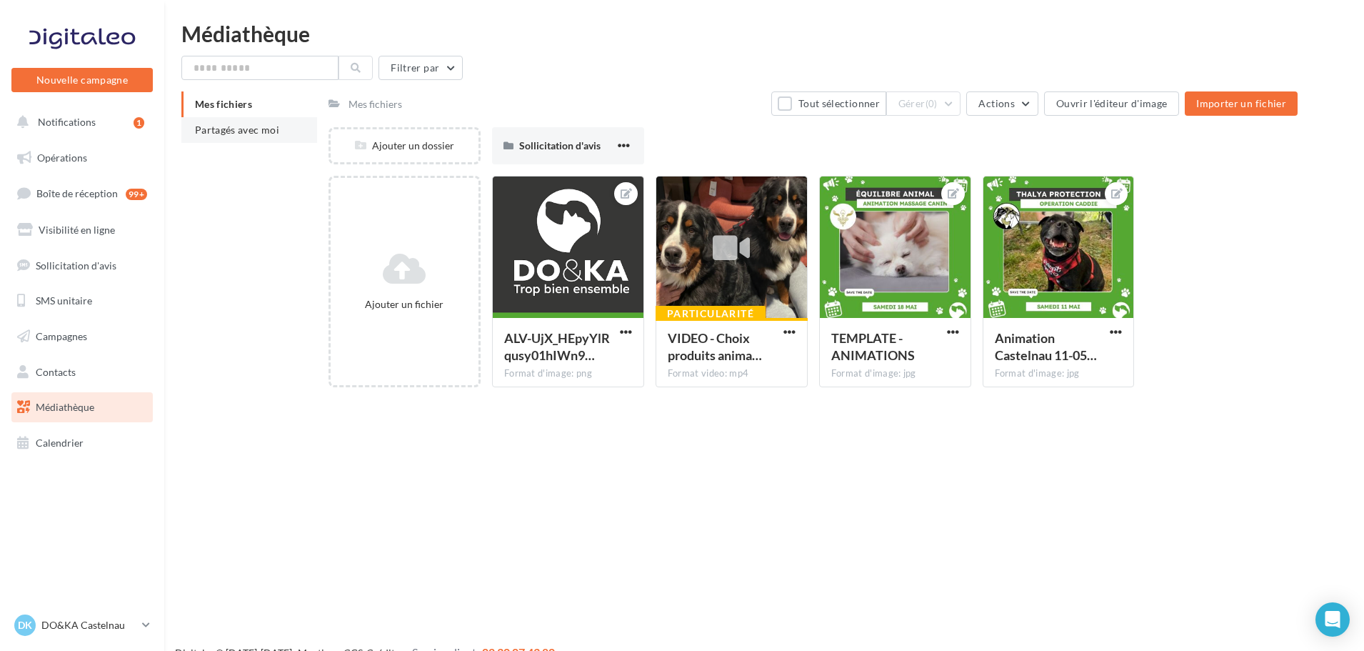
click at [246, 135] on span "Partagés avec moi" at bounding box center [237, 130] width 84 height 12
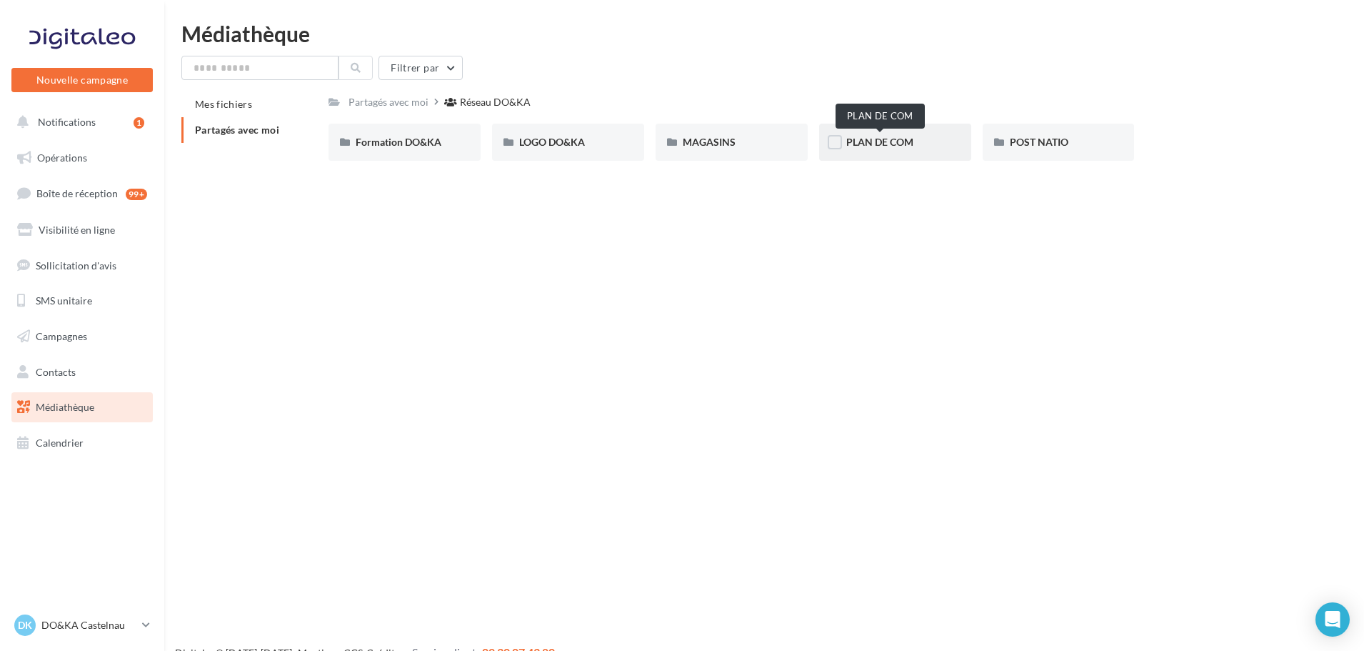
click at [864, 144] on span "PLAN DE COM" at bounding box center [879, 142] width 67 height 12
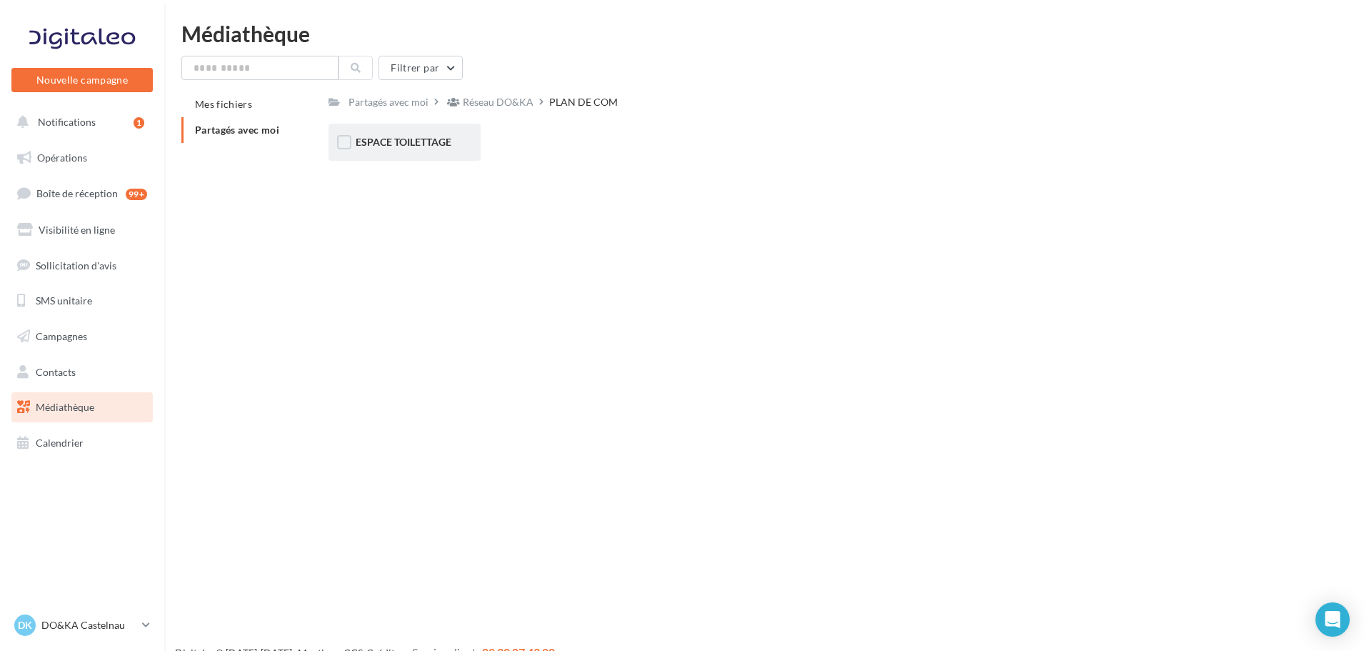
click at [398, 149] on div "ESPACE TOILETTAGE" at bounding box center [405, 142] width 98 height 14
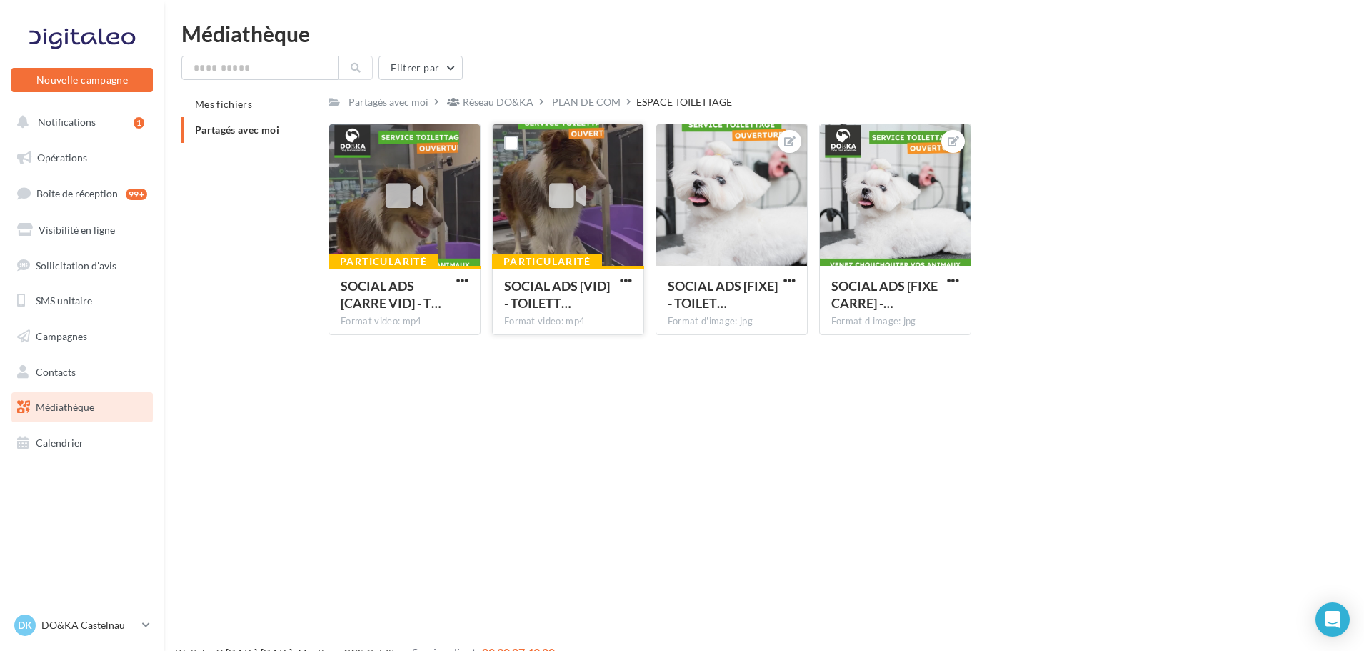
click at [603, 227] on div at bounding box center [568, 195] width 151 height 143
click at [623, 281] on span "button" at bounding box center [626, 280] width 12 height 12
click at [660, 417] on div "Nouvelle campagne Nouvelle campagne Notifications 1 Opérations Boîte de récepti…" at bounding box center [682, 348] width 1364 height 651
click at [623, 279] on span "button" at bounding box center [626, 280] width 12 height 12
click at [646, 413] on div "Nouvelle campagne Nouvelle campagne Notifications 1 Opérations Boîte de récepti…" at bounding box center [682, 348] width 1364 height 651
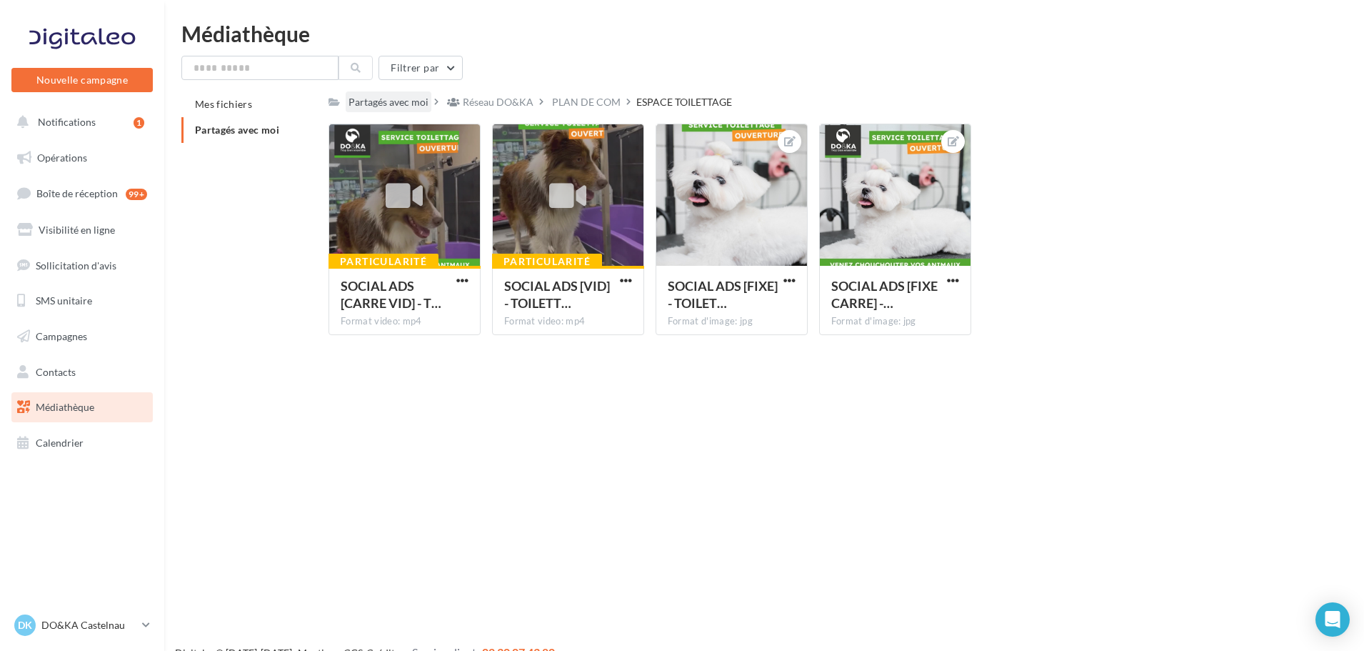
click at [396, 101] on div "Partagés avec moi" at bounding box center [388, 102] width 80 height 14
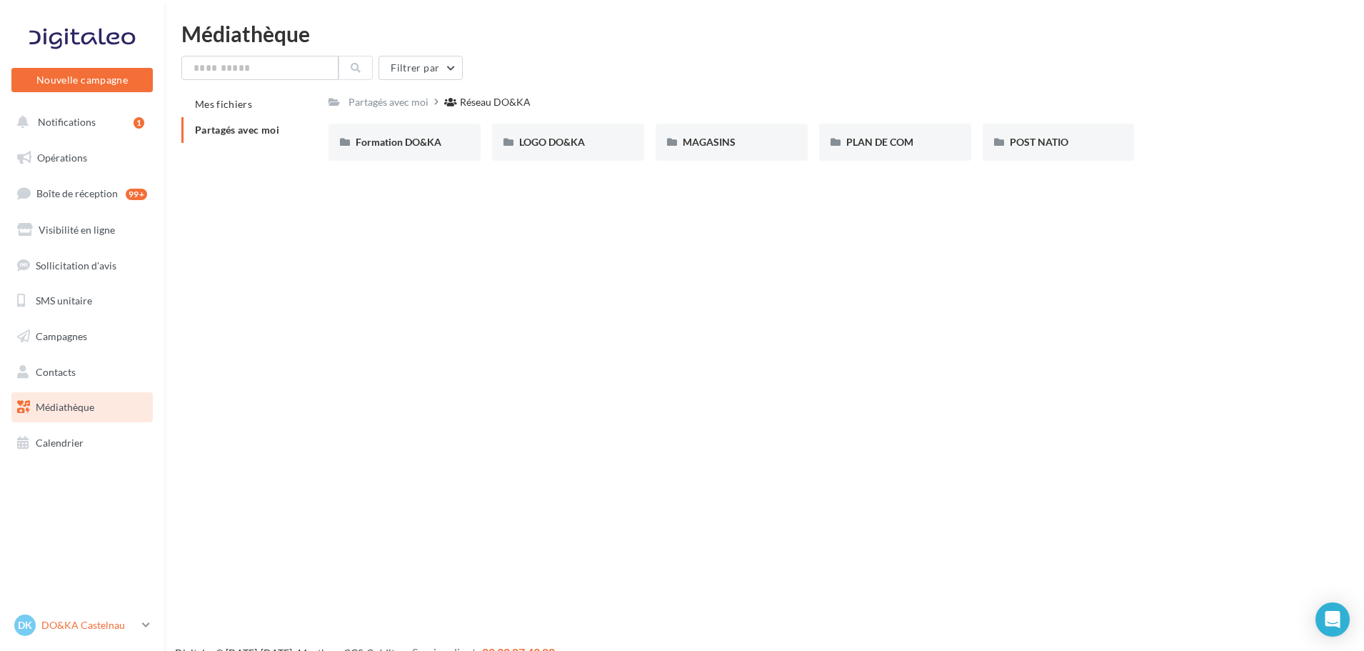
click at [93, 615] on div "DK DO&KA Castelnau [EMAIL_ADDRESS][DOMAIN_NAME]" at bounding box center [75, 624] width 122 height 21
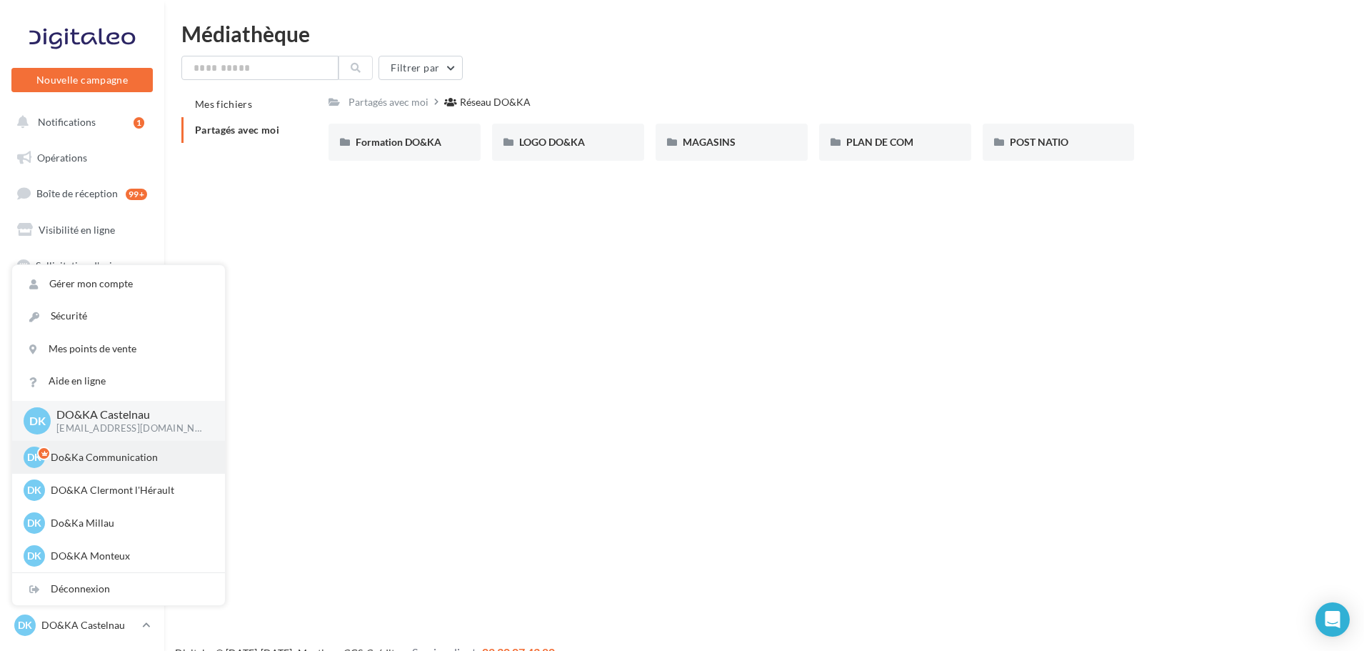
click at [104, 458] on p "Do&Ka Communication" at bounding box center [129, 457] width 157 height 14
